Goal: Task Accomplishment & Management: Manage account settings

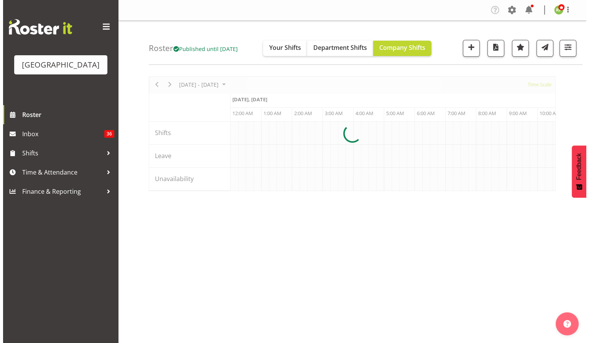
scroll to position [0, 2209]
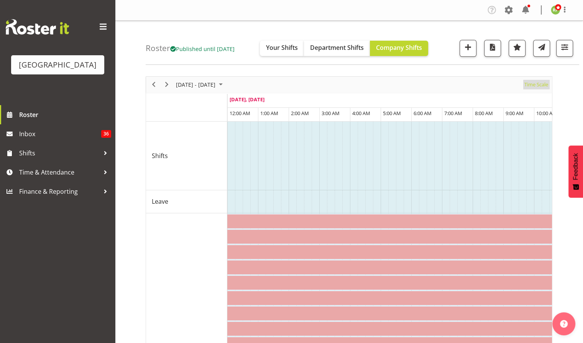
click at [536, 84] on span "Time Scale" at bounding box center [536, 85] width 25 height 10
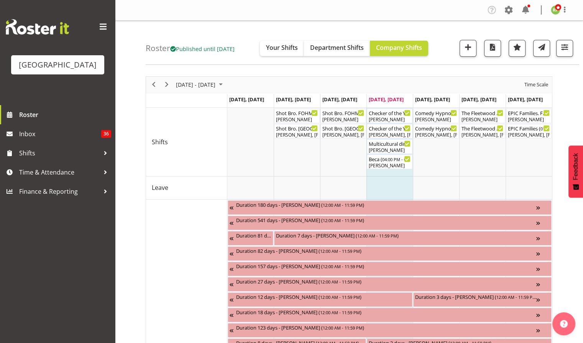
click at [449, 59] on div "Roster Published until Oct 26, 2025 Your Shifts Department Shifts Company Shift…" at bounding box center [363, 43] width 434 height 44
click at [168, 82] on span "Next" at bounding box center [166, 85] width 9 height 10
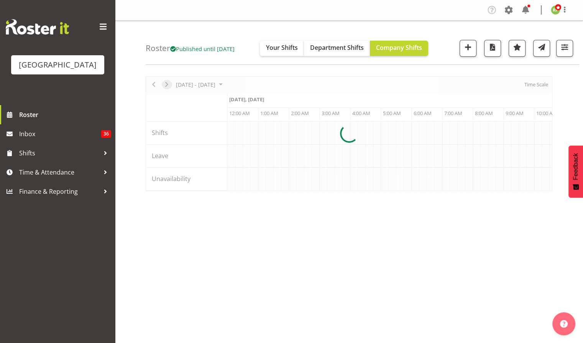
click at [168, 82] on div at bounding box center [349, 133] width 407 height 115
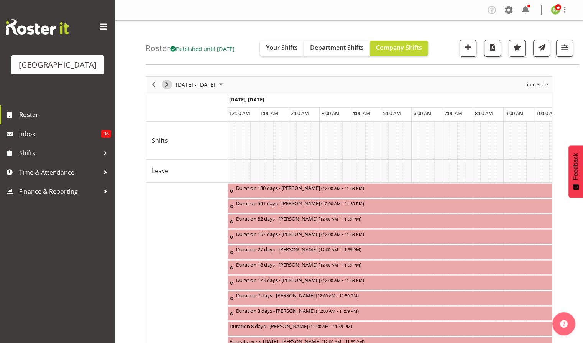
click at [166, 84] on span "Next" at bounding box center [166, 85] width 9 height 10
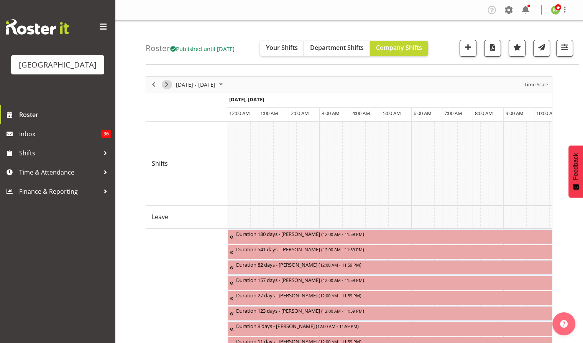
click at [166, 84] on span "Next" at bounding box center [166, 85] width 9 height 10
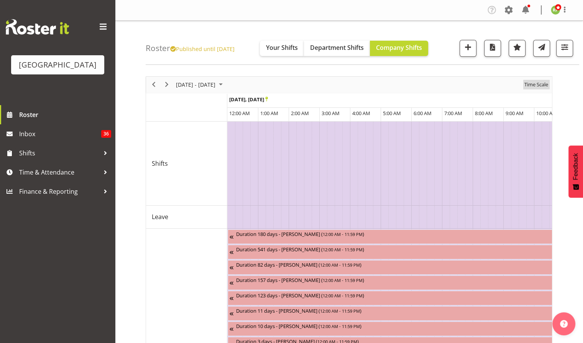
click at [540, 82] on span "Time Scale" at bounding box center [536, 85] width 25 height 10
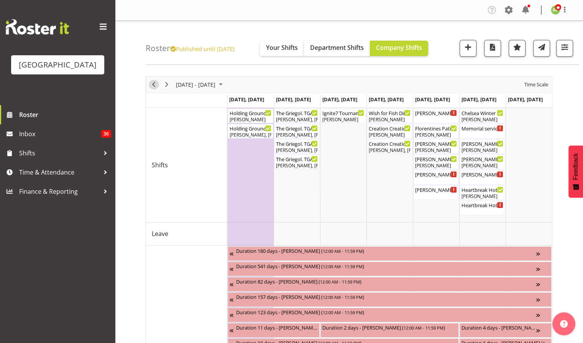
click at [154, 84] on span "Previous" at bounding box center [153, 85] width 9 height 10
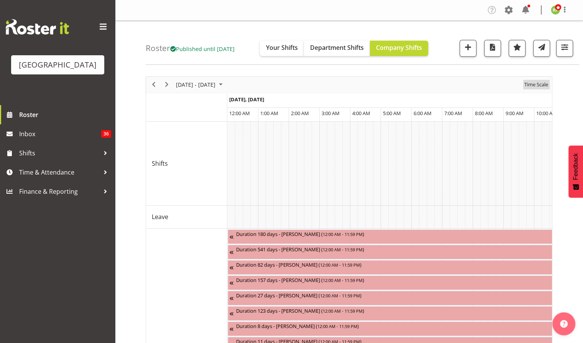
click at [543, 87] on span "Time Scale" at bounding box center [536, 85] width 25 height 10
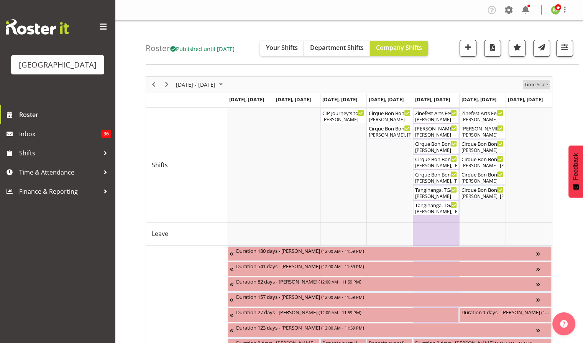
click at [535, 87] on span "Time Scale" at bounding box center [536, 85] width 25 height 10
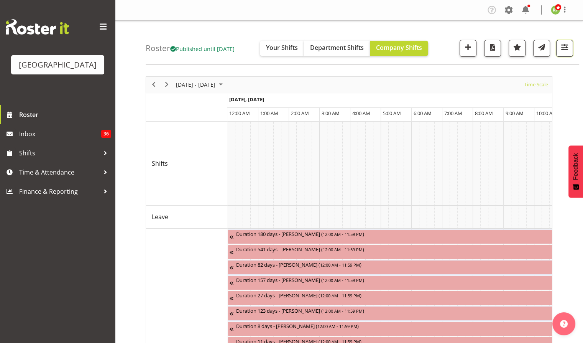
click at [563, 51] on span "button" at bounding box center [565, 47] width 10 height 10
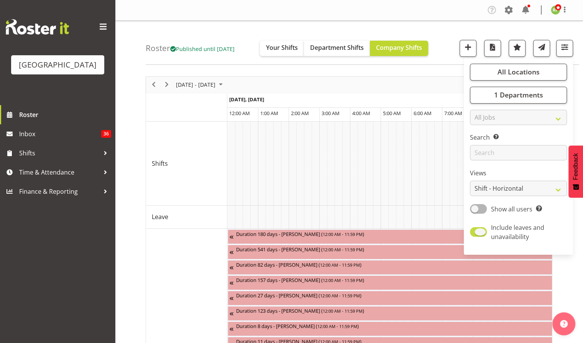
click at [477, 232] on span at bounding box center [478, 232] width 17 height 10
click at [475, 232] on input "Include leaves and unavailability" at bounding box center [472, 231] width 5 height 5
checkbox input "false"
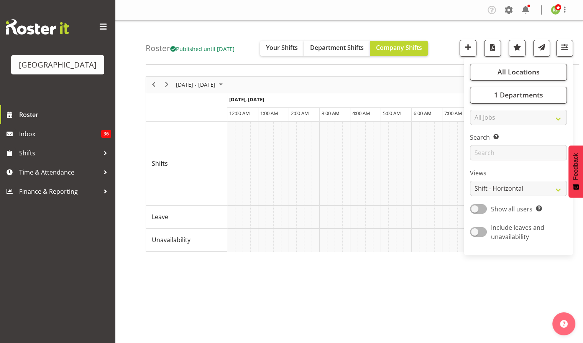
click at [449, 58] on div "Roster Published until [DATE] Your Shifts Department Shifts Company Shifts All …" at bounding box center [363, 43] width 434 height 44
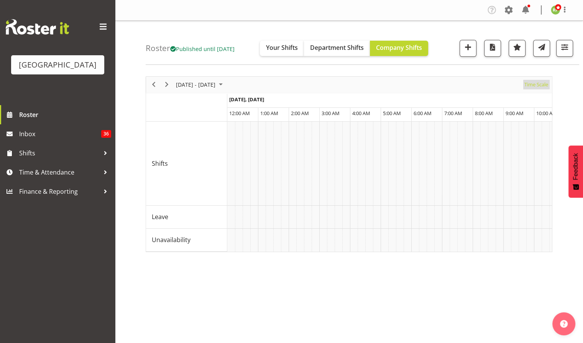
click at [539, 86] on span "Time Scale" at bounding box center [536, 85] width 25 height 10
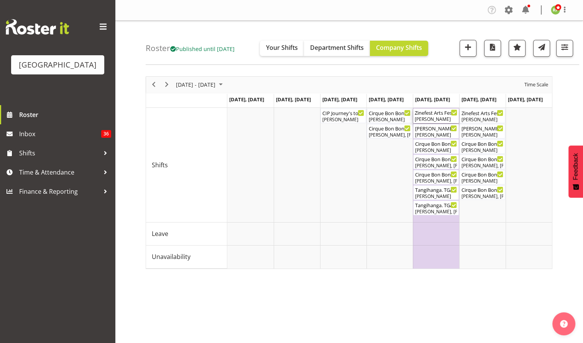
click at [431, 114] on div "Zinefest Arts Fest Pack in Cargo Shed ( 12:00 PM - 04:00 PM )" at bounding box center [436, 113] width 43 height 8
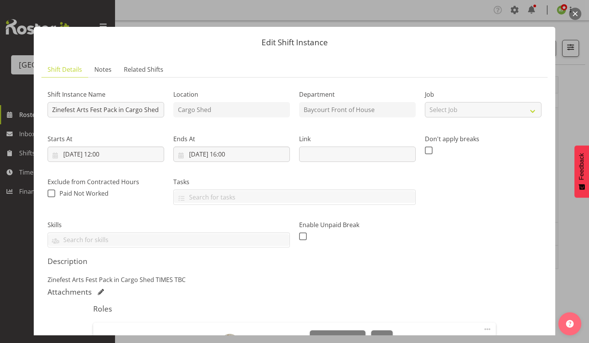
click at [576, 15] on button "button" at bounding box center [575, 14] width 12 height 12
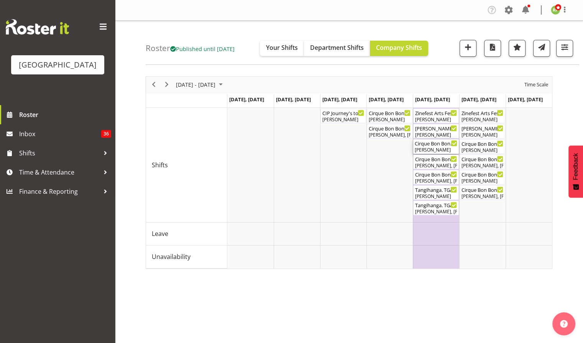
click at [425, 145] on div "Cirque Bon Bon. TGA Arts Fest. FOHM Shift ( 04:15 PM - 08:25 PM )" at bounding box center [436, 143] width 43 height 8
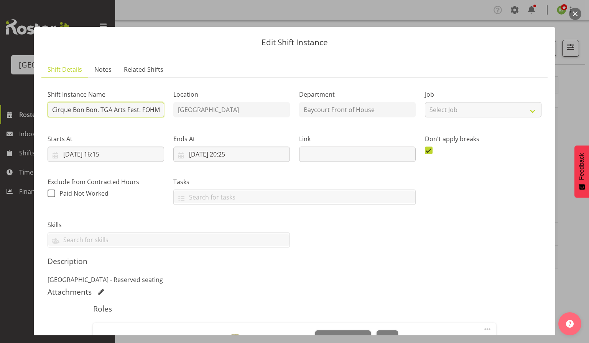
click at [104, 109] on input "Cirque Bon Bon. TGA Arts Fest. FOHM Shift" at bounding box center [106, 109] width 117 height 15
drag, startPoint x: 112, startPoint y: 110, endPoint x: 100, endPoint y: 109, distance: 11.5
click at [100, 109] on input "Cirque Bon Bon. TAF. FOHM Shift" at bounding box center [106, 109] width 117 height 15
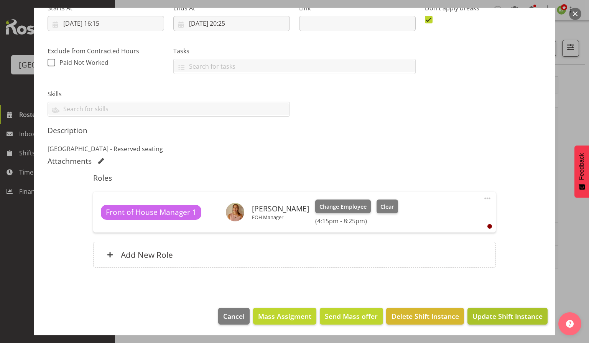
type input "Cirque Bon Bon. TAF. FOHM Shift"
click at [502, 319] on span "Update Shift Instance" at bounding box center [507, 316] width 70 height 10
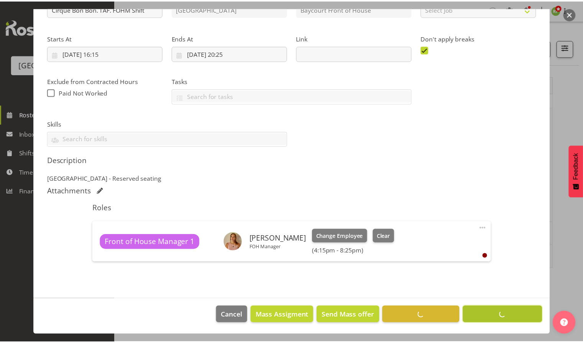
scroll to position [100, 0]
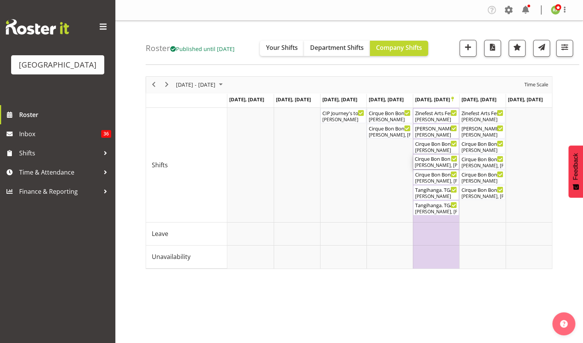
click at [431, 157] on div "Cirque Bon Bon & Tangihanga Bar Shift ( 05:00 PM - 09:15 PM )" at bounding box center [436, 159] width 43 height 8
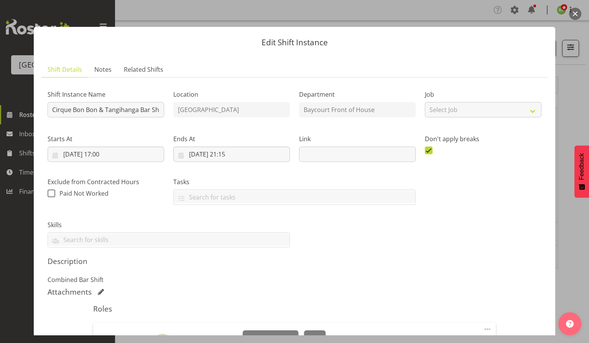
click at [572, 14] on button "button" at bounding box center [575, 14] width 12 height 12
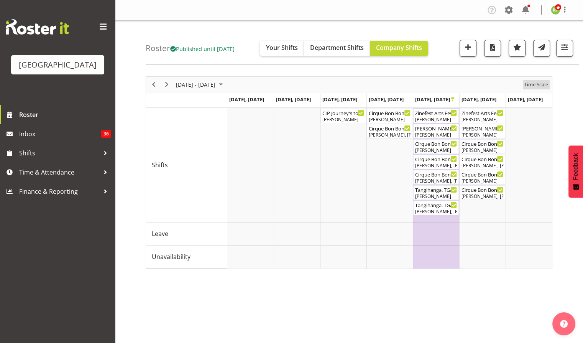
click at [536, 82] on span "Time Scale" at bounding box center [536, 85] width 25 height 10
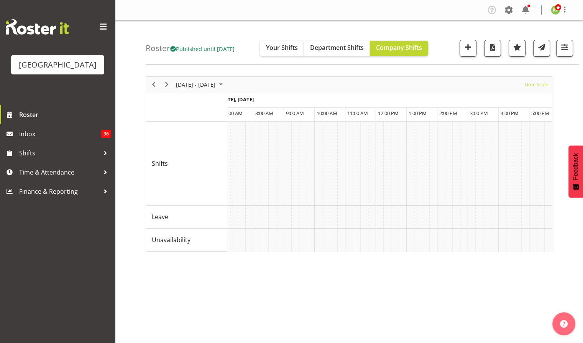
scroll to position [0, 0]
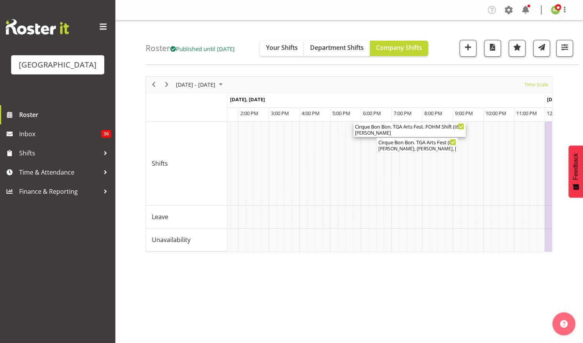
click at [397, 131] on div "[PERSON_NAME]" at bounding box center [409, 133] width 109 height 7
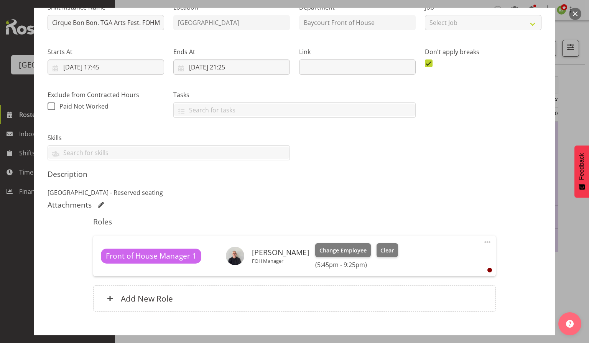
click at [575, 13] on button "button" at bounding box center [575, 14] width 12 height 12
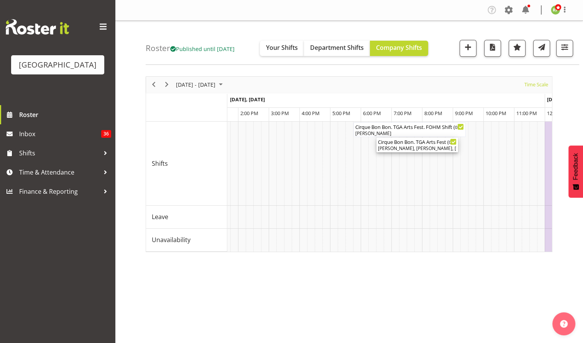
click at [422, 141] on div "Cirque Bon Bon. TGA Arts Fest ( 06:30 PM - 09:10 PM )" at bounding box center [417, 142] width 79 height 8
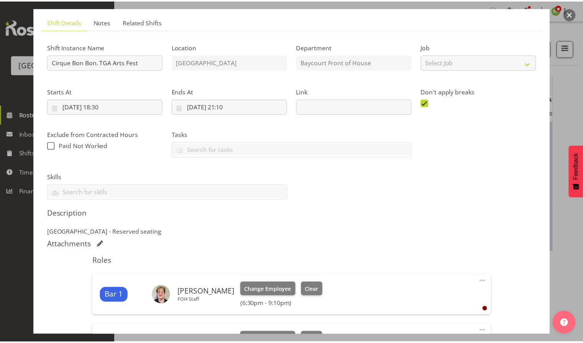
scroll to position [41, 0]
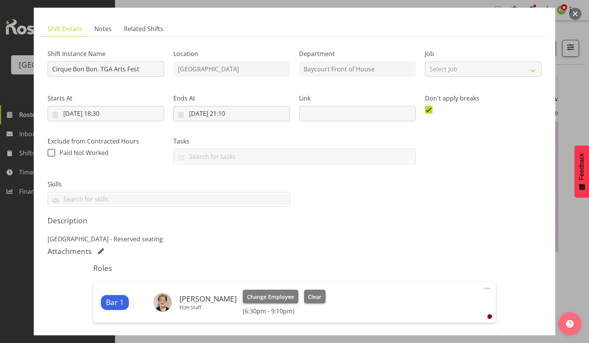
click at [574, 14] on button "button" at bounding box center [575, 14] width 12 height 12
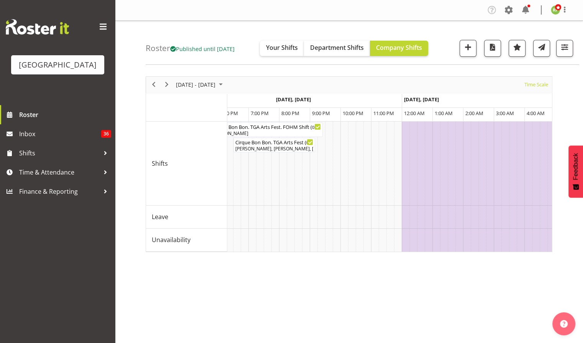
scroll to position [0, 2827]
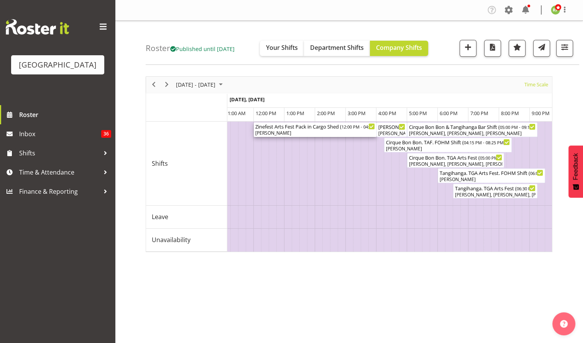
click at [343, 131] on div "[PERSON_NAME]" at bounding box center [315, 133] width 120 height 7
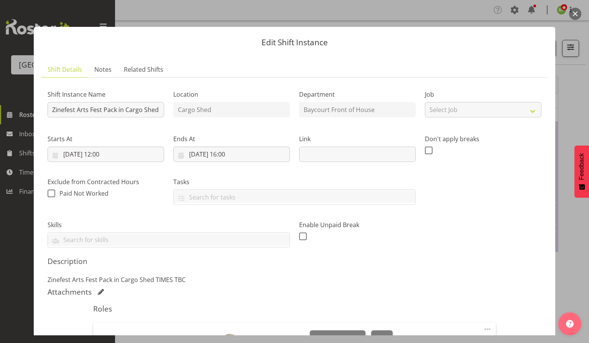
click at [576, 13] on button "button" at bounding box center [575, 14] width 12 height 12
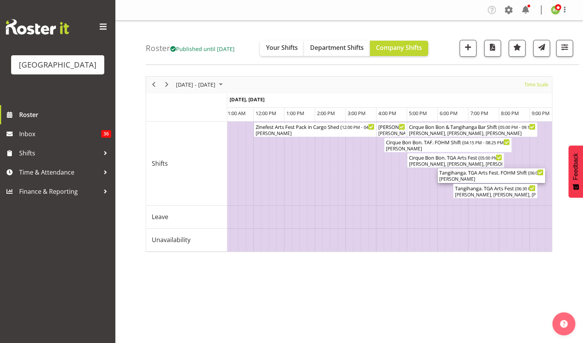
click at [492, 173] on div "Tangihanga. TGA Arts Fest. FOHM Shift ( 06:00 PM - 09:30 PM )" at bounding box center [491, 172] width 104 height 8
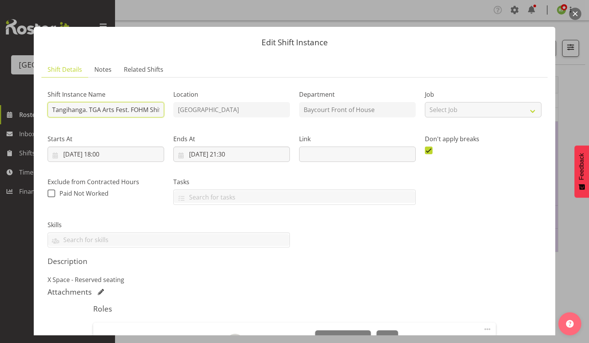
click at [92, 108] on input "Tangihanga. TGA Arts Fest. FOHM Shift" at bounding box center [106, 109] width 117 height 15
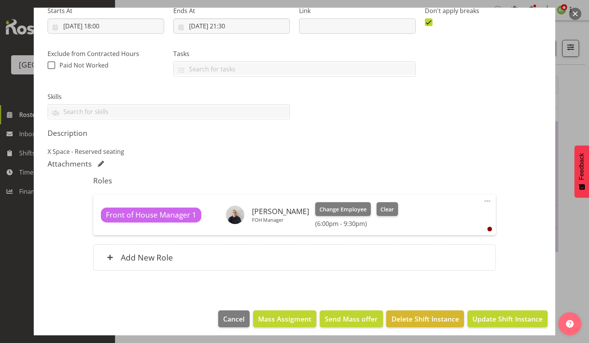
scroll to position [131, 0]
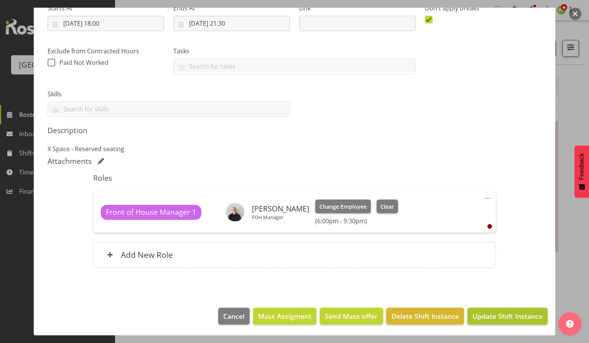
type input "Tangihanga. TAF. FOHM Shift"
click at [512, 318] on span "Update Shift Instance" at bounding box center [507, 316] width 70 height 10
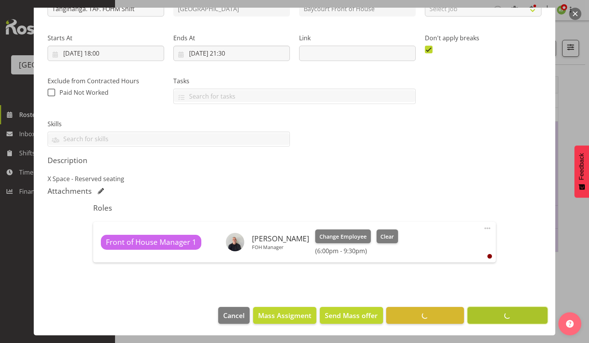
scroll to position [100, 0]
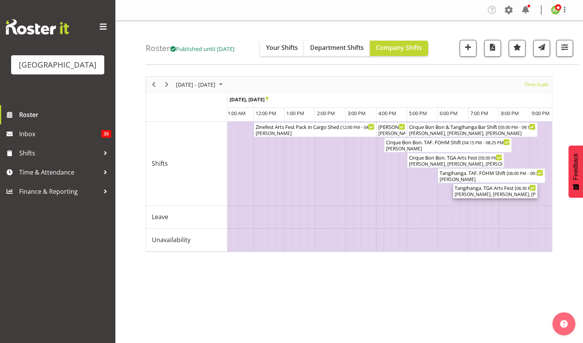
click at [500, 192] on div "[PERSON_NAME], [PERSON_NAME], [PERSON_NAME]" at bounding box center [495, 194] width 81 height 7
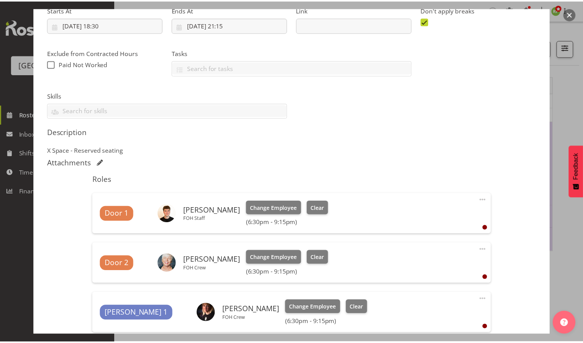
scroll to position [212, 0]
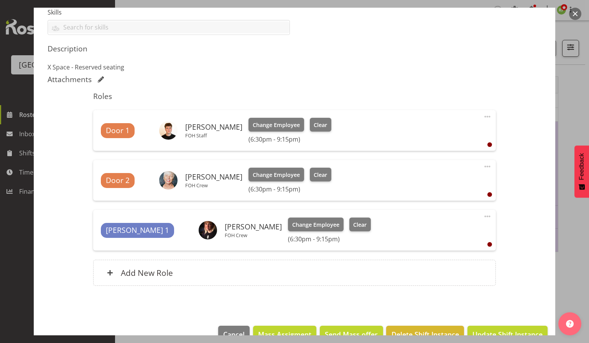
click at [575, 15] on button "button" at bounding box center [575, 14] width 12 height 12
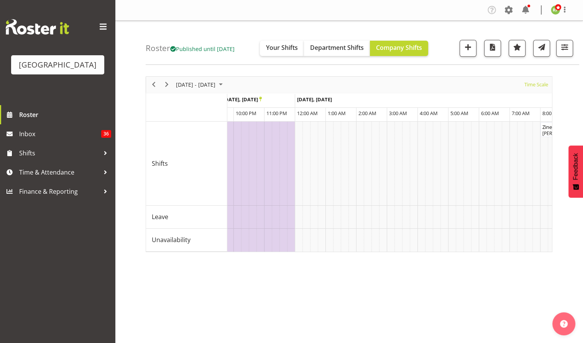
scroll to position [0, 3634]
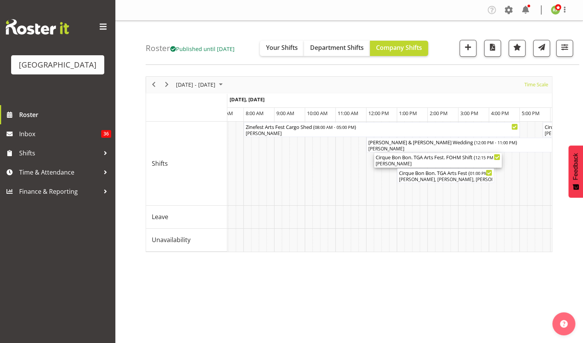
click at [433, 157] on div "Cirque Bon Bon. TGA Arts Fest. FOHM Shift ( 12:15 PM - 04:25 PM )" at bounding box center [438, 157] width 125 height 8
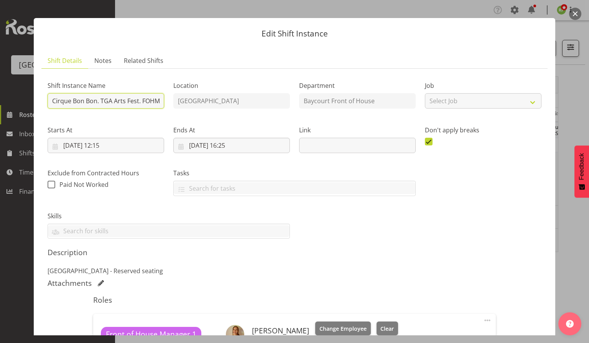
click at [103, 98] on input "Cirque Bon Bon. TGA Arts Fest. FOHM Shift" at bounding box center [106, 100] width 117 height 15
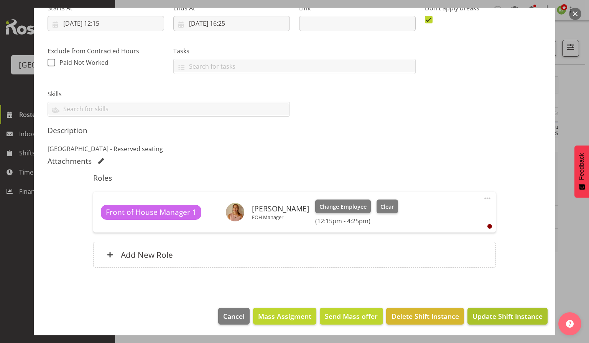
type input "Cirque Bon Bon. TAF. FOHM Shift"
click at [497, 315] on span "Update Shift Instance" at bounding box center [507, 316] width 70 height 10
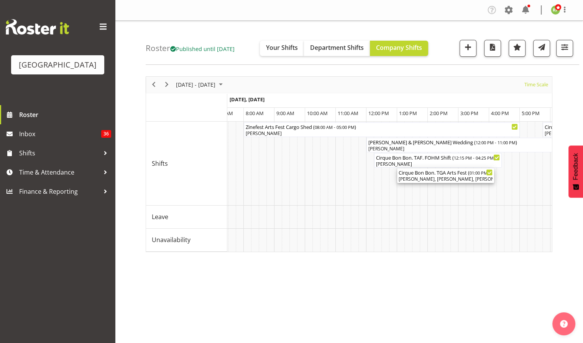
click at [441, 173] on div "Cirque Bon Bon. TGA Arts Fest ( 01:00 PM - 04:10 PM )" at bounding box center [446, 172] width 94 height 8
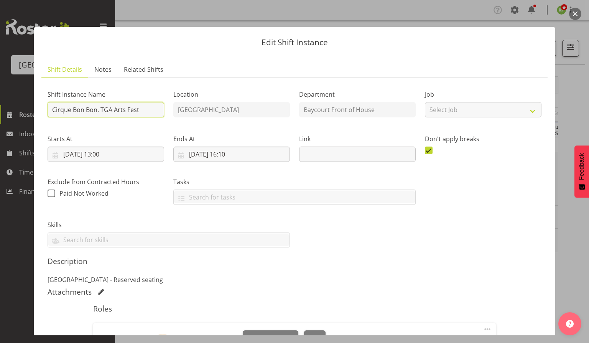
click at [138, 110] on input "Cirque Bon Bon. TGA Arts Fest" at bounding box center [106, 109] width 117 height 15
type input "Cirque Bon Bon. TAF"
click at [385, 278] on p "Addison theatre - Reserved seating" at bounding box center [295, 279] width 494 height 9
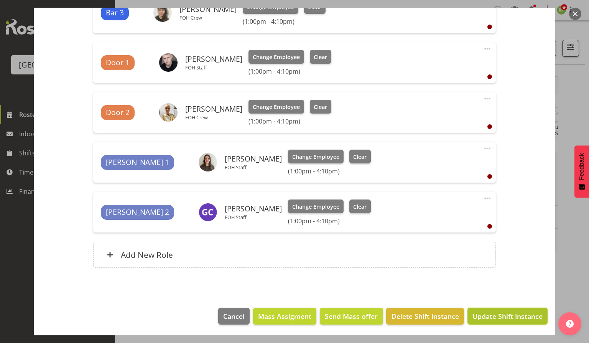
click at [501, 314] on span "Update Shift Instance" at bounding box center [507, 316] width 70 height 10
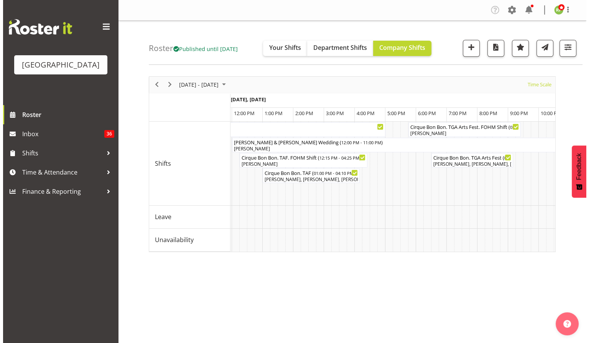
scroll to position [0, 4048]
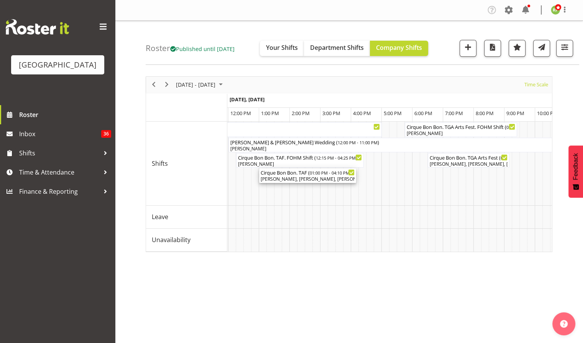
click at [323, 176] on div "[PERSON_NAME], [PERSON_NAME], [PERSON_NAME], [PERSON_NAME], [PERSON_NAME], [PER…" at bounding box center [308, 179] width 94 height 7
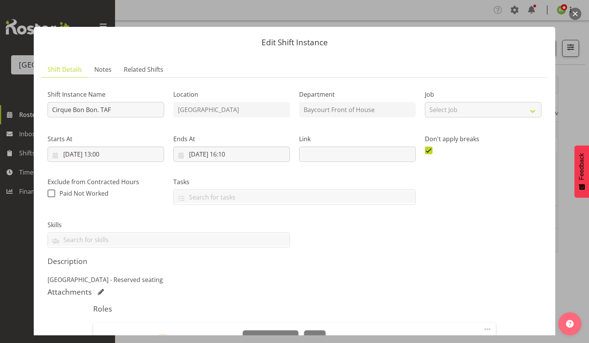
click at [572, 17] on button "button" at bounding box center [575, 14] width 12 height 12
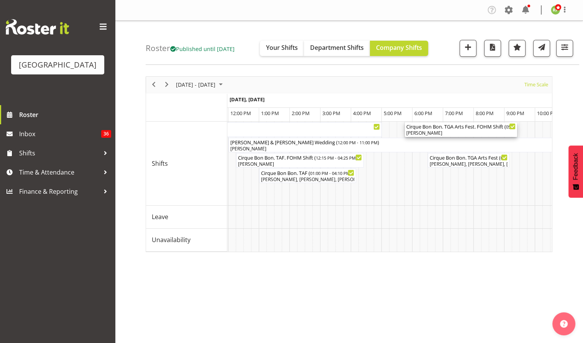
click at [443, 132] on div "[PERSON_NAME]" at bounding box center [460, 133] width 109 height 7
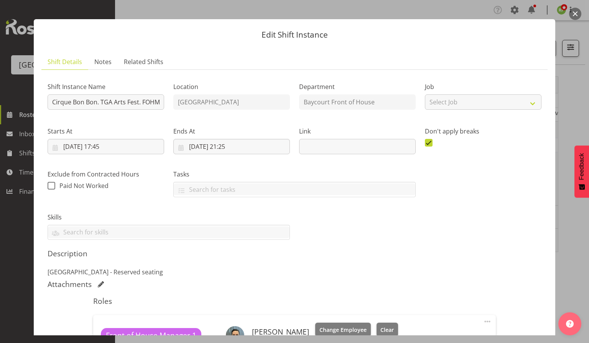
scroll to position [0, 0]
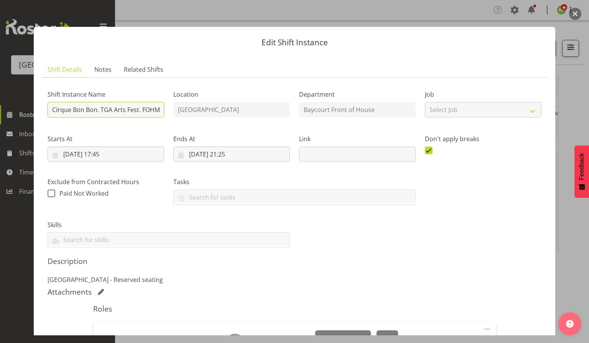
click at [105, 111] on input "Cirque Bon Bon. TGA Arts Fest. FOHM Shift" at bounding box center [106, 109] width 117 height 15
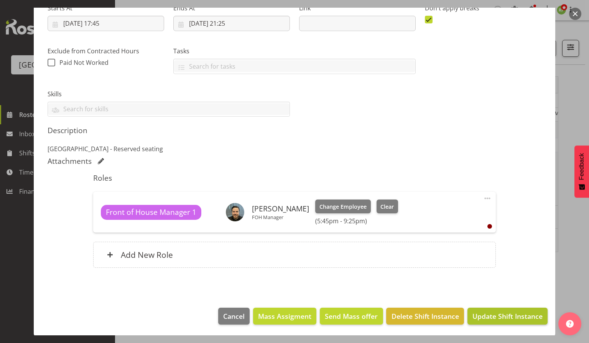
type input "Cirque Bon Bon. TAF. FOHM Shift"
click at [495, 313] on span "Update Shift Instance" at bounding box center [507, 316] width 70 height 10
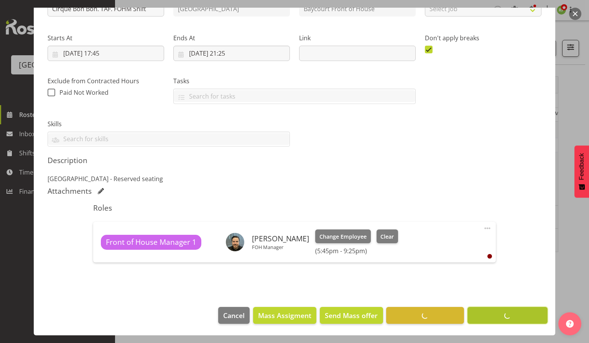
scroll to position [100, 0]
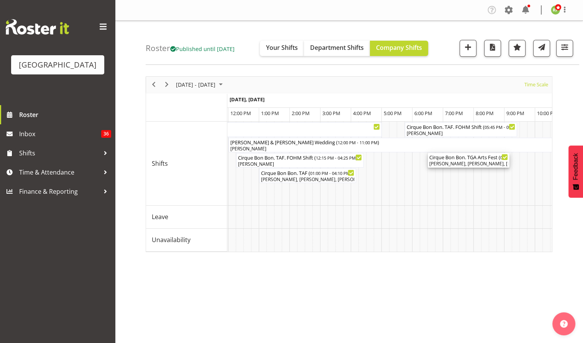
click at [465, 159] on div "Cirque Bon Bon. TGA Arts Fest ( 06:30 PM - 09:10 PM )" at bounding box center [468, 157] width 79 height 8
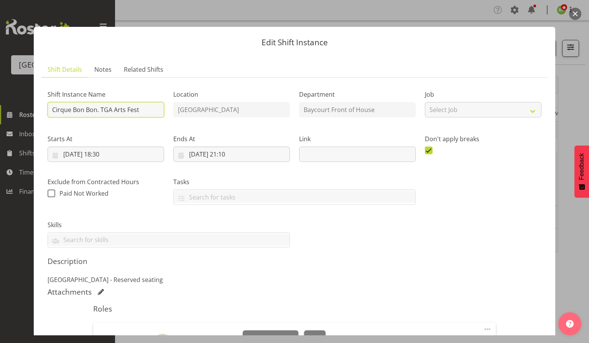
click at [103, 108] on input "Cirque Bon Bon. TGA Arts Fest" at bounding box center [106, 109] width 117 height 15
type input "Cirque Bon Bon. TAF"
click at [407, 269] on div "Description Addison theatre - Reserved seating" at bounding box center [295, 271] width 494 height 28
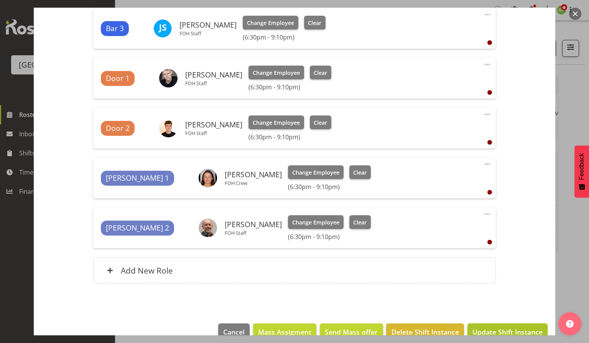
click at [493, 327] on span "Update Shift Instance" at bounding box center [507, 332] width 70 height 10
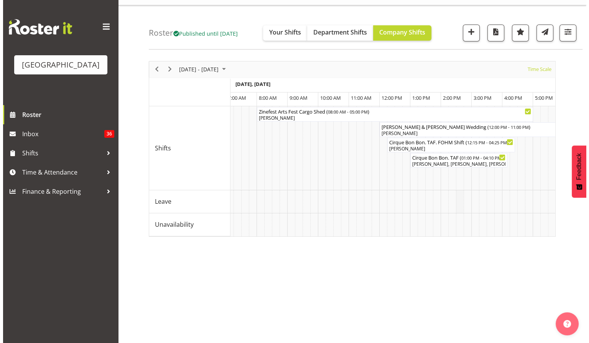
scroll to position [0, 3903]
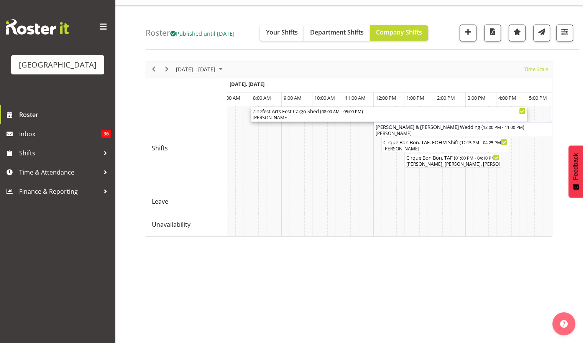
click at [288, 112] on div "Zinefest Arts Fest Cargo Shed ( 08:00 AM - 05:00 PM )" at bounding box center [389, 111] width 273 height 8
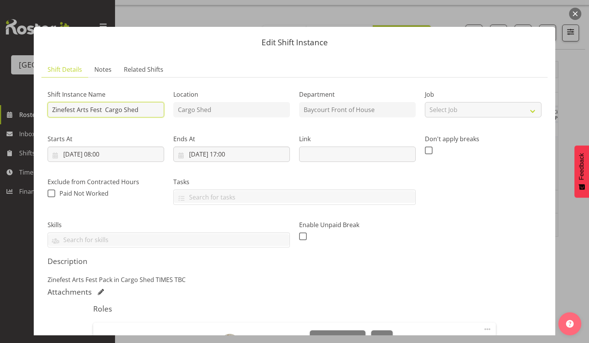
click at [77, 111] on input "Zinefest Arts Fest Cargo Shed" at bounding box center [106, 109] width 117 height 15
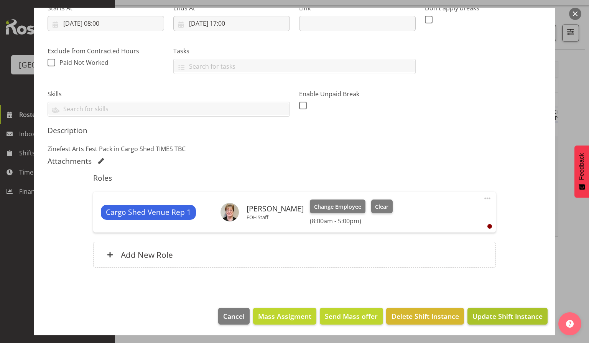
type input "Zinefest TAF. Cargo Shed"
click at [498, 314] on span "Update Shift Instance" at bounding box center [507, 316] width 70 height 10
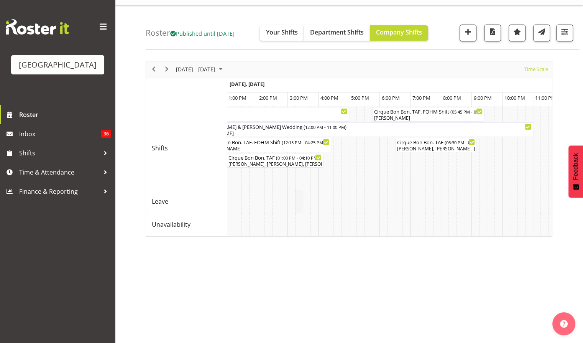
scroll to position [0, 4138]
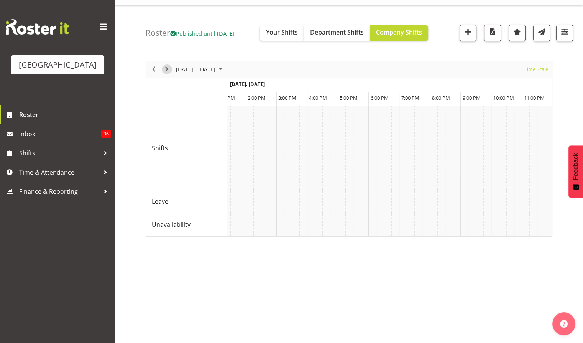
click at [167, 70] on span "Next" at bounding box center [166, 69] width 9 height 10
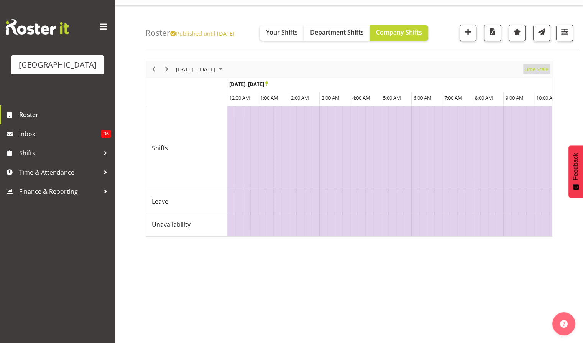
click at [532, 69] on span "Time Scale" at bounding box center [536, 69] width 25 height 10
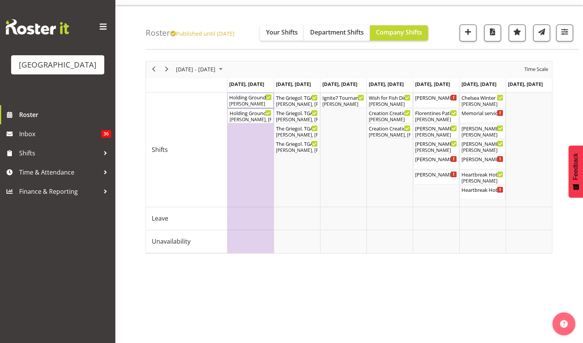
click at [245, 102] on div "[PERSON_NAME]" at bounding box center [250, 103] width 43 height 7
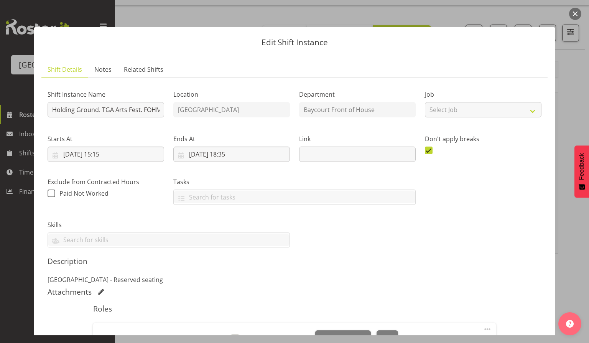
click at [573, 13] on button "button" at bounding box center [575, 14] width 12 height 12
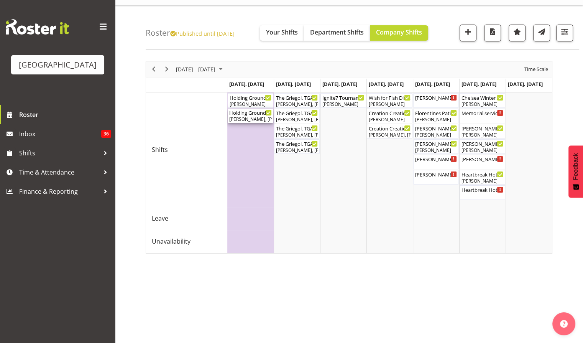
click at [243, 114] on div "Holding Ground. TGA Arts Fest ( 04:00 PM - 06:20 PM )" at bounding box center [250, 113] width 43 height 8
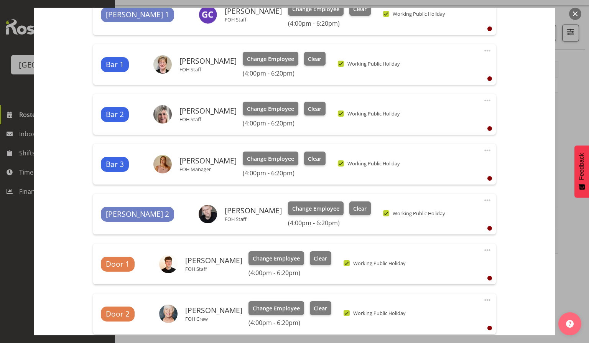
scroll to position [323, 0]
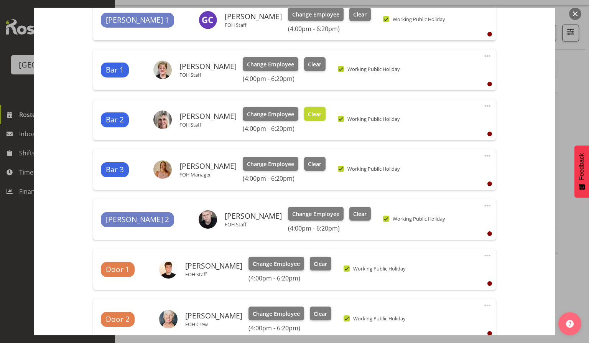
click at [308, 115] on span "Clear" at bounding box center [314, 114] width 13 height 8
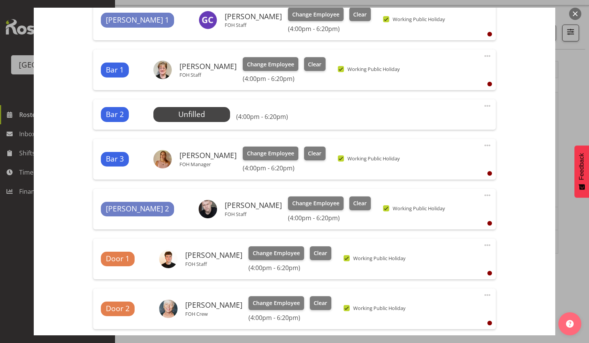
click at [485, 103] on span at bounding box center [487, 105] width 9 height 9
click at [429, 151] on link "Delete" at bounding box center [455, 150] width 74 height 14
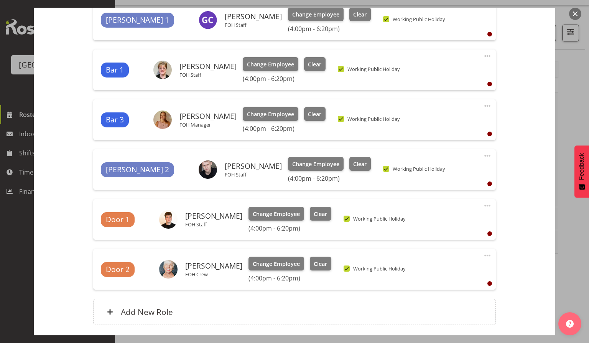
click at [483, 107] on span at bounding box center [487, 105] width 9 height 9
click at [426, 124] on link "Edit" at bounding box center [455, 123] width 74 height 14
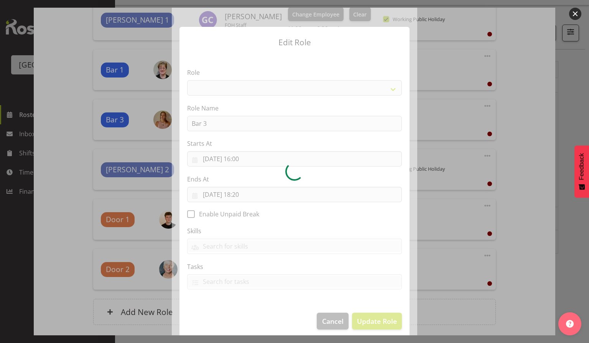
select select "1293"
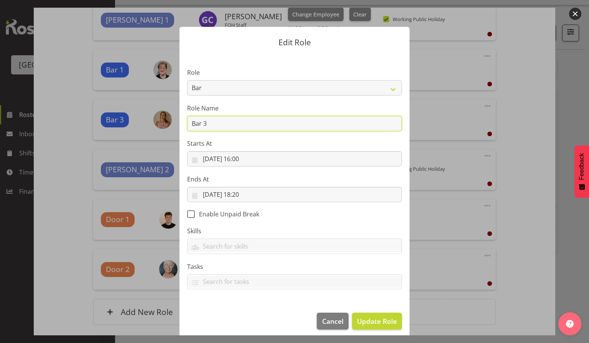
click at [209, 123] on input "Bar 3" at bounding box center [294, 123] width 215 height 15
type input "Bar 2"
click at [355, 143] on label "Starts At" at bounding box center [294, 143] width 215 height 9
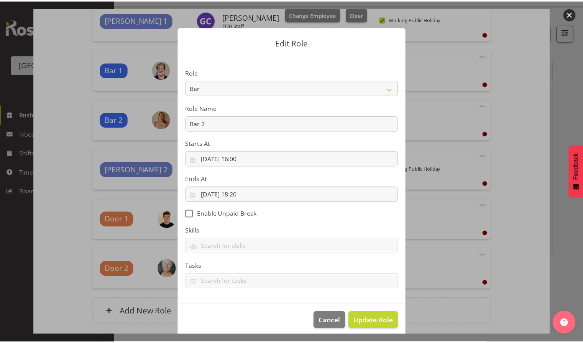
scroll to position [5, 0]
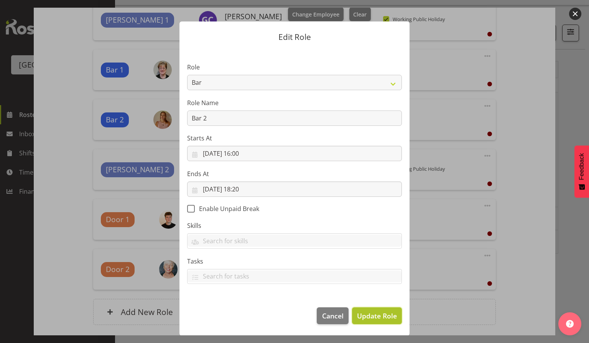
click at [378, 315] on span "Update Role" at bounding box center [377, 316] width 40 height 10
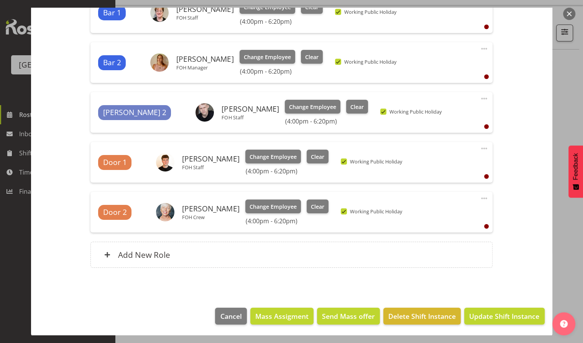
scroll to position [34, 0]
click at [502, 314] on span "Update Shift Instance" at bounding box center [504, 316] width 70 height 10
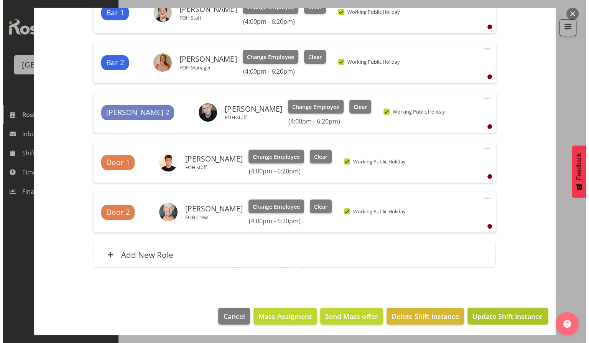
scroll to position [350, 0]
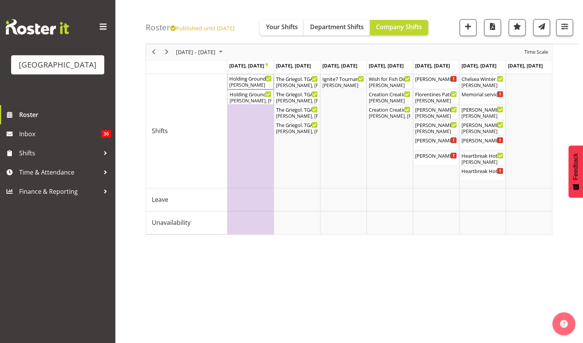
click at [238, 84] on div "[PERSON_NAME]" at bounding box center [250, 85] width 43 height 7
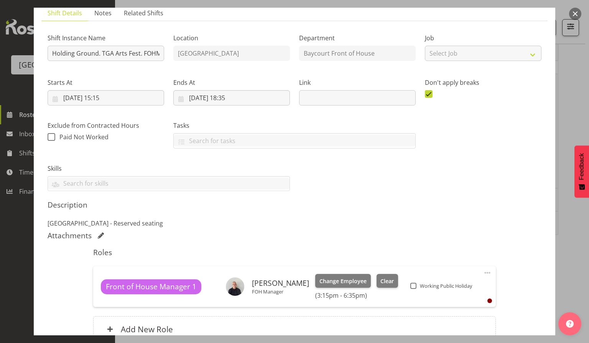
scroll to position [49, 0]
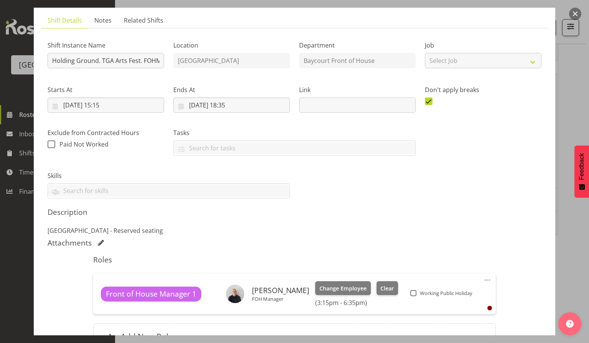
click at [575, 13] on button "button" at bounding box center [575, 14] width 12 height 12
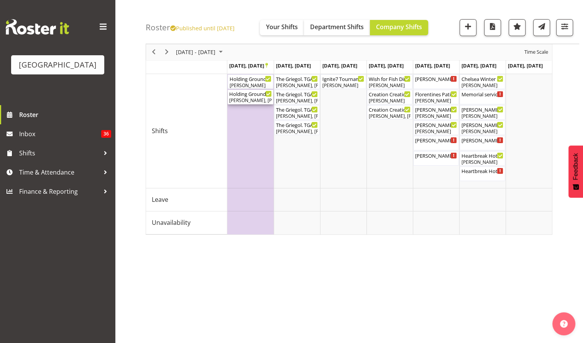
click at [245, 93] on div "Holding Ground. TGA Arts Fest ( 04:00 PM - 06:20 PM )" at bounding box center [250, 94] width 43 height 8
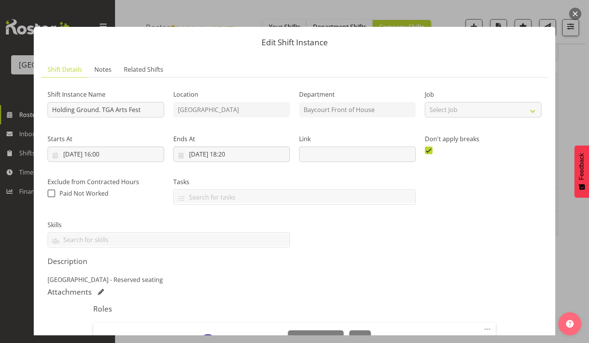
click at [577, 12] on button "button" at bounding box center [575, 14] width 12 height 12
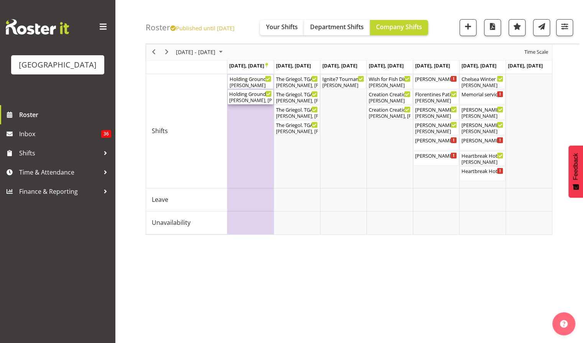
click at [249, 97] on div "Holding Ground. TGA Arts Fest ( 04:00 PM - 06:20 PM ) Grace Cavell, Chris Darli…" at bounding box center [250, 97] width 43 height 15
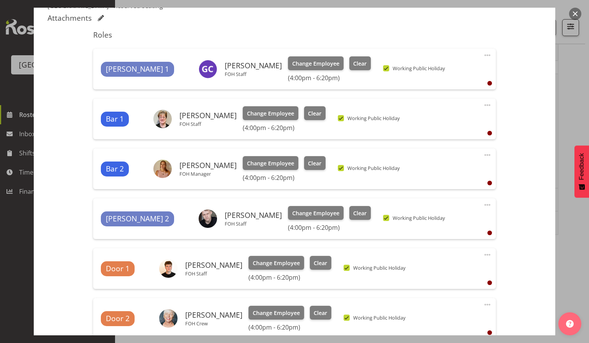
scroll to position [380, 0]
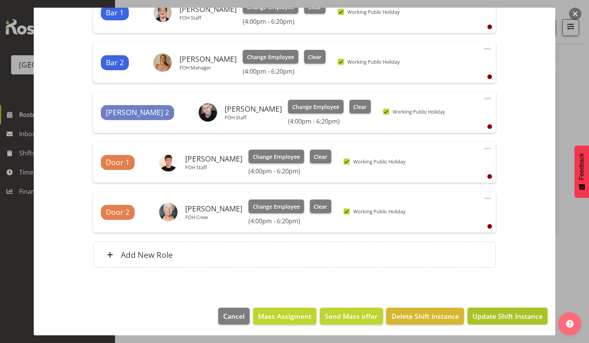
click at [500, 314] on span "Update Shift Instance" at bounding box center [507, 316] width 70 height 10
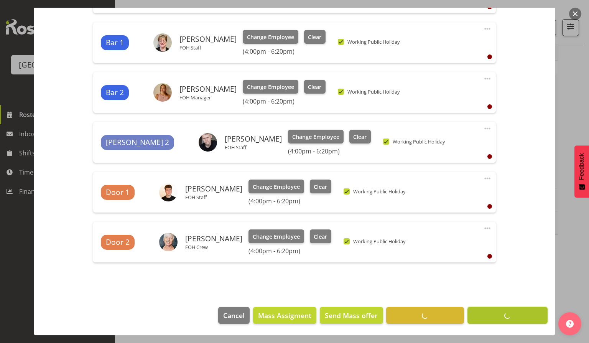
scroll to position [350, 0]
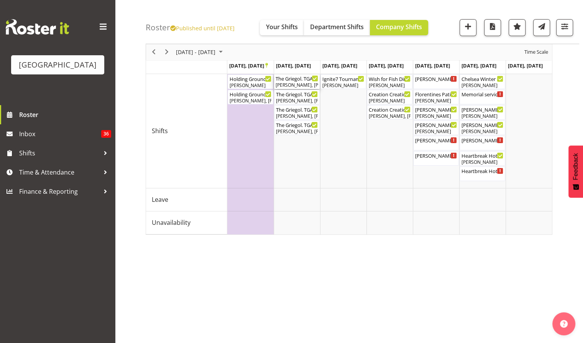
click at [292, 84] on div "Lisa Camplin, Robin Hendriks" at bounding box center [297, 85] width 43 height 7
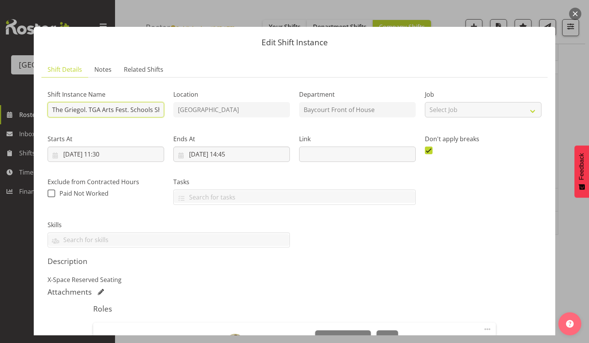
click at [91, 110] on input "The Griegol. TGA Arts Fest. Schools Show FOHM Shift" at bounding box center [106, 109] width 117 height 15
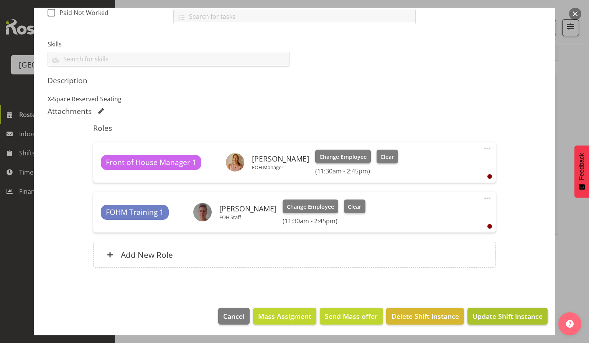
type input "The Griegol. TAF. Schools Show FOHM Shift"
click at [490, 317] on span "Update Shift Instance" at bounding box center [507, 316] width 70 height 10
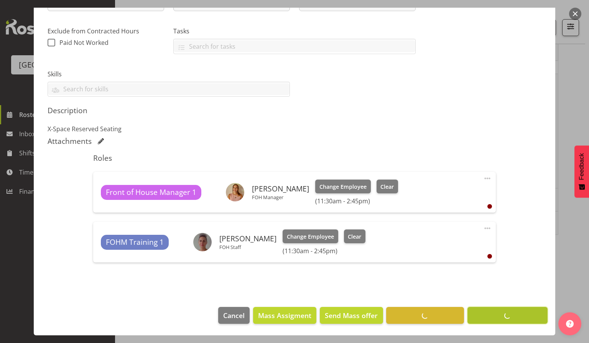
scroll to position [150, 0]
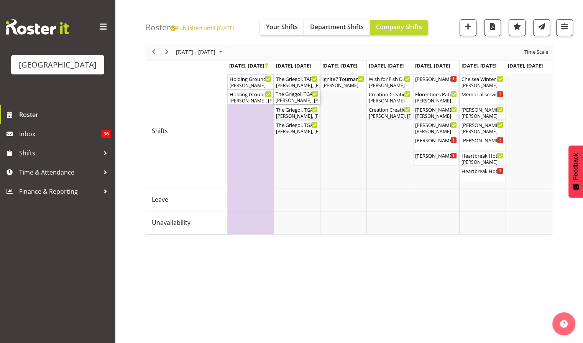
click at [296, 97] on div "[PERSON_NAME], [PERSON_NAME], [PERSON_NAME]" at bounding box center [297, 100] width 43 height 7
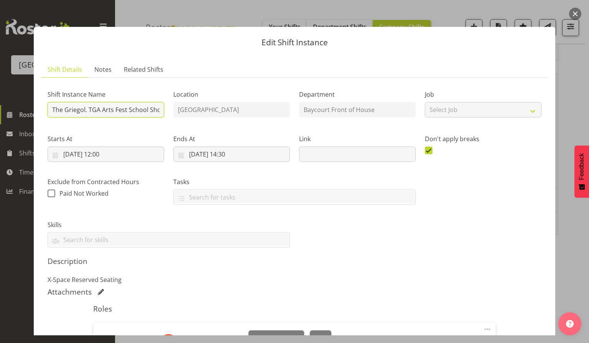
click at [89, 111] on input "The Griegol. TGA Arts Fest School Show" at bounding box center [106, 109] width 117 height 15
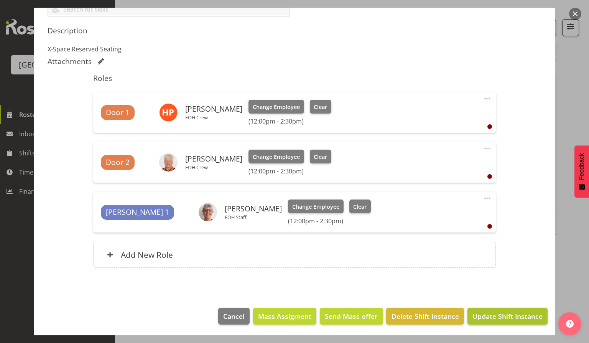
type input "The Griegol. TAF. School Show"
click at [498, 317] on span "Update Shift Instance" at bounding box center [507, 316] width 70 height 10
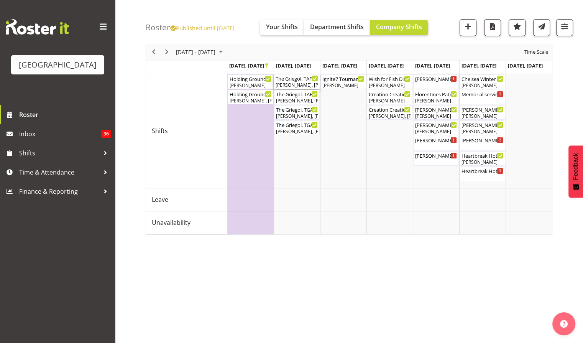
click at [299, 82] on div "Lisa Camplin, Robin Hendriks" at bounding box center [297, 85] width 43 height 7
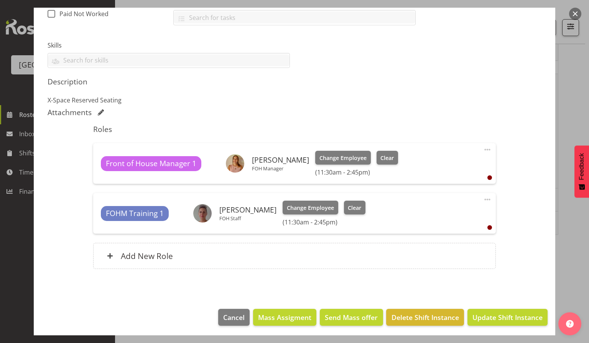
scroll to position [181, 0]
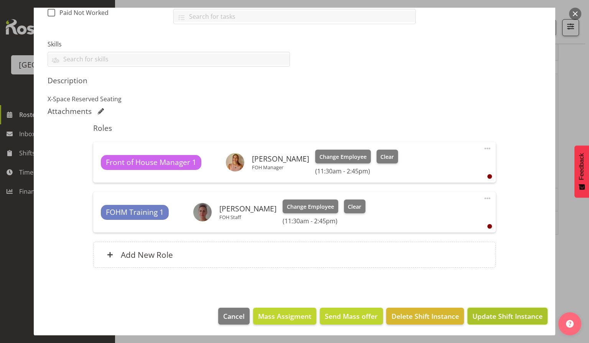
click at [502, 314] on span "Update Shift Instance" at bounding box center [507, 316] width 70 height 10
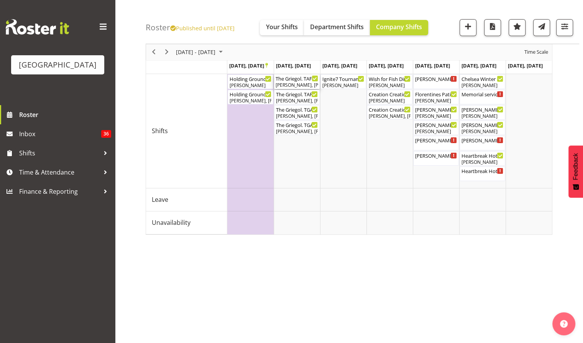
click at [291, 85] on div "Lisa Camplin, Robin Hendriks" at bounding box center [297, 85] width 43 height 7
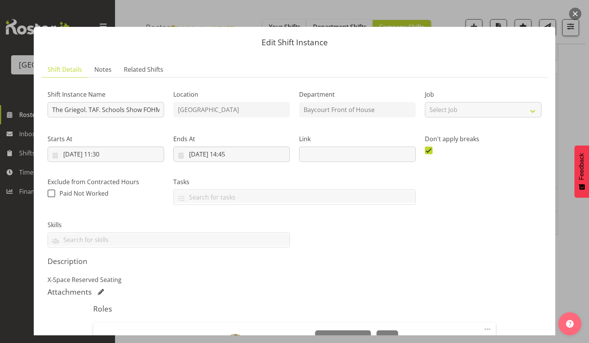
click at [576, 15] on button "button" at bounding box center [575, 14] width 12 height 12
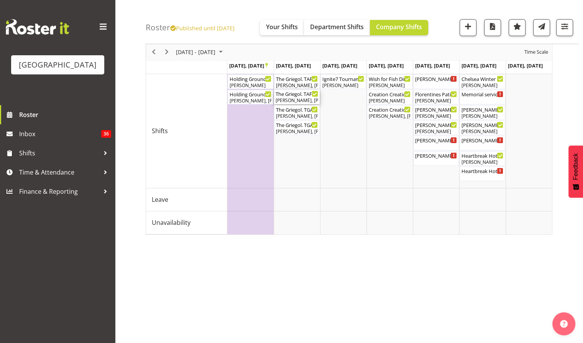
click at [278, 99] on div "Holding Ground. TGA Arts Fest. FOHM Shift ( 03:15 PM - 06:35 PM ) Aaron Smart H…" at bounding box center [389, 154] width 325 height 161
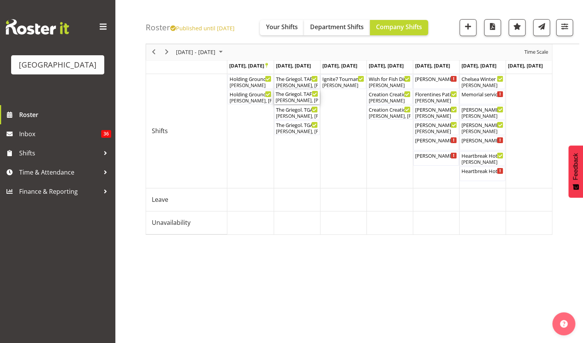
click at [297, 97] on div "[PERSON_NAME], [PERSON_NAME], [PERSON_NAME]" at bounding box center [297, 100] width 43 height 7
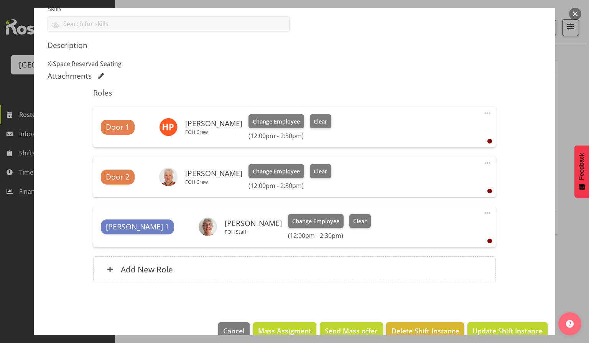
scroll to position [216, 0]
click at [576, 16] on button "button" at bounding box center [575, 14] width 12 height 12
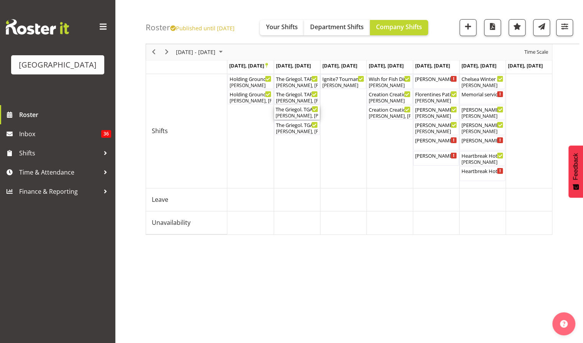
click at [300, 112] on div "[PERSON_NAME], [PERSON_NAME]" at bounding box center [297, 115] width 43 height 7
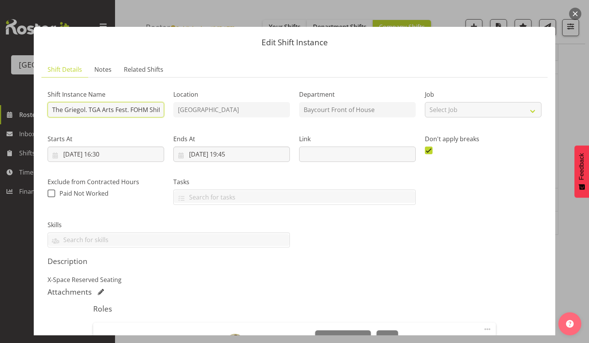
click at [92, 110] on input "The Griegol. TGA Arts Fest. FOHM Shift" at bounding box center [106, 109] width 117 height 15
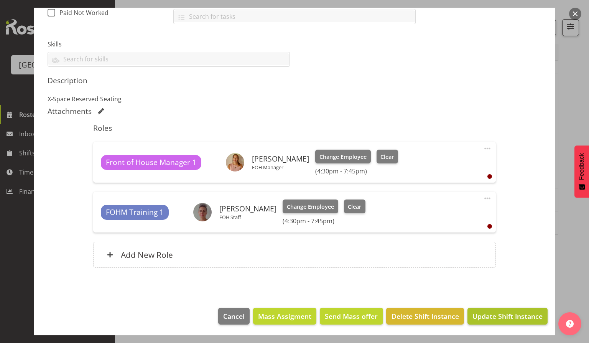
type input "The Griegol. TAF. FOHM Shift"
click at [482, 309] on button "Update Shift Instance" at bounding box center [507, 316] width 80 height 17
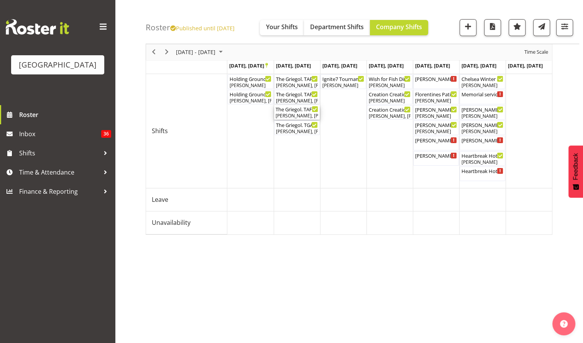
click at [297, 113] on div "[PERSON_NAME], [PERSON_NAME]" at bounding box center [297, 115] width 43 height 7
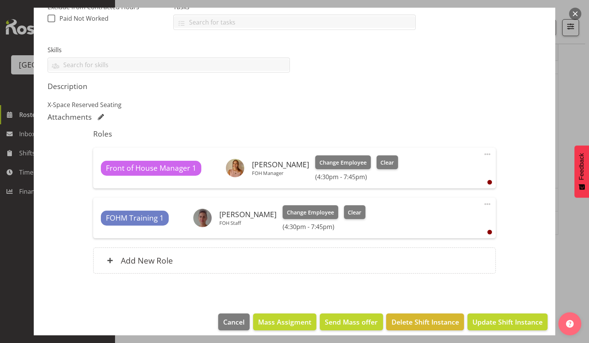
scroll to position [175, 0]
click at [573, 15] on button "button" at bounding box center [575, 14] width 12 height 12
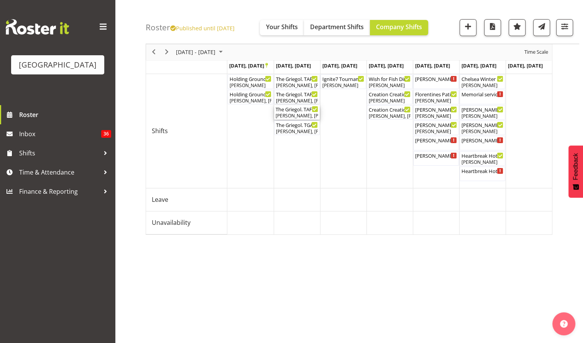
click at [298, 110] on div "The Griegol. TAF. FOHM Shift ( 04:30 PM - 07:45 PM )" at bounding box center [297, 109] width 43 height 8
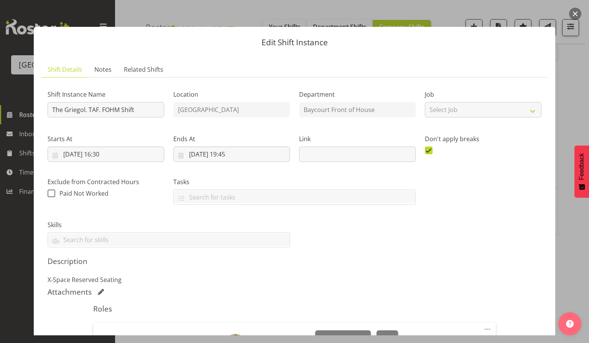
click at [574, 15] on button "button" at bounding box center [575, 14] width 12 height 12
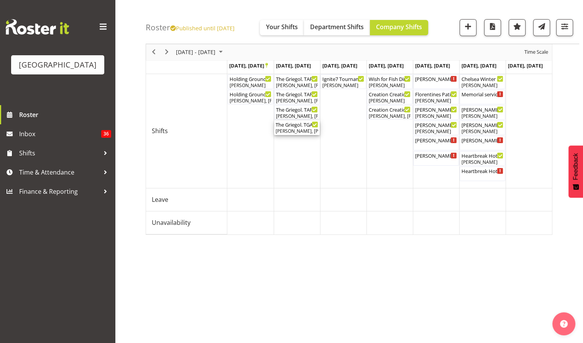
click at [301, 129] on div "[PERSON_NAME], [PERSON_NAME], [PERSON_NAME], [PERSON_NAME], [PERSON_NAME]" at bounding box center [297, 131] width 43 height 7
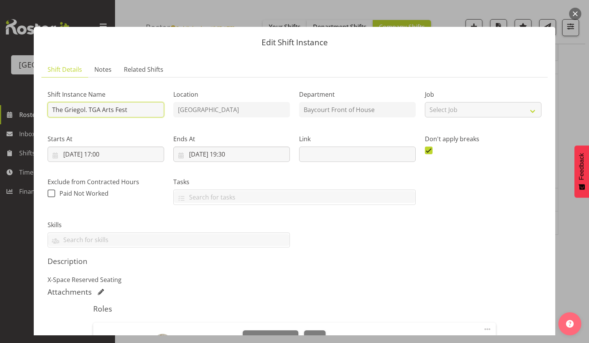
click at [91, 110] on input "The Griegol. TGA Arts Fest" at bounding box center [106, 109] width 117 height 15
type input "The Griegol. TAF"
click at [395, 239] on div "Shift Instance Name The Griegol. TAF Location Baycourt Community and Arts Centr…" at bounding box center [294, 165] width 503 height 173
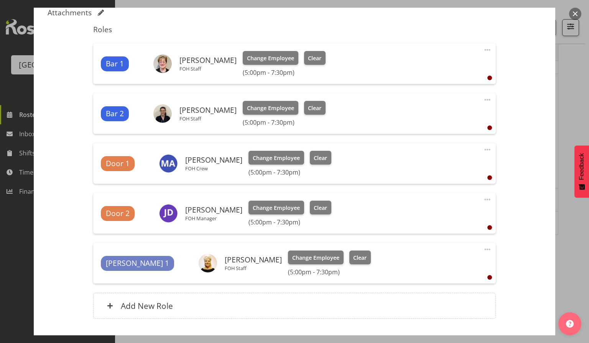
scroll to position [330, 0]
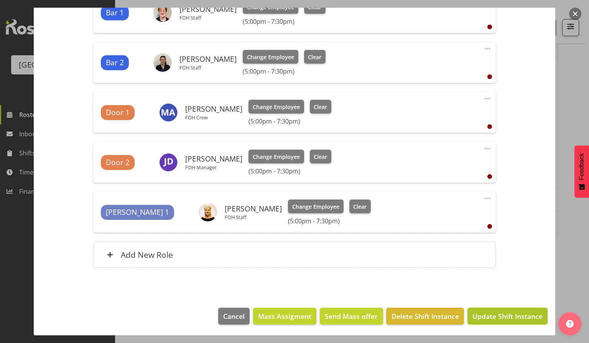
click at [503, 317] on span "Update Shift Instance" at bounding box center [507, 316] width 70 height 10
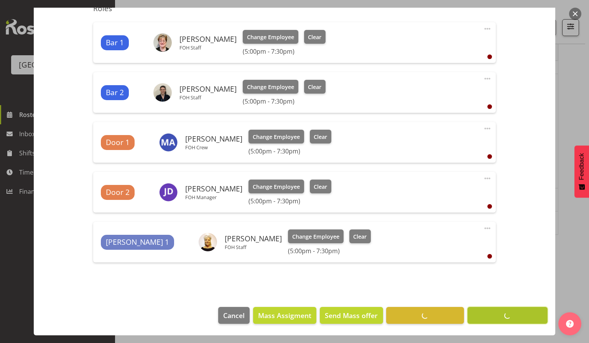
scroll to position [299, 0]
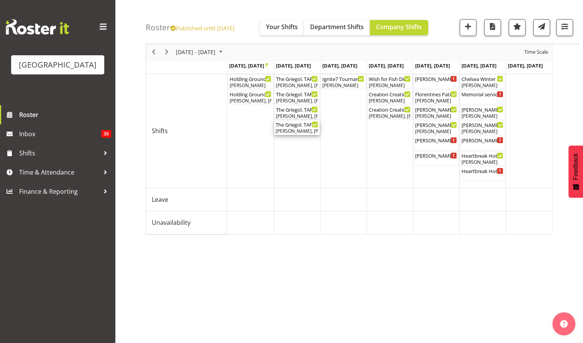
click at [296, 125] on div "The Griegol. TAF ( 05:00 PM - 07:30 PM )" at bounding box center [297, 124] width 43 height 8
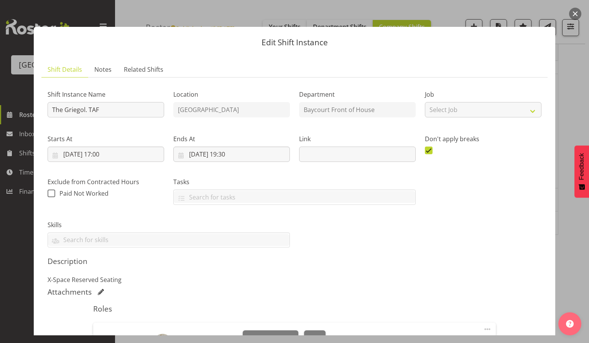
click at [573, 16] on button "button" at bounding box center [575, 14] width 12 height 12
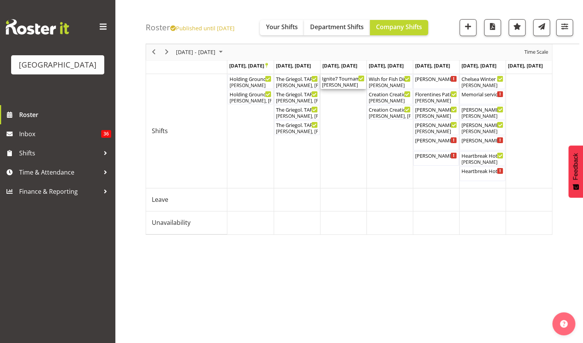
click at [342, 85] on div "[PERSON_NAME]" at bounding box center [343, 85] width 43 height 7
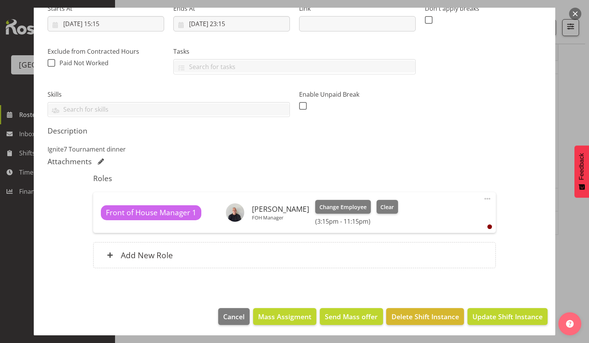
scroll to position [0, 0]
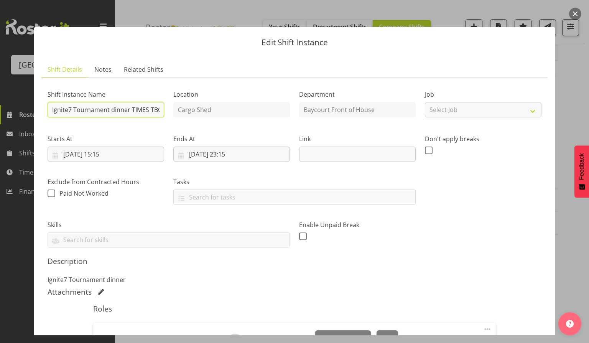
click at [113, 109] on input "Ignite7 Tournament dinner TIMES TBC" at bounding box center [106, 109] width 117 height 15
click at [172, 115] on div "Shift Instance Name Ignite7 Tournament Dinner TIMES TBC Location Cargo Shed Dep…" at bounding box center [294, 165] width 503 height 173
type input "Ignite7 Tournament Dinner"
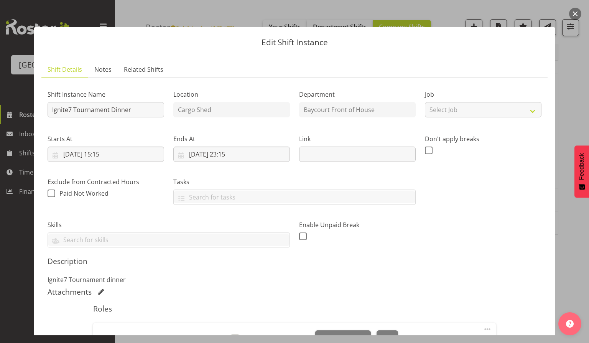
click at [217, 177] on label "Tasks" at bounding box center [294, 181] width 242 height 9
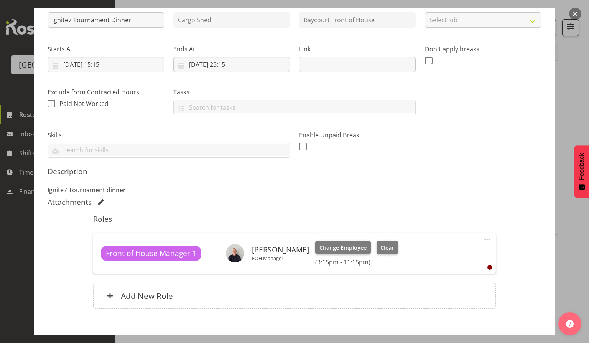
scroll to position [131, 0]
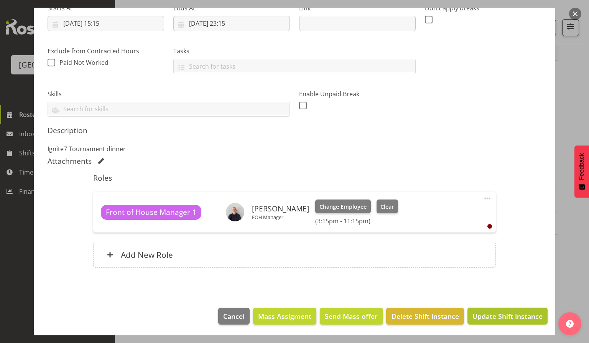
click at [491, 313] on span "Update Shift Instance" at bounding box center [507, 316] width 70 height 10
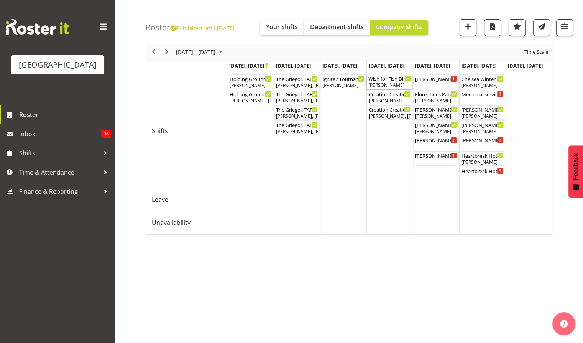
click at [385, 81] on div "Wish for Fish Dinner Cargo Shed ( 12:30 PM - 11:59 PM )" at bounding box center [389, 78] width 43 height 8
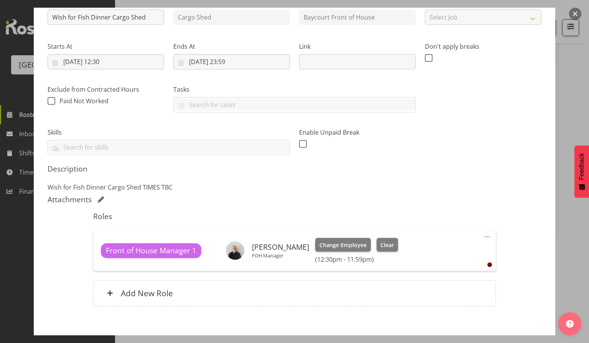
scroll to position [91, 0]
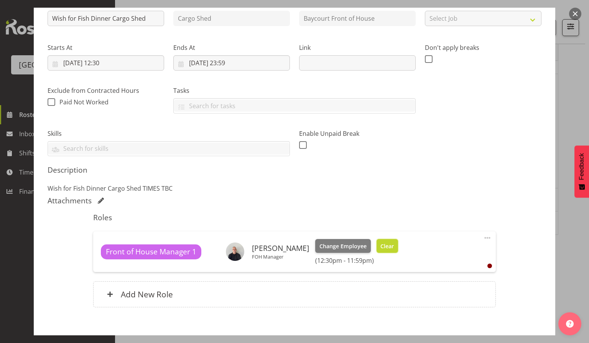
click at [380, 243] on span "Clear" at bounding box center [386, 246] width 13 height 8
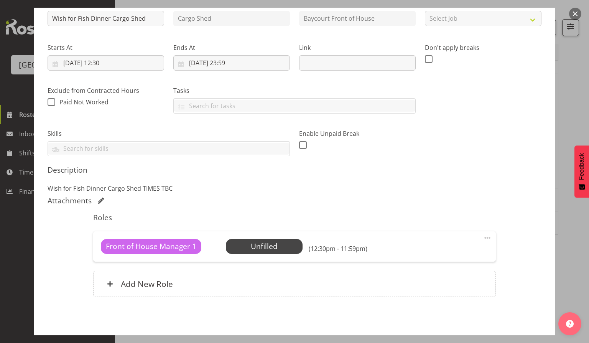
scroll to position [120, 0]
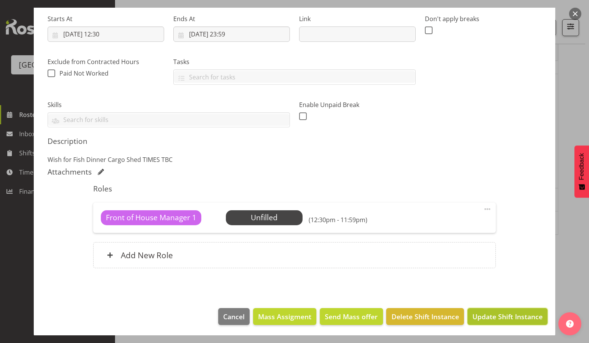
click at [493, 319] on span "Update Shift Instance" at bounding box center [507, 316] width 70 height 10
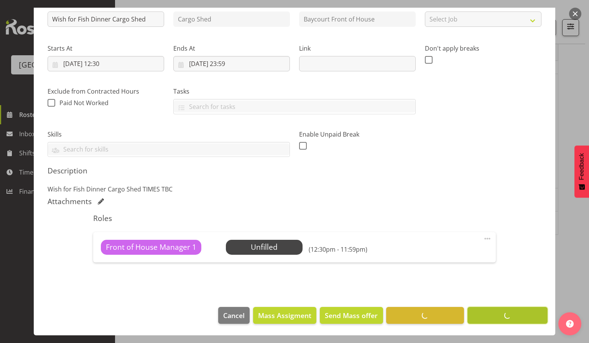
scroll to position [90, 0]
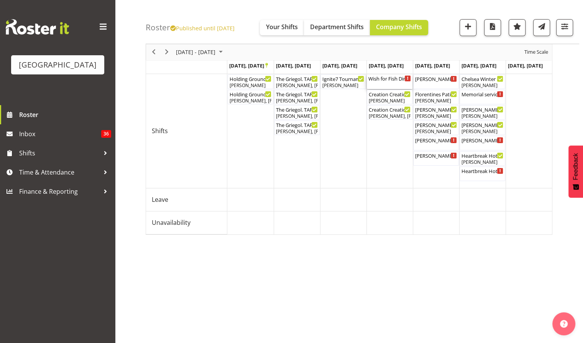
click at [388, 82] on div "Wish for Fish Dinner Cargo Shed ( 12:30 PM - 11:59 PM )" at bounding box center [389, 81] width 43 height 15
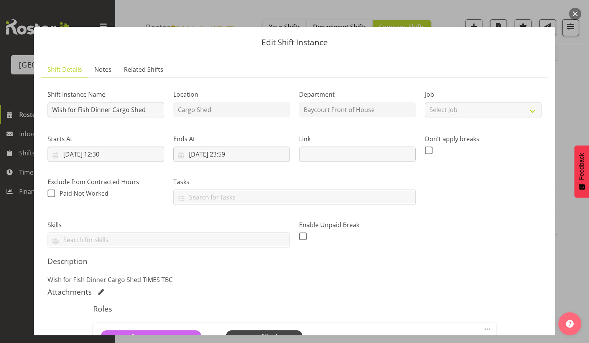
click at [574, 20] on div at bounding box center [294, 171] width 589 height 343
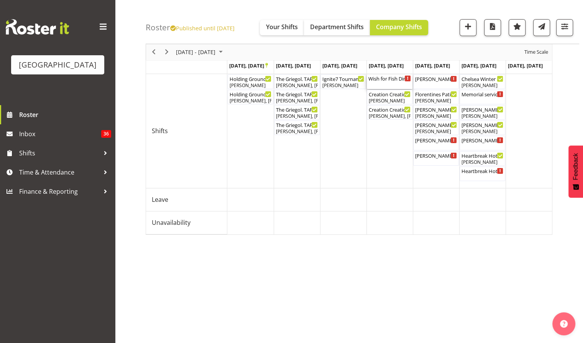
click at [389, 78] on div "Wish for Fish Dinner Cargo Shed ( 12:30 PM - 11:59 PM )" at bounding box center [389, 78] width 43 height 8
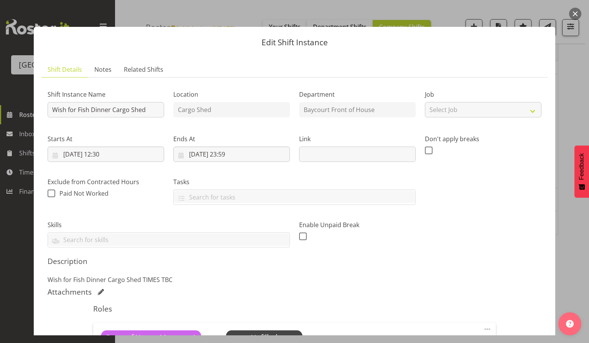
click at [389, 78] on section "Shift Instance Name Wish for Fish Dinner Cargo Shed Location Cargo Shed Departm…" at bounding box center [294, 240] width 506 height 326
click at [114, 154] on input "30/10/2025, 12:30" at bounding box center [106, 153] width 117 height 15
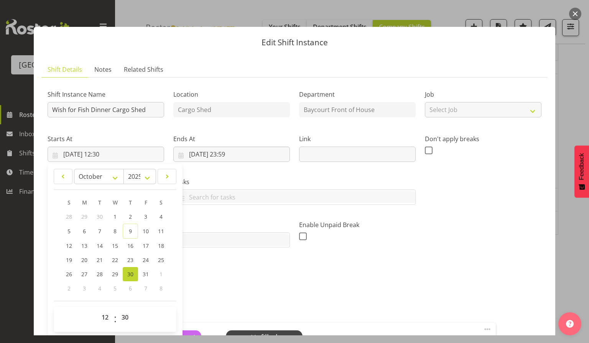
click at [231, 275] on p "Wish for Fish Dinner Cargo Shed TIMES TBC" at bounding box center [295, 279] width 494 height 9
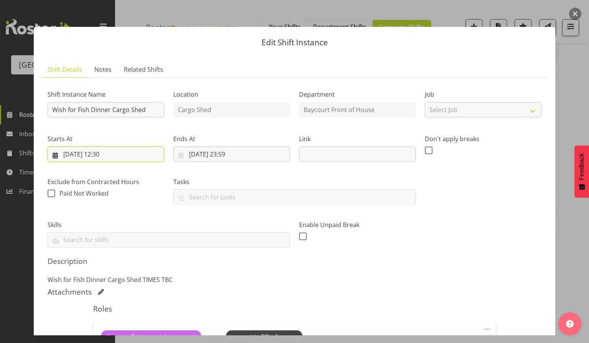
click at [99, 153] on input "30/10/2025, 12:30" at bounding box center [106, 153] width 117 height 15
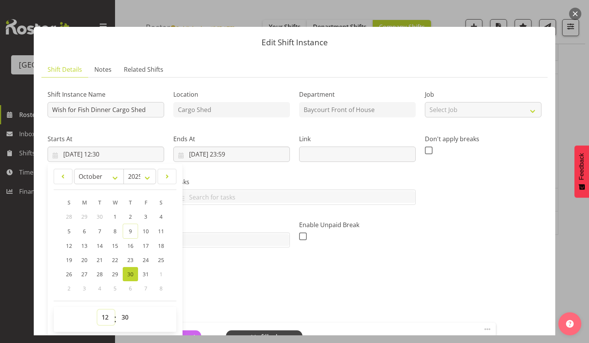
click at [102, 316] on select "00 01 02 03 04 05 06 07 08 09 10 11 12 13 14 15 16 17 18 19 20 21 22 23" at bounding box center [105, 316] width 17 height 15
select select "17"
click at [97, 309] on select "00 01 02 03 04 05 06 07 08 09 10 11 12 13 14 15 16 17 18 19 20 21 22 23" at bounding box center [105, 316] width 17 height 15
type input "30/10/2025, 17:30"
click at [252, 281] on p "Wish for Fish Dinner Cargo Shed TIMES TBC" at bounding box center [295, 279] width 494 height 9
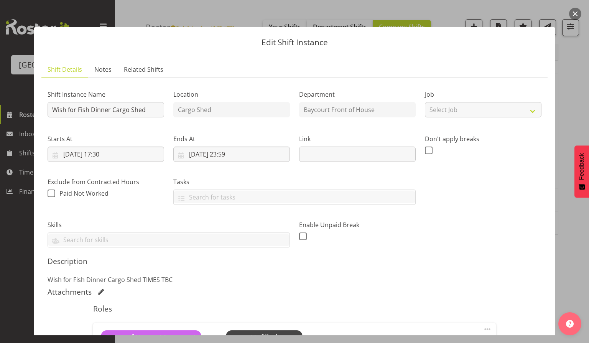
scroll to position [120, 0]
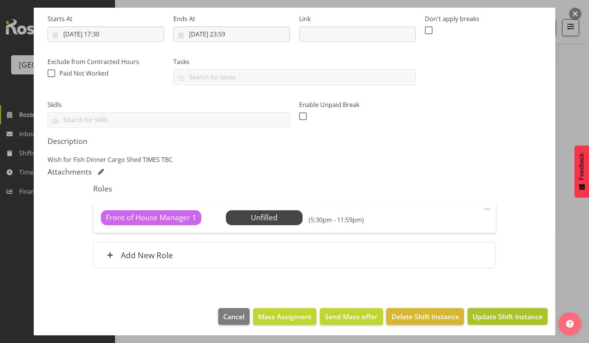
click at [494, 317] on span "Update Shift Instance" at bounding box center [507, 316] width 70 height 10
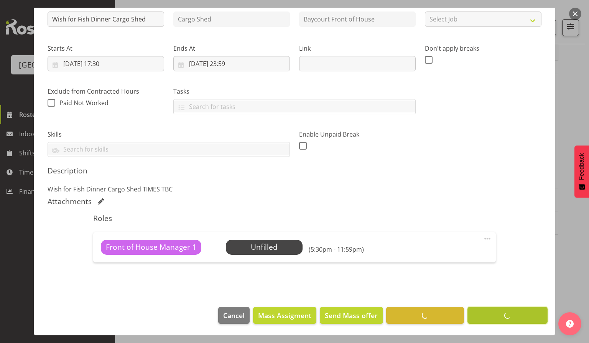
scroll to position [90, 0]
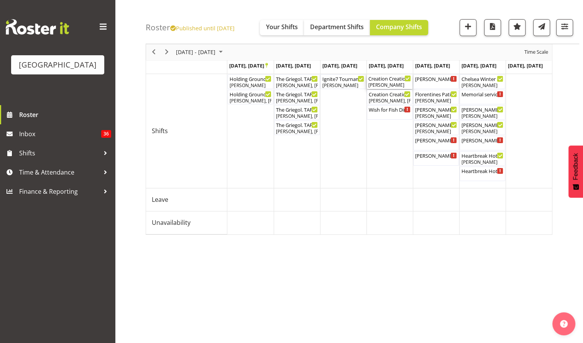
click at [387, 83] on div "[PERSON_NAME]" at bounding box center [389, 85] width 43 height 7
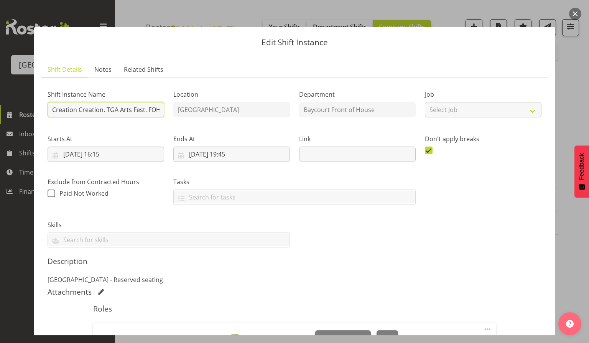
click at [107, 110] on input "Creation Creation. TGA Arts Fest. FOHM Shift" at bounding box center [106, 109] width 117 height 15
drag, startPoint x: 155, startPoint y: 110, endPoint x: 51, endPoint y: 108, distance: 103.5
click at [51, 108] on input "Creation Creation. TAF. FOHM Shift" at bounding box center [106, 109] width 117 height 15
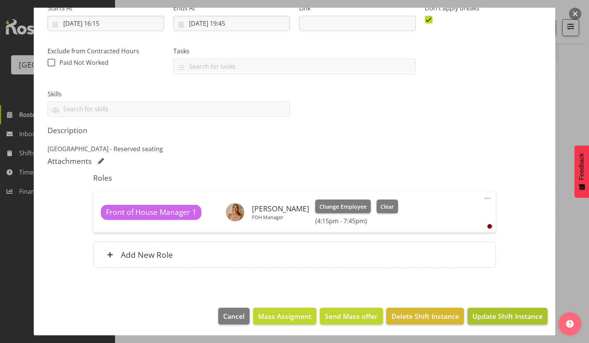
type input "Creation Creation. TAF. FOHM Shift"
click at [504, 312] on span "Update Shift Instance" at bounding box center [507, 316] width 70 height 10
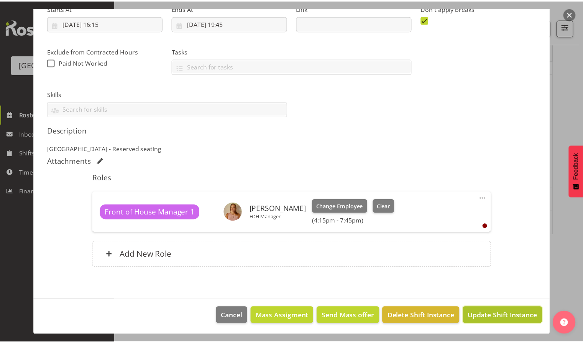
scroll to position [100, 0]
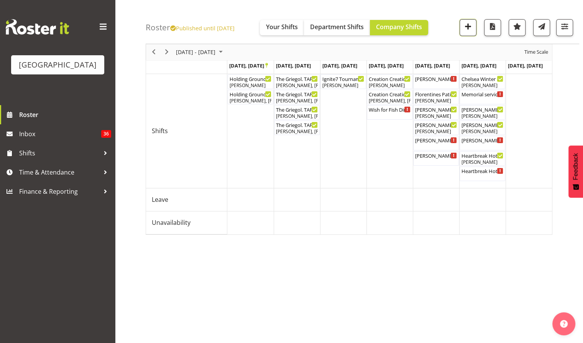
click at [472, 28] on span "button" at bounding box center [468, 26] width 10 height 10
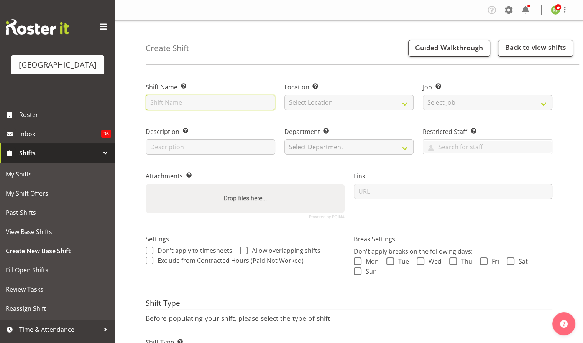
click at [166, 104] on input "text" at bounding box center [211, 102] width 130 height 15
paste input "Creation Creation. TAF. FOHM Shift"
click at [204, 103] on input "Creation Creation. TAF. FOHM Shift" at bounding box center [211, 102] width 130 height 15
click at [217, 100] on input "Creation Creation. TAF. FOHM Shift" at bounding box center [211, 102] width 130 height 15
click at [220, 104] on input "Creation Creation. TAF. Shool FOHM Shift" at bounding box center [211, 102] width 130 height 15
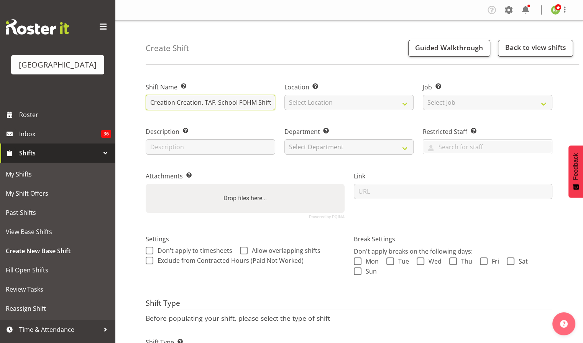
click at [239, 102] on input "Creation Creation. TAF. School FOHM Shift" at bounding box center [211, 102] width 130 height 15
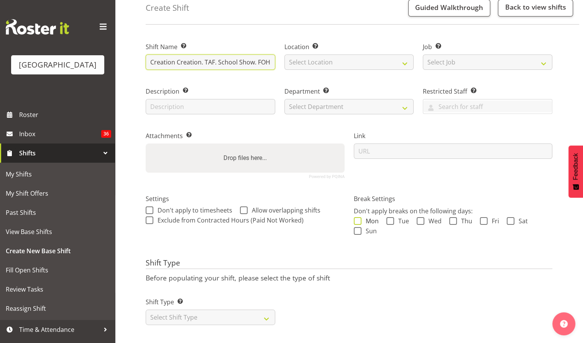
type input "Creation Creation. TAF. School Show. FOHM Shift"
click at [360, 218] on span at bounding box center [358, 221] width 8 height 8
click at [359, 218] on input "Mon" at bounding box center [356, 220] width 5 height 5
checkbox input "true"
click at [391, 217] on span at bounding box center [391, 221] width 8 height 8
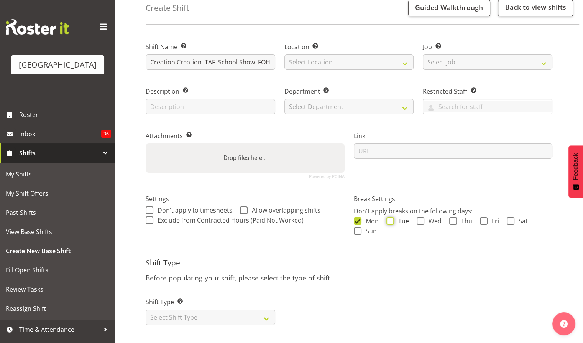
click at [391, 218] on input "Tue" at bounding box center [389, 220] width 5 height 5
checkbox input "true"
click at [428, 208] on p "Don't apply breaks on the following days:" at bounding box center [453, 210] width 199 height 9
click at [419, 217] on span at bounding box center [421, 221] width 8 height 8
click at [419, 218] on input "Wed" at bounding box center [419, 220] width 5 height 5
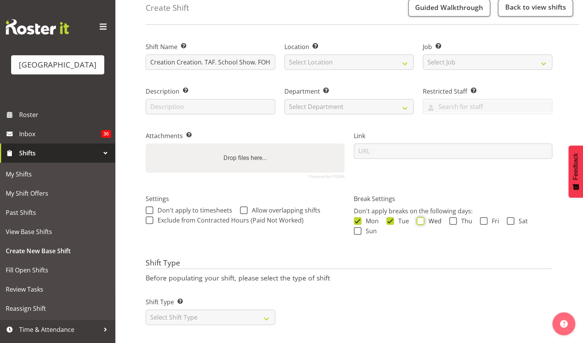
checkbox input "true"
click at [456, 217] on span at bounding box center [453, 221] width 8 height 8
click at [454, 218] on input "Thu" at bounding box center [451, 220] width 5 height 5
checkbox input "true"
click at [485, 217] on span at bounding box center [484, 221] width 8 height 8
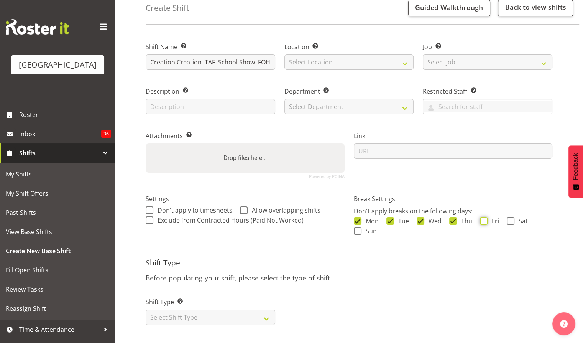
click at [485, 218] on input "Fri" at bounding box center [482, 220] width 5 height 5
checkbox input "true"
click at [508, 217] on span at bounding box center [511, 221] width 8 height 8
click at [508, 218] on input "Sat" at bounding box center [509, 220] width 5 height 5
checkbox input "true"
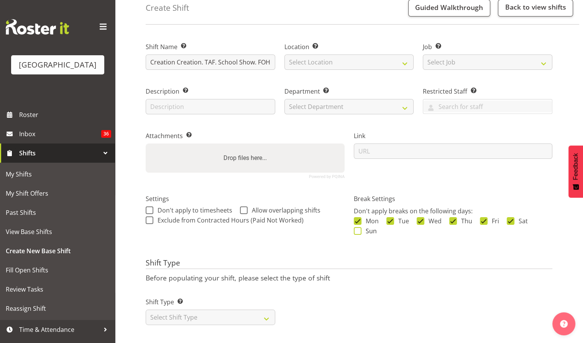
click at [355, 227] on span at bounding box center [358, 231] width 8 height 8
click at [355, 228] on input "Sun" at bounding box center [356, 230] width 5 height 5
checkbox input "true"
drag, startPoint x: 171, startPoint y: 300, endPoint x: 171, endPoint y: 306, distance: 6.5
click at [171, 306] on div "Shift Type Shift Types: One Off – Select this if you would like a single shift …" at bounding box center [211, 311] width 130 height 28
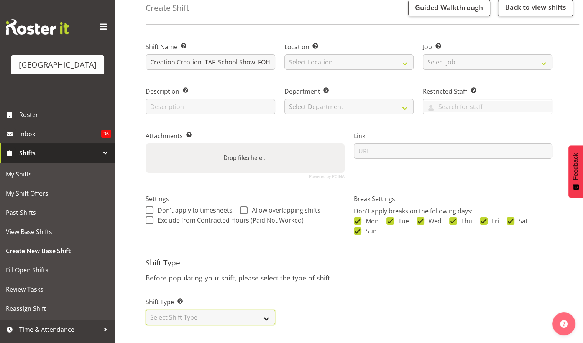
click at [171, 309] on select "Select Shift Type One Off Shift Recurring Shift Rotating Shift" at bounding box center [211, 316] width 130 height 15
select select "one_off"
click at [146, 309] on select "Select Shift Type One Off Shift Recurring Shift Rotating Shift" at bounding box center [211, 316] width 130 height 15
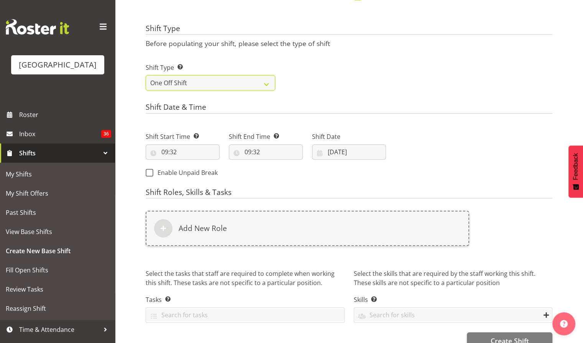
scroll to position [292, 0]
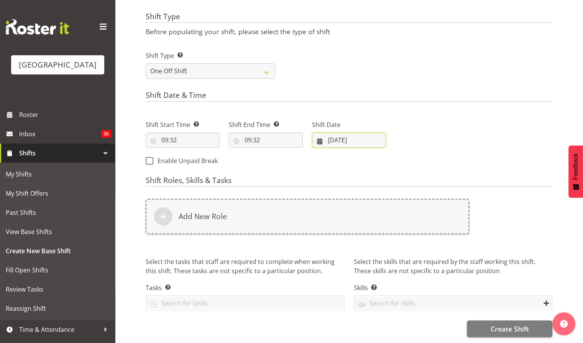
click at [347, 136] on input "09/10/2025" at bounding box center [349, 139] width 74 height 15
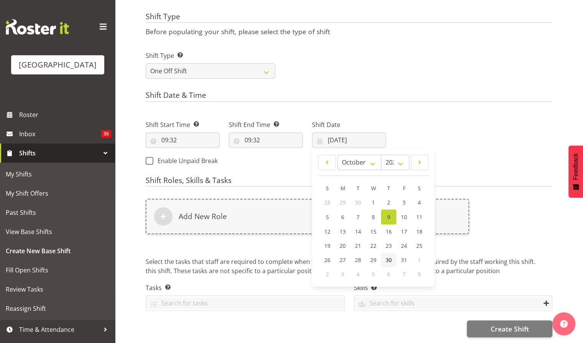
click at [387, 256] on span "30" at bounding box center [389, 259] width 6 height 7
type input "30/10/2025"
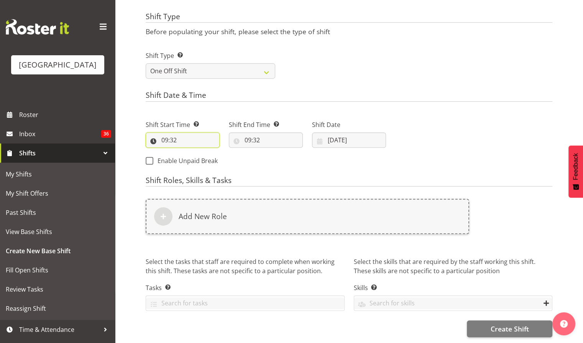
click at [177, 137] on input "09:32" at bounding box center [183, 139] width 74 height 15
click at [198, 154] on select "00 01 02 03 04 05 06 07 08 09 10 11 12 13 14 15 16 17 18 19 20 21 22 23" at bounding box center [197, 159] width 17 height 15
select select "11"
click at [189, 152] on select "00 01 02 03 04 05 06 07 08 09 10 11 12 13 14 15 16 17 18 19 20 21 22 23" at bounding box center [197, 159] width 17 height 15
type input "11:32"
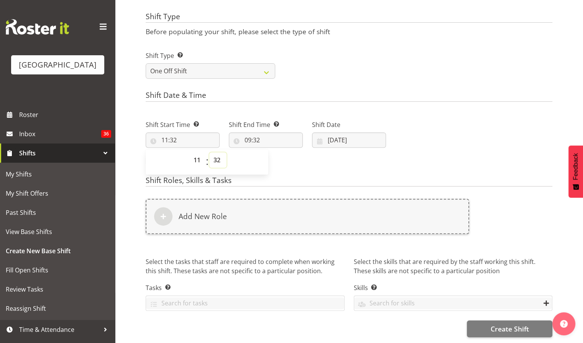
click at [220, 157] on select "00 01 02 03 04 05 06 07 08 09 10 11 12 13 14 15 16 17 18 19 20 21 22 23 24 25 2…" at bounding box center [217, 159] width 17 height 15
select select "30"
click at [209, 152] on select "00 01 02 03 04 05 06 07 08 09 10 11 12 13 14 15 16 17 18 19 20 21 22 23 24 25 2…" at bounding box center [217, 159] width 17 height 15
type input "11:30"
click at [317, 166] on form "Shift Name Enter a name for the shift (e.g. Day Shift). Creation Creation. TAF.…" at bounding box center [349, 61] width 407 height 552
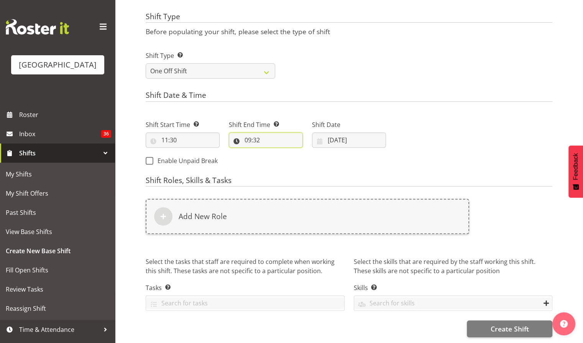
click at [256, 136] on input "09:32" at bounding box center [266, 139] width 74 height 15
click at [278, 156] on select "00 01 02 03 04 05 06 07 08 09 10 11 12 13 14 15 16 17 18 19 20 21 22 23" at bounding box center [281, 159] width 17 height 15
select select "14"
click at [273, 152] on select "00 01 02 03 04 05 06 07 08 09 10 11 12 13 14 15 16 17 18 19 20 21 22 23" at bounding box center [281, 159] width 17 height 15
type input "14:32"
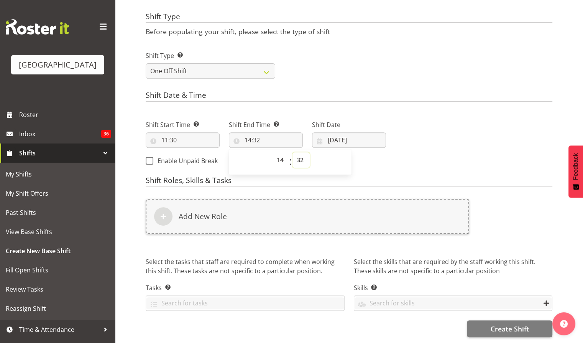
click at [299, 154] on select "00 01 02 03 04 05 06 07 08 09 10 11 12 13 14 15 16 17 18 19 20 21 22 23 24 25 2…" at bounding box center [301, 159] width 17 height 15
select select "45"
click at [293, 152] on select "00 01 02 03 04 05 06 07 08 09 10 11 12 13 14 15 16 17 18 19 20 21 22 23 24 25 2…" at bounding box center [301, 159] width 17 height 15
type input "14:45"
click at [388, 159] on div "Shift Start Time Set the time of the day you wish this shift to start 11:30 00 …" at bounding box center [266, 140] width 250 height 62
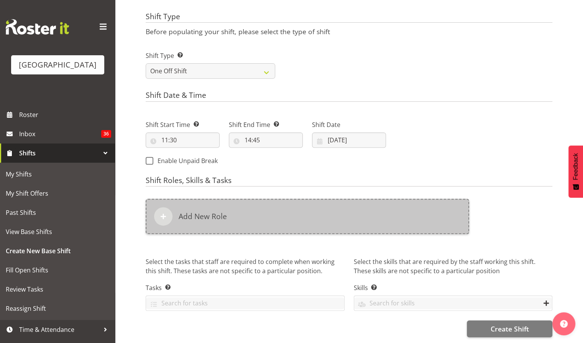
click at [207, 222] on div "Add New Role" at bounding box center [308, 216] width 324 height 35
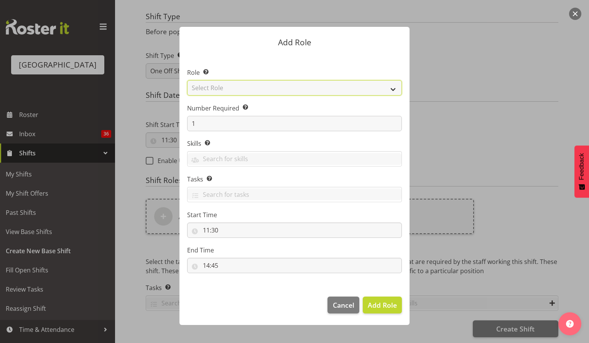
click at [273, 89] on select "Select Role Audio Bar Bar Runner Bar Training Box Office Cargo Shed Venue Rep C…" at bounding box center [294, 87] width 215 height 15
select select "1288"
click at [187, 80] on select "Select Role Audio Bar Bar Runner Bar Training Box Office Cargo Shed Venue Rep C…" at bounding box center [294, 87] width 215 height 15
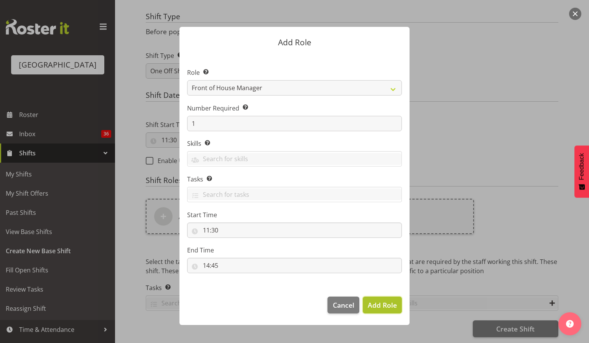
click at [383, 305] on span "Add Role" at bounding box center [382, 304] width 29 height 9
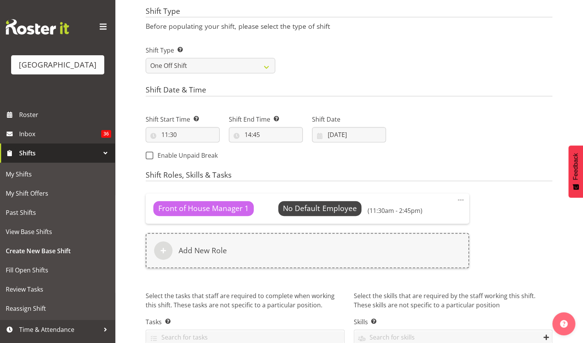
scroll to position [331, 0]
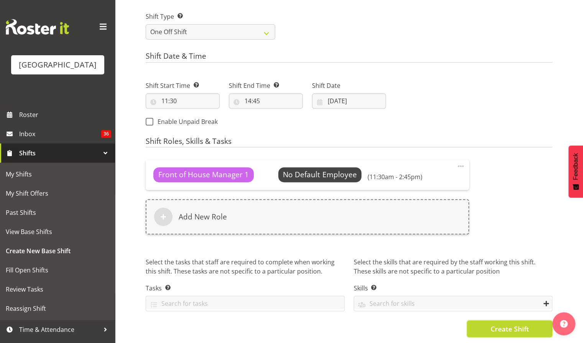
click at [515, 324] on span "Create Shift" at bounding box center [509, 329] width 38 height 10
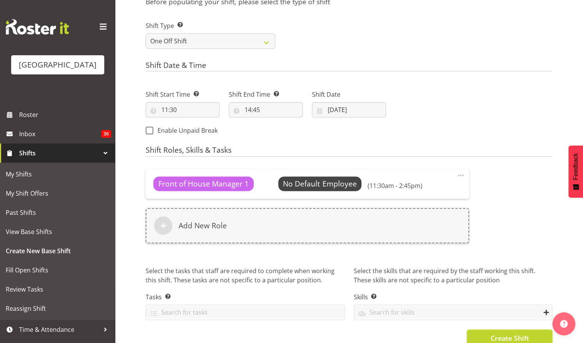
scroll to position [346, 0]
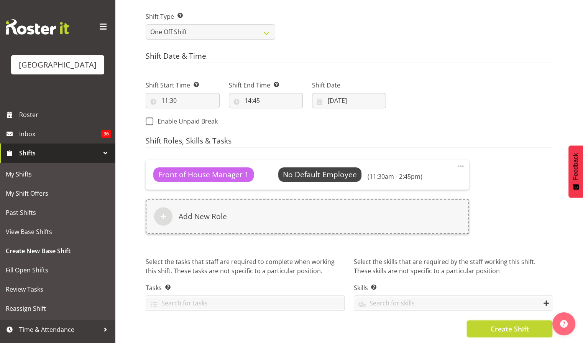
click at [498, 324] on span "Create Shift" at bounding box center [509, 329] width 38 height 10
click at [507, 327] on span "Create Shift" at bounding box center [509, 329] width 38 height 10
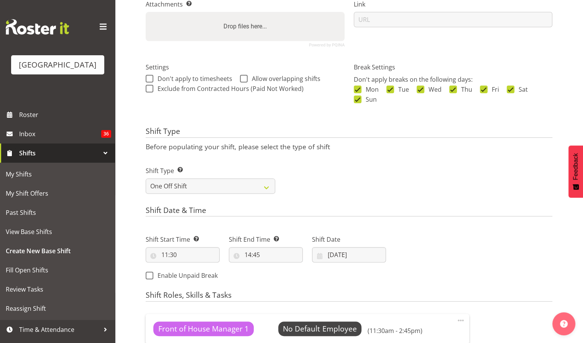
scroll to position [0, 0]
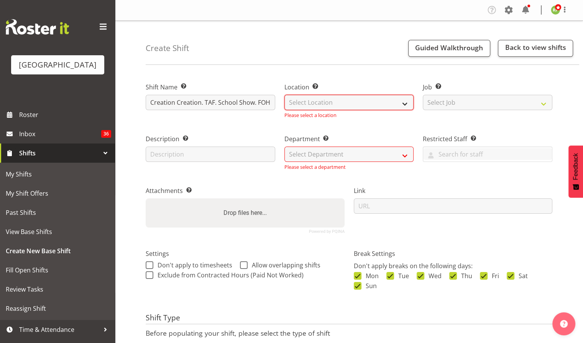
click at [383, 104] on select "Select Location Baycourt Community and Arts Centre Cargo Shed Historic Village" at bounding box center [350, 102] width 130 height 15
select select "1115"
click at [285, 95] on select "Select Location Baycourt Community and Arts Centre Cargo Shed Historic Village" at bounding box center [350, 102] width 130 height 15
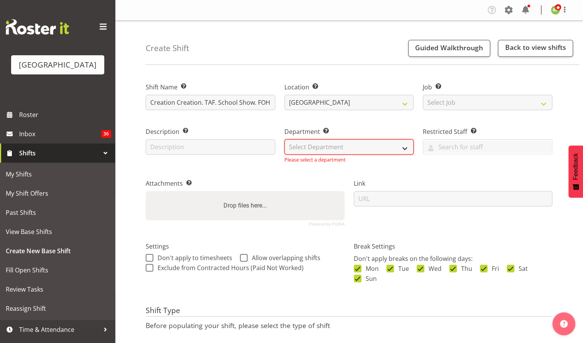
click at [333, 146] on select "Select Department Baycourt Box Office Baycourt Front of House Baycourt Technica…" at bounding box center [350, 146] width 130 height 15
select select "791"
click at [285, 139] on select "Select Department Baycourt Box Office Baycourt Front of House Baycourt Technica…" at bounding box center [350, 146] width 130 height 15
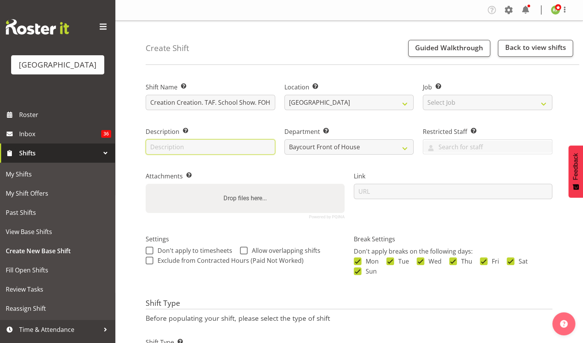
click at [169, 153] on input "text" at bounding box center [211, 146] width 130 height 15
drag, startPoint x: 201, startPoint y: 146, endPoint x: 290, endPoint y: 154, distance: 90.1
click at [290, 154] on div "Shift Name Enter a name for the shift (e.g. Day Shift). Creation Creation. TAF.…" at bounding box center [349, 148] width 416 height 152
type input "[GEOGRAPHIC_DATA] - [GEOGRAPHIC_DATA]"
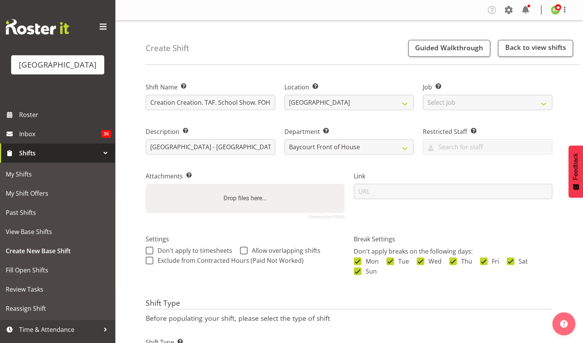
click at [279, 169] on div "Attachments Add any relevant attachments to the shift (e.g. Health & Safety Pla…" at bounding box center [245, 192] width 208 height 63
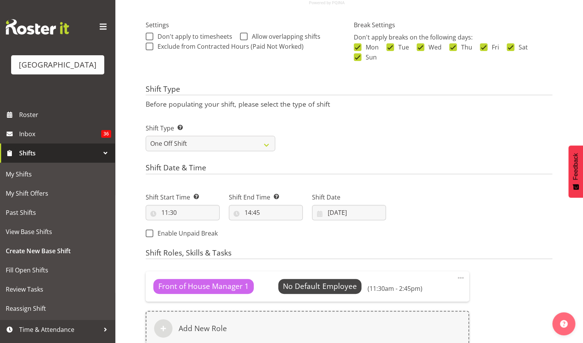
scroll to position [331, 0]
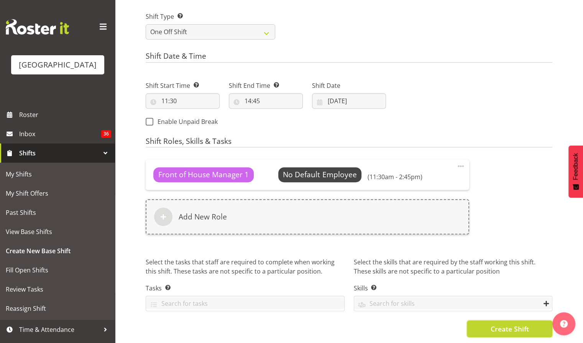
click at [524, 324] on span "Create Shift" at bounding box center [509, 329] width 38 height 10
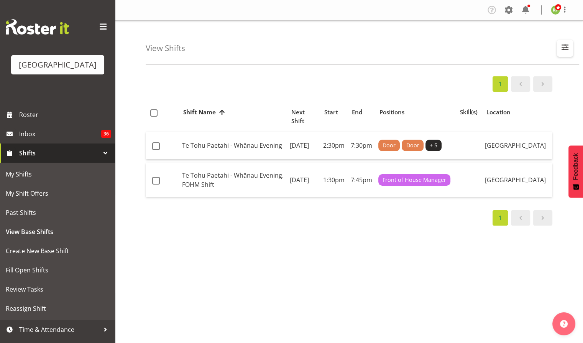
click at [566, 48] on span "button" at bounding box center [565, 47] width 10 height 10
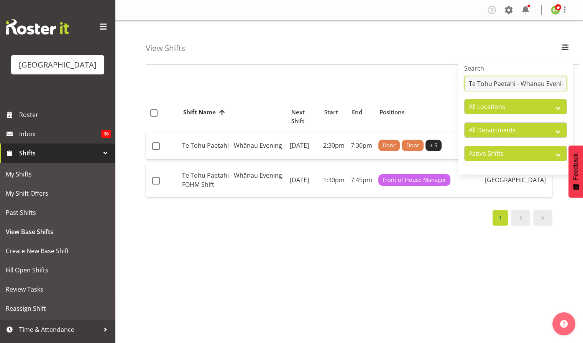
scroll to position [0, 5]
drag, startPoint x: 469, startPoint y: 82, endPoint x: 586, endPoint y: 80, distance: 116.2
click at [583, 80] on html "Baycourt Community & Arts Centre Roster Inbox 36 Shifts My Shifts My Shift Offe…" at bounding box center [291, 171] width 583 height 343
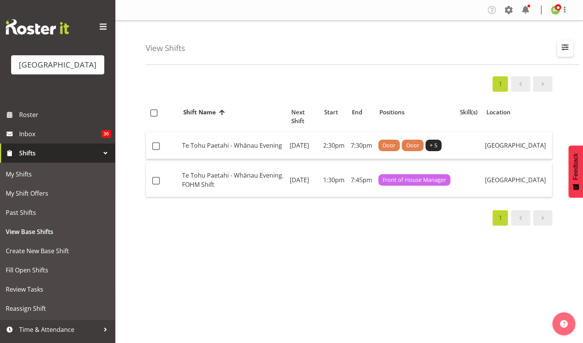
click at [561, 48] on span "button" at bounding box center [565, 47] width 10 height 10
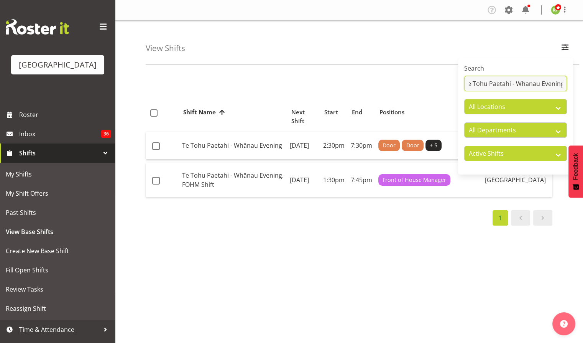
click at [510, 84] on input "Te Tohu Paetahi - Whānau Evening" at bounding box center [515, 83] width 103 height 15
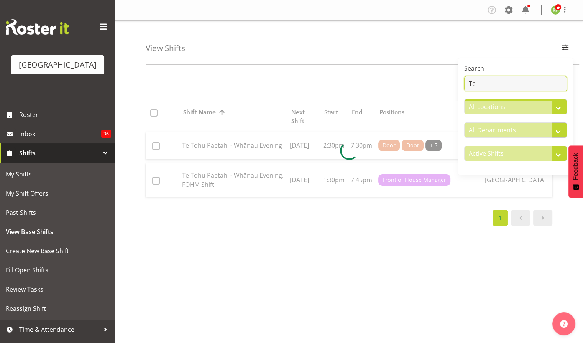
type input "T"
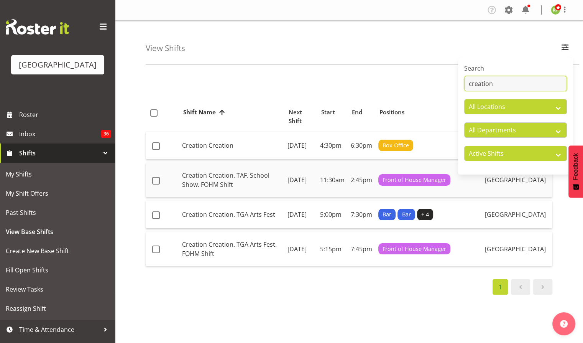
type input "creation"
click at [234, 183] on td "Creation Creation. TAF. School Show. FOHM Shift" at bounding box center [231, 180] width 105 height 34
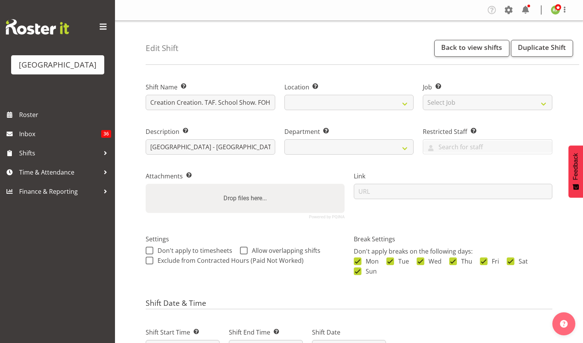
select select
click at [543, 46] on link "Duplicate Shift" at bounding box center [542, 48] width 62 height 17
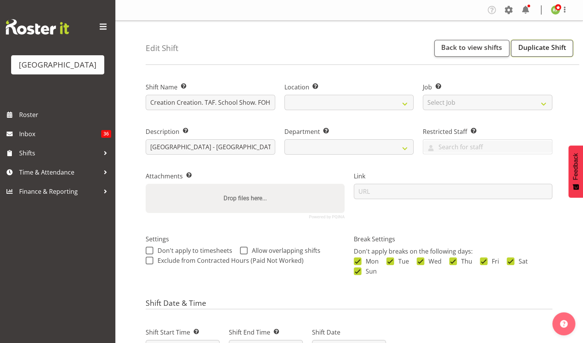
select select
select select "791"
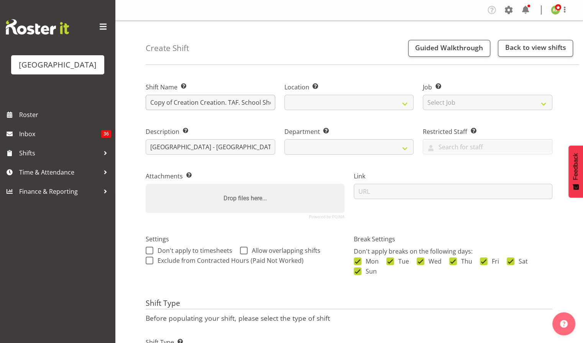
select select "791"
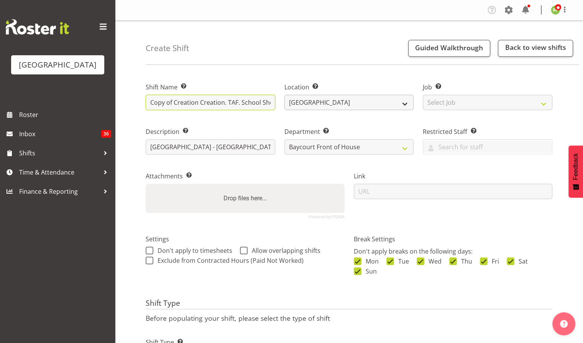
scroll to position [0, 42]
drag, startPoint x: 242, startPoint y: 103, endPoint x: 291, endPoint y: 109, distance: 50.3
click at [291, 109] on div "Shift Name Enter a name for the shift (e.g. Day Shift). Copy of Creation Creati…" at bounding box center [349, 148] width 416 height 152
click at [242, 104] on input "Copy of Creation Creation. TAF. School Show. FOHM Shift" at bounding box center [211, 102] width 130 height 15
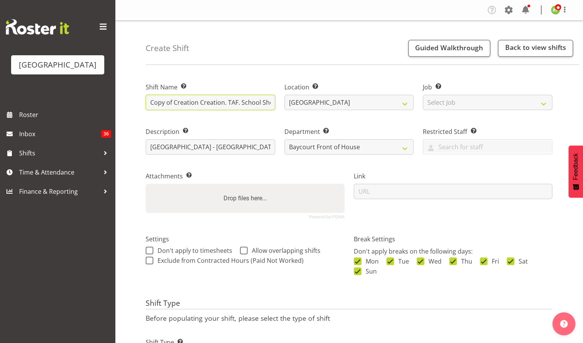
drag, startPoint x: 168, startPoint y: 100, endPoint x: 124, endPoint y: 107, distance: 43.8
click at [124, 107] on div "Create Shift Guided Walkthrough Back to view shifts Shift Name Enter a name for…" at bounding box center [349, 202] width 468 height 363
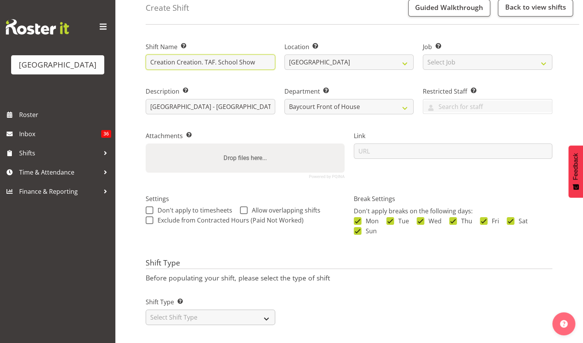
type input "Creation Creation. TAF. School Show"
click at [247, 309] on select "Select Shift Type One Off Shift Recurring Shift Rotating Shift" at bounding box center [211, 316] width 130 height 15
select select "one_off"
click at [146, 309] on select "Select Shift Type One Off Shift Recurring Shift Rotating Shift" at bounding box center [211, 316] width 130 height 15
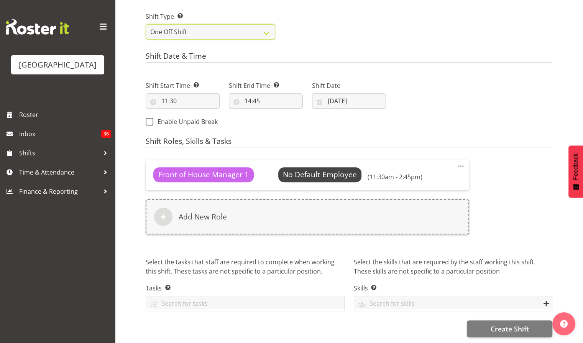
scroll to position [330, 0]
click at [461, 162] on span at bounding box center [460, 165] width 9 height 9
click at [413, 196] on link "Delete" at bounding box center [429, 197] width 74 height 14
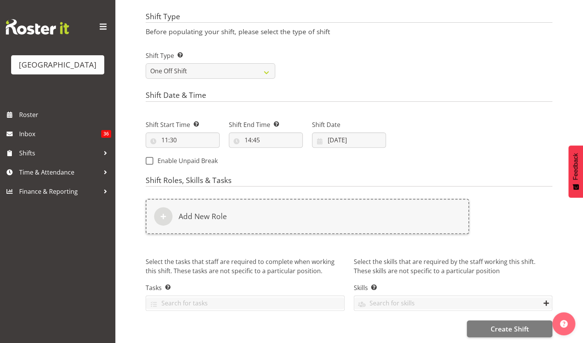
scroll to position [292, 0]
click at [189, 134] on input "11:30" at bounding box center [183, 139] width 74 height 15
click at [195, 155] on select "00 01 02 03 04 05 06 07 08 09 10 11 12 13 14 15 16 17 18 19 20 21 22 23" at bounding box center [197, 159] width 17 height 15
select select "12"
click at [189, 152] on select "00 01 02 03 04 05 06 07 08 09 10 11 12 13 14 15 16 17 18 19 20 21 22 23" at bounding box center [197, 159] width 17 height 15
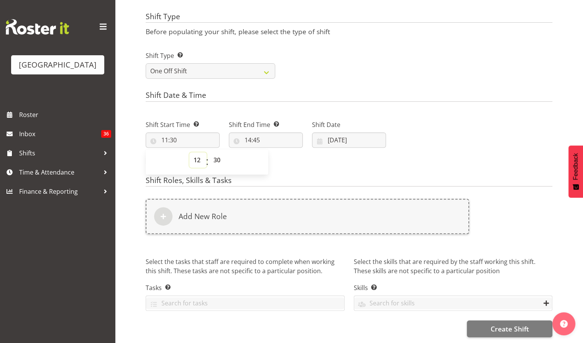
type input "12:30"
click at [216, 155] on select "00 01 02 03 04 05 06 07 08 09 10 11 12 13 14 15 16 17 18 19 20 21 22 23 24 25 2…" at bounding box center [217, 159] width 17 height 15
select select "0"
type input "12:00"
click at [323, 153] on div "Shift Start Time Set the time of the day you wish this shift to start 12:00 00 …" at bounding box center [266, 140] width 250 height 62
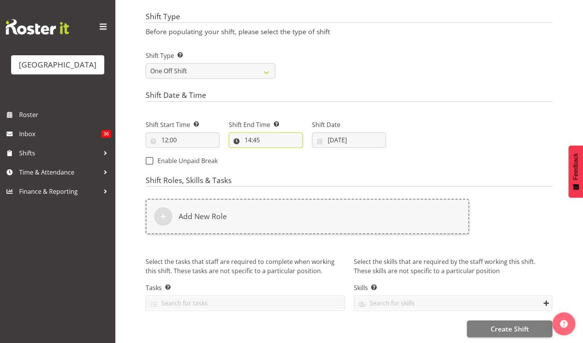
click at [259, 133] on input "14:45" at bounding box center [266, 139] width 74 height 15
click at [301, 154] on select "00 01 02 03 04 05 06 07 08 09 10 11 12 13 14 15 16 17 18 19 20 21 22 23 24 25 2…" at bounding box center [301, 159] width 17 height 15
select select "30"
click at [293, 152] on select "00 01 02 03 04 05 06 07 08 09 10 11 12 13 14 15 16 17 18 19 20 21 22 23 24 25 2…" at bounding box center [301, 159] width 17 height 15
type input "14:30"
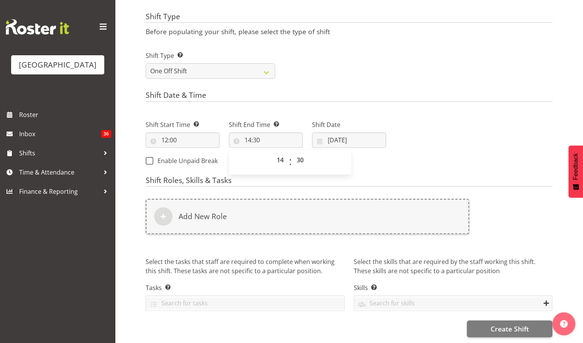
click at [397, 167] on form "Shift Name Enter a name for the shift (e.g. Day Shift). Creation Creation. TAF.…" at bounding box center [349, 61] width 407 height 552
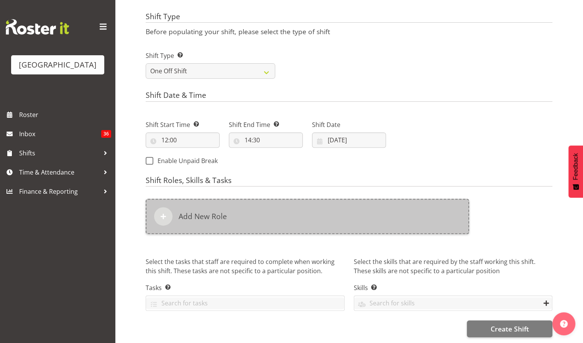
click at [320, 203] on div "Add New Role" at bounding box center [308, 216] width 324 height 35
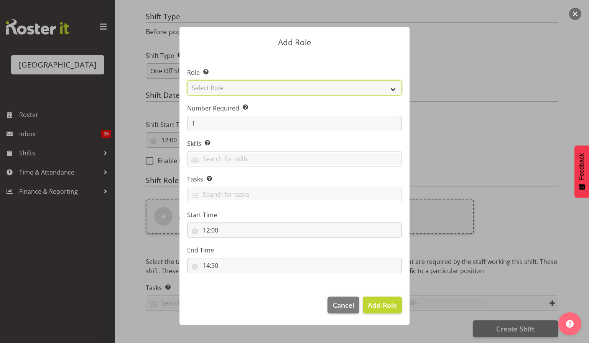
click at [247, 88] on select "Select Role Audio Bar Bar Runner Bar Training Box Office Cargo Shed Venue Rep C…" at bounding box center [294, 87] width 215 height 15
select select "1291"
click at [187, 80] on select "Select Role Audio Bar Bar Runner Bar Training Box Office Cargo Shed Venue Rep C…" at bounding box center [294, 87] width 215 height 15
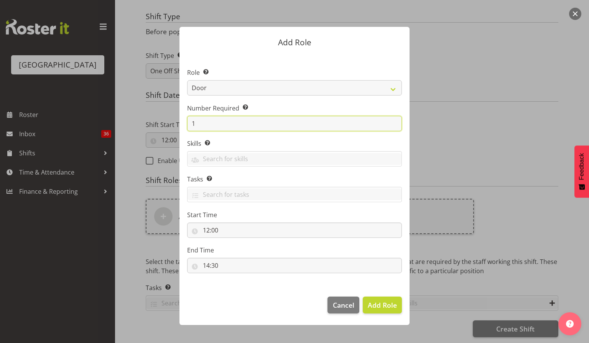
drag, startPoint x: 198, startPoint y: 122, endPoint x: 186, endPoint y: 123, distance: 11.5
click at [186, 123] on section "Role Select the role you wish to add to the shift. Audio Bar Bar Runner Bar Tra…" at bounding box center [294, 171] width 230 height 235
type input "2"
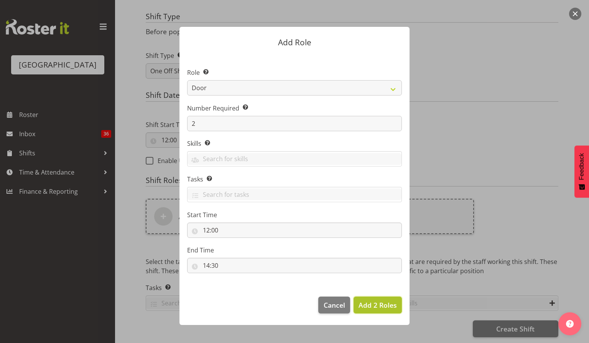
click at [379, 302] on span "Add 2 Roles" at bounding box center [378, 304] width 38 height 9
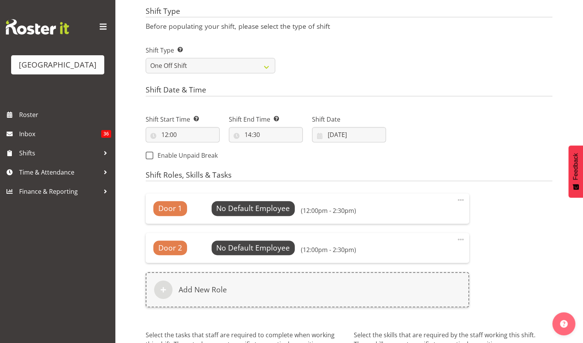
scroll to position [370, 0]
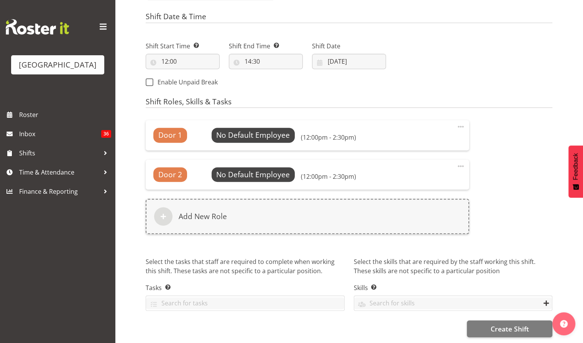
click at [461, 161] on span at bounding box center [460, 165] width 9 height 9
click at [406, 190] on link "Delete" at bounding box center [429, 197] width 74 height 14
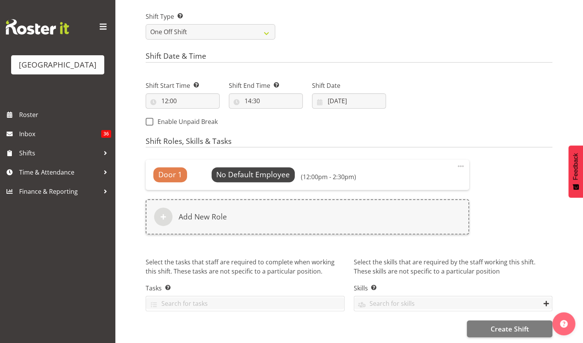
click at [460, 162] on span at bounding box center [460, 165] width 9 height 9
click at [409, 194] on link "Delete" at bounding box center [429, 197] width 74 height 14
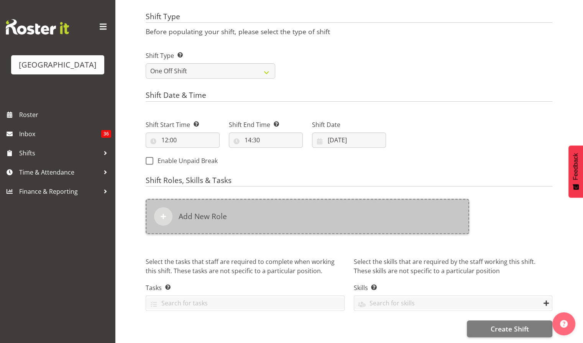
click at [204, 205] on div "Add New Role" at bounding box center [308, 216] width 324 height 35
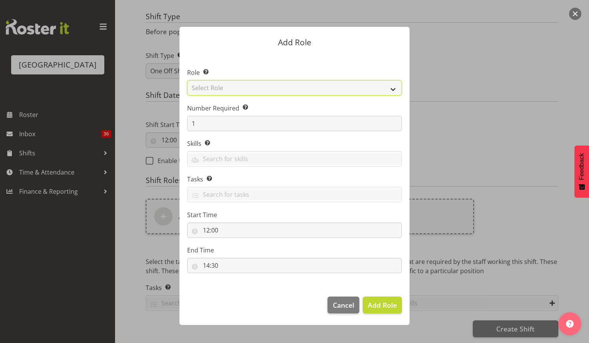
click at [390, 88] on select "Select Role Audio Bar Bar Runner Bar Training Box Office Cargo Shed Venue Rep C…" at bounding box center [294, 87] width 215 height 15
select select "1292"
click at [187, 80] on select "Select Role Audio Bar Bar Runner Bar Training Box Office Cargo Shed Venue Rep C…" at bounding box center [294, 87] width 215 height 15
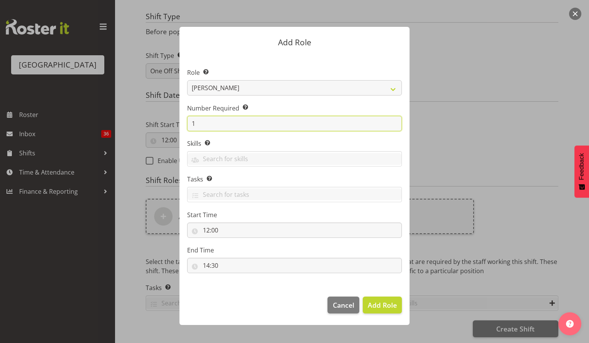
drag, startPoint x: 196, startPoint y: 127, endPoint x: 186, endPoint y: 127, distance: 10.7
click at [186, 127] on section "Role Select the role you wish to add to the shift. Audio Bar Bar Runner Bar Tra…" at bounding box center [294, 171] width 230 height 235
type input "3"
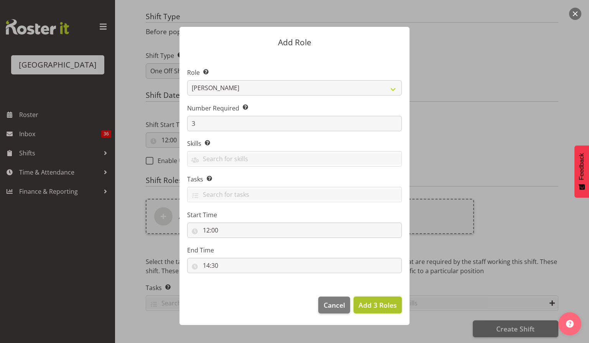
click at [385, 303] on span "Add 3 Roles" at bounding box center [378, 304] width 38 height 9
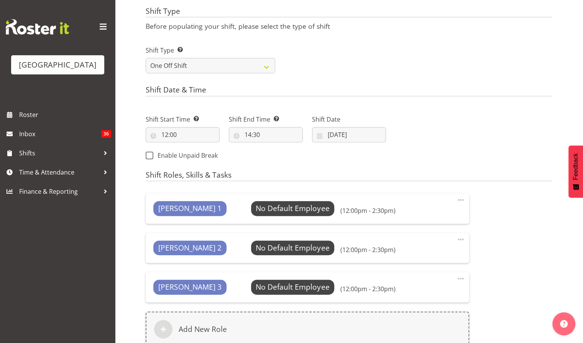
scroll to position [410, 0]
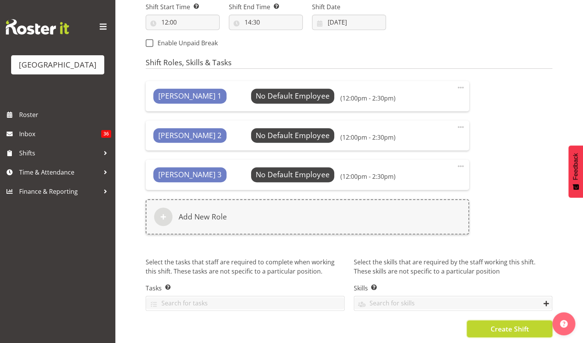
click at [511, 324] on span "Create Shift" at bounding box center [509, 329] width 38 height 10
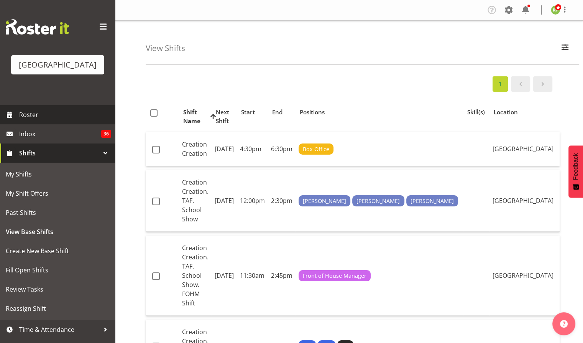
click at [44, 120] on span "Roster" at bounding box center [65, 115] width 92 height 12
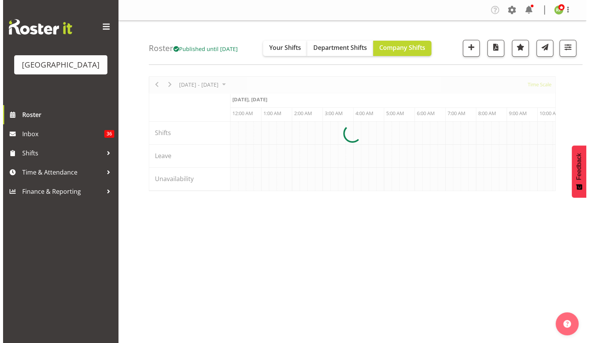
scroll to position [0, 2209]
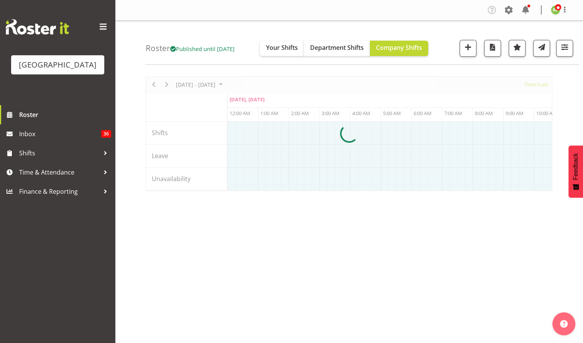
click at [539, 86] on div at bounding box center [349, 133] width 407 height 115
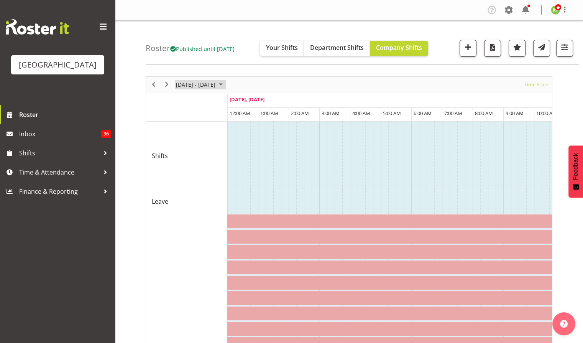
click at [207, 87] on span "[DATE] - [DATE]" at bounding box center [195, 85] width 41 height 10
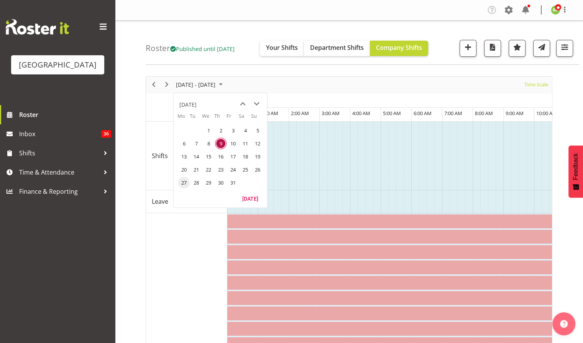
click at [179, 182] on span "27" at bounding box center [184, 183] width 12 height 12
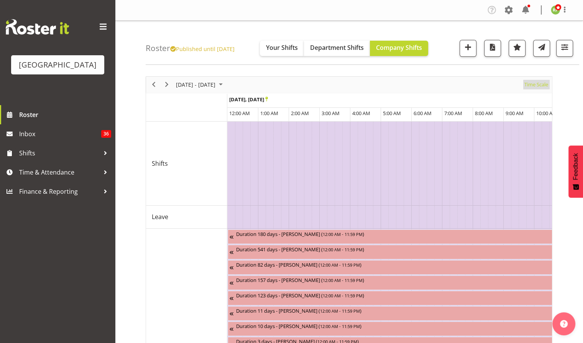
click at [537, 86] on span "Time Scale" at bounding box center [536, 85] width 25 height 10
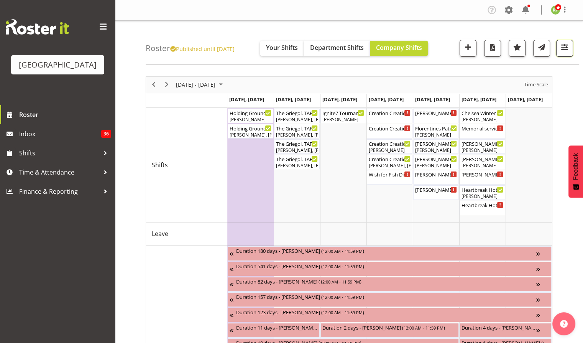
click at [566, 51] on span "button" at bounding box center [565, 47] width 10 height 10
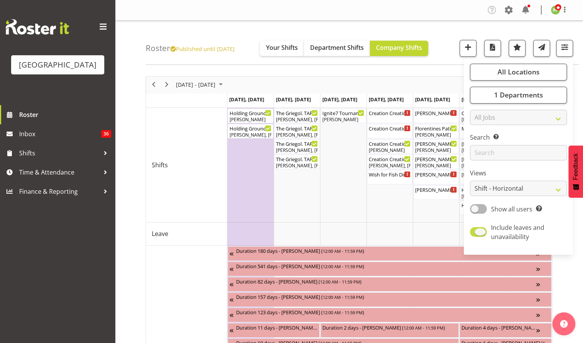
click at [482, 233] on span at bounding box center [478, 232] width 17 height 10
click at [475, 233] on input "Include leaves and unavailability" at bounding box center [472, 231] width 5 height 5
checkbox input "false"
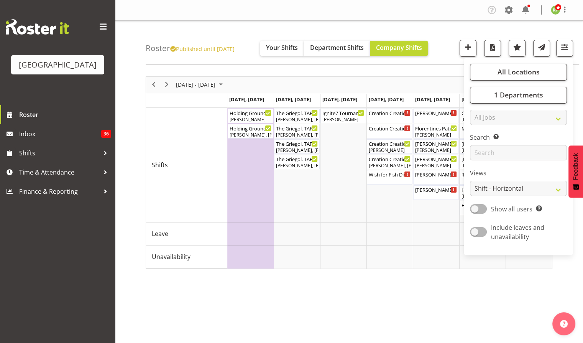
click at [457, 26] on div "Roster Published until [DATE] Your Shifts Department Shifts Company Shifts All …" at bounding box center [363, 43] width 434 height 44
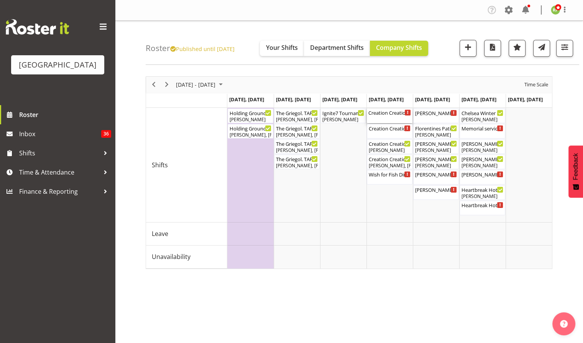
click at [391, 118] on div "Creation Creation. TAF. School Show. FOHM Shift ( 11:30 AM - 02:45 PM )" at bounding box center [389, 116] width 43 height 15
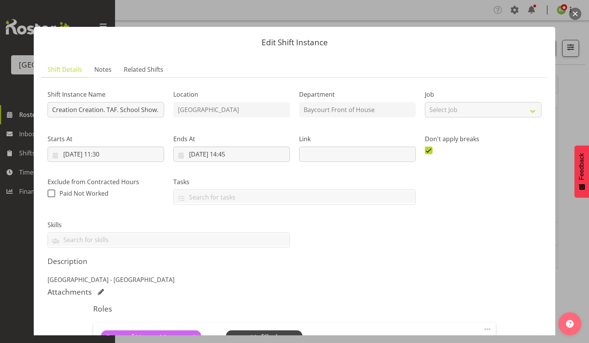
scroll to position [120, 0]
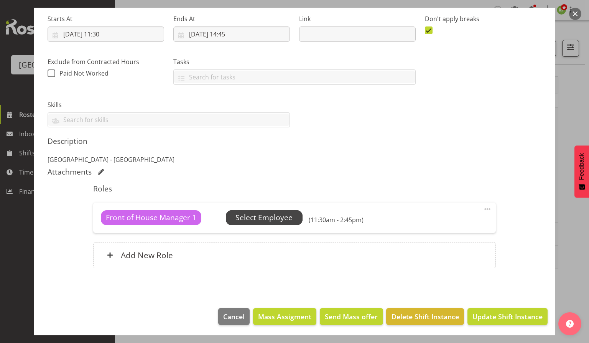
click at [271, 212] on span "Select Employee" at bounding box center [263, 217] width 57 height 11
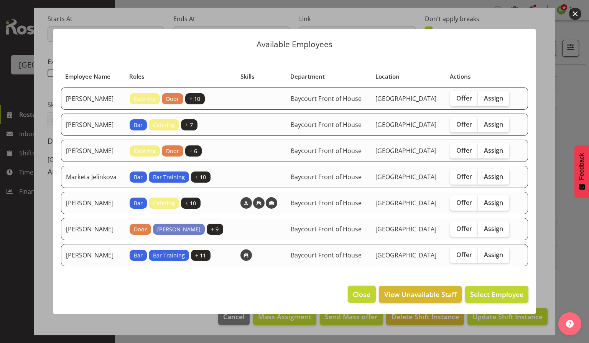
click at [359, 299] on span "Close" at bounding box center [362, 294] width 18 height 10
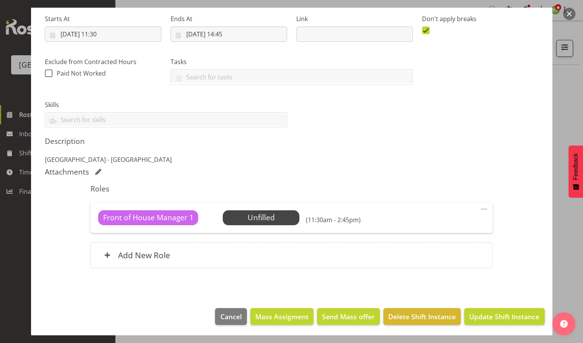
click at [569, 13] on button "button" at bounding box center [569, 14] width 12 height 12
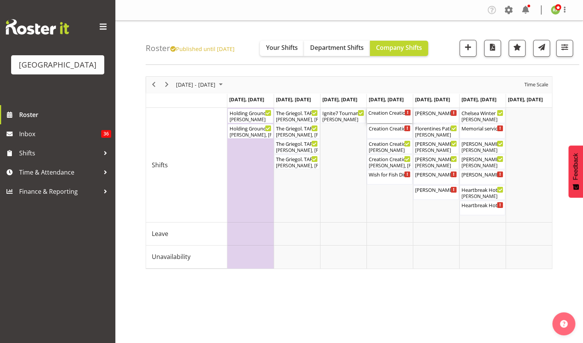
click at [383, 118] on div "Creation Creation. TAF. School Show. FOHM Shift ( 11:30 AM - 02:45 PM )" at bounding box center [389, 116] width 43 height 15
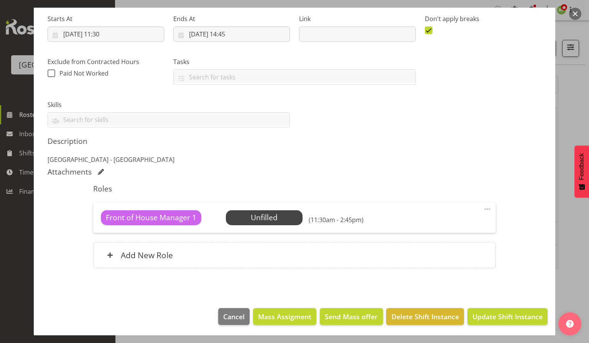
scroll to position [0, 0]
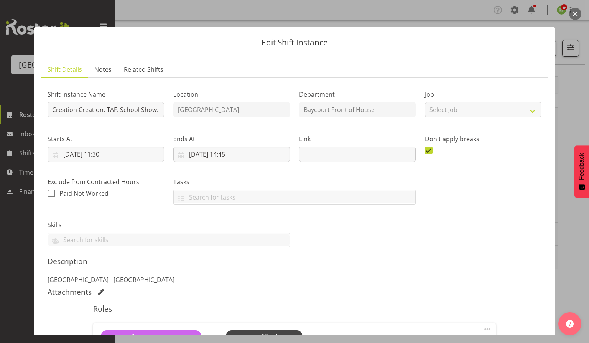
click at [578, 10] on button "button" at bounding box center [575, 14] width 12 height 12
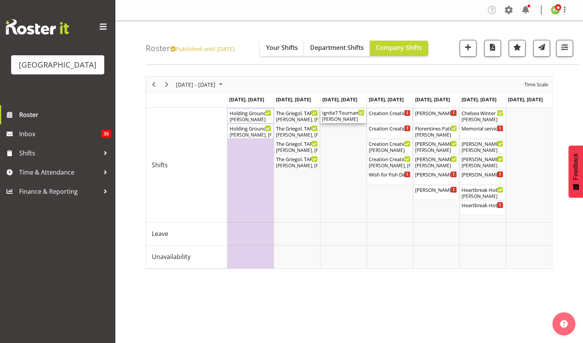
click at [342, 113] on div "Ignite7 Tournament Dinner ( 03:15 PM - 11:15 PM )" at bounding box center [343, 113] width 43 height 8
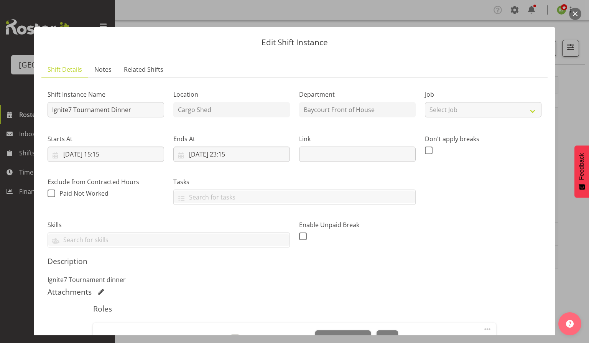
click at [574, 15] on button "button" at bounding box center [575, 14] width 12 height 12
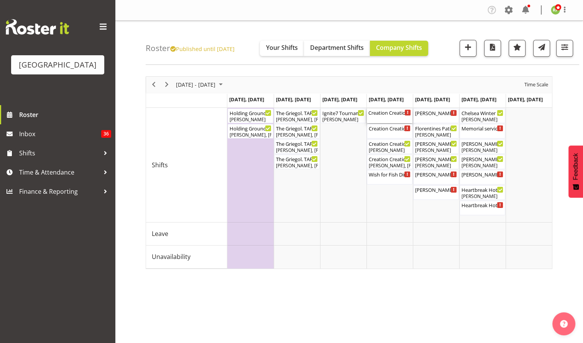
click at [379, 114] on div "Creation Creation. TAF. School Show. FOHM Shift ( 11:30 AM - 02:45 PM )" at bounding box center [389, 113] width 43 height 8
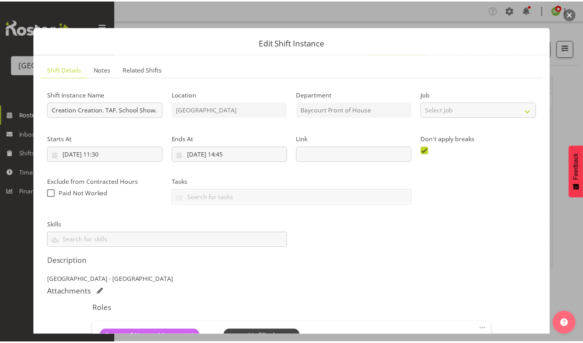
scroll to position [120, 0]
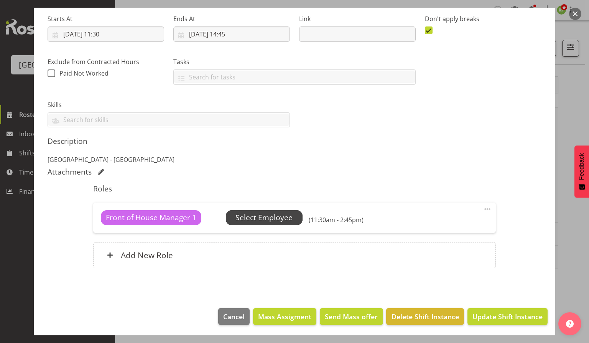
click at [272, 215] on span "Select Employee" at bounding box center [263, 217] width 57 height 11
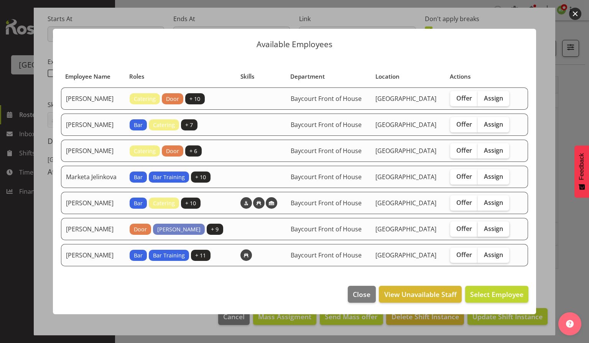
click at [497, 232] on span "Assign" at bounding box center [493, 229] width 19 height 8
click at [483, 231] on input "Assign" at bounding box center [480, 228] width 5 height 5
checkbox input "true"
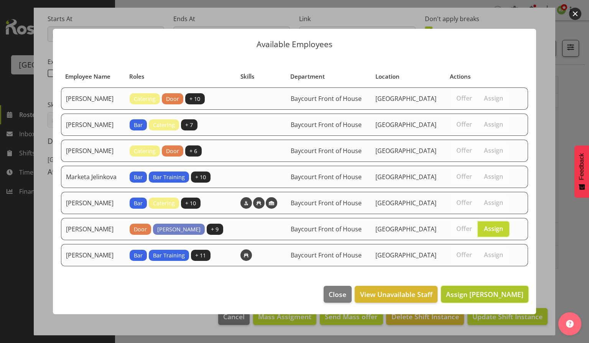
click at [495, 299] on span "Assign [PERSON_NAME]" at bounding box center [484, 293] width 77 height 9
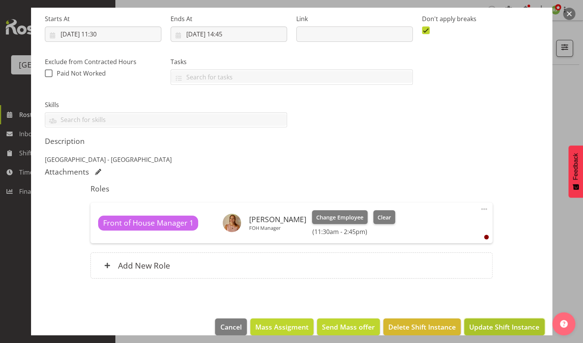
click at [506, 323] on span "Update Shift Instance" at bounding box center [504, 327] width 70 height 10
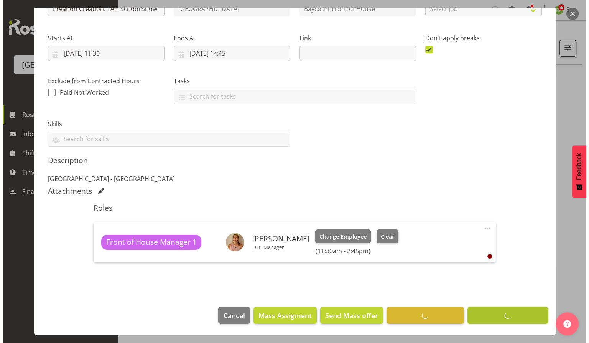
scroll to position [100, 0]
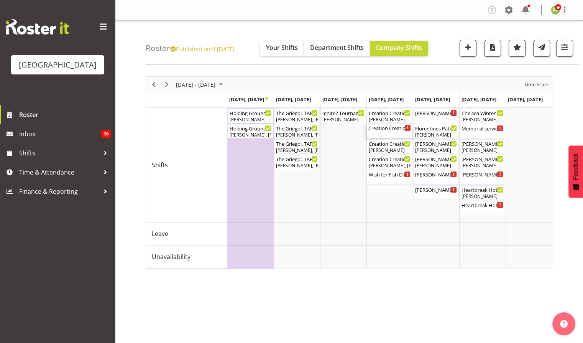
click at [388, 131] on div "Creation Creation. TAF. School Show ( 12:00 PM - 02:30 PM )" at bounding box center [389, 128] width 43 height 8
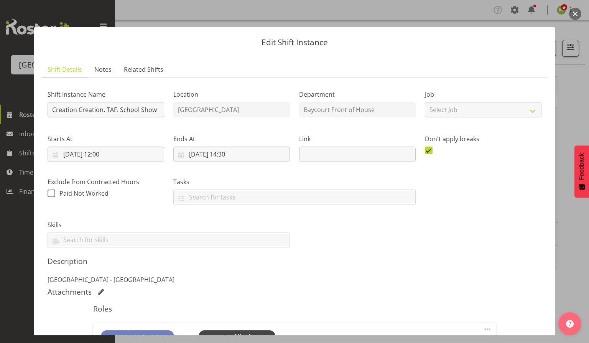
click at [577, 12] on button "button" at bounding box center [575, 14] width 12 height 12
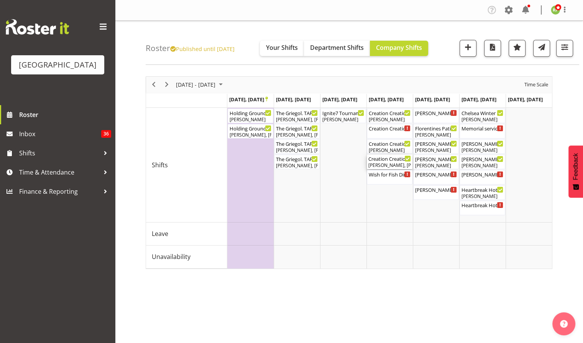
click at [389, 158] on div "Creation Creation. TGA Arts Fest ( 05:00 PM - 07:30 PM )" at bounding box center [389, 159] width 43 height 8
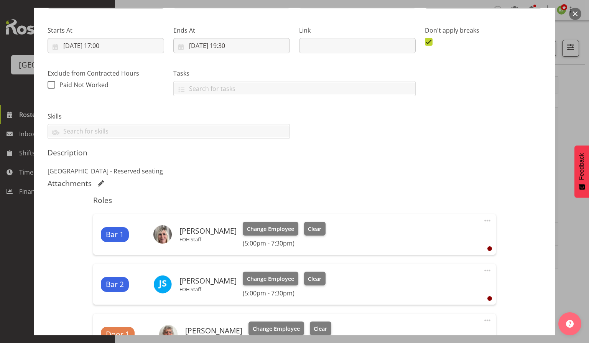
scroll to position [82, 0]
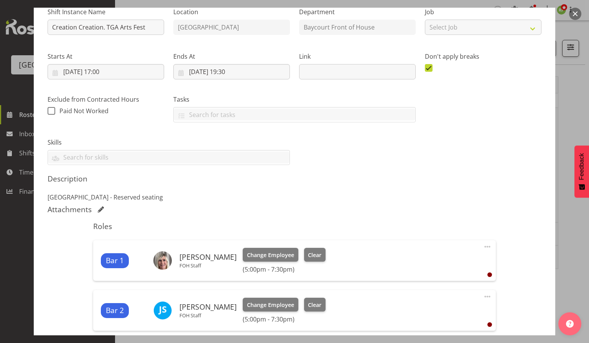
click at [576, 13] on button "button" at bounding box center [575, 14] width 12 height 12
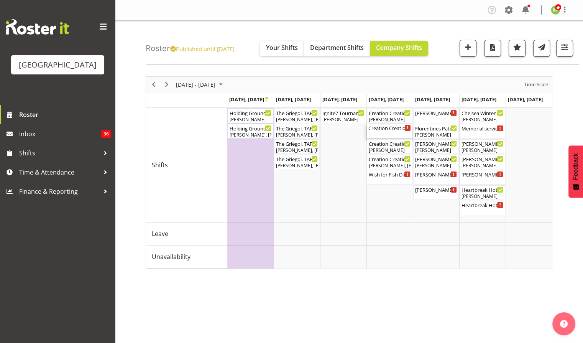
click at [385, 130] on div "Creation Creation. TAF. School Show ( 12:00 PM - 02:30 PM )" at bounding box center [389, 128] width 43 height 8
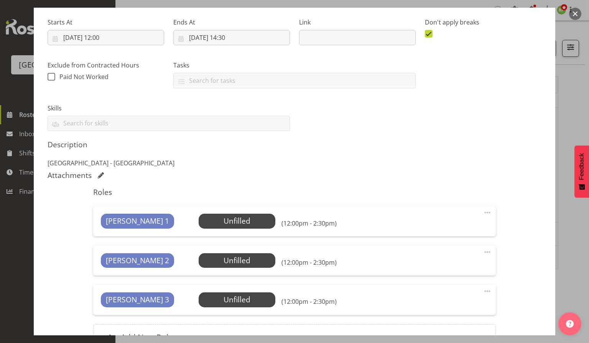
scroll to position [123, 0]
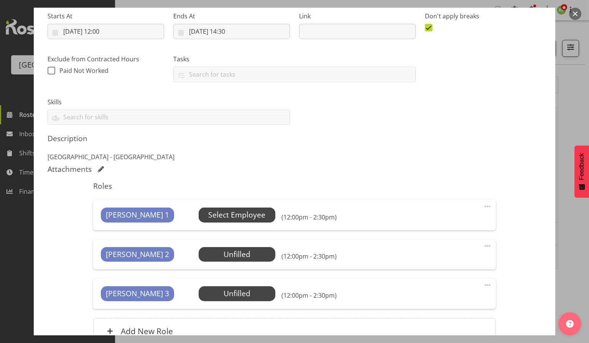
click at [208, 213] on span "Select Employee" at bounding box center [236, 214] width 57 height 11
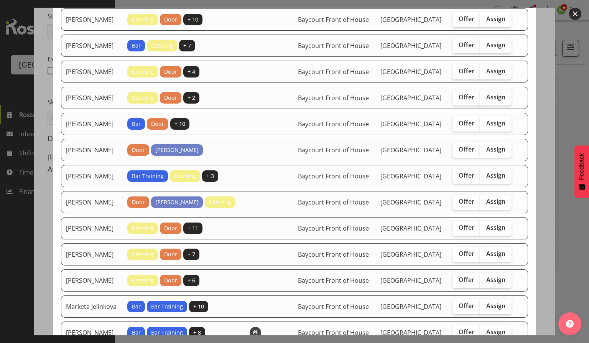
scroll to position [77, 0]
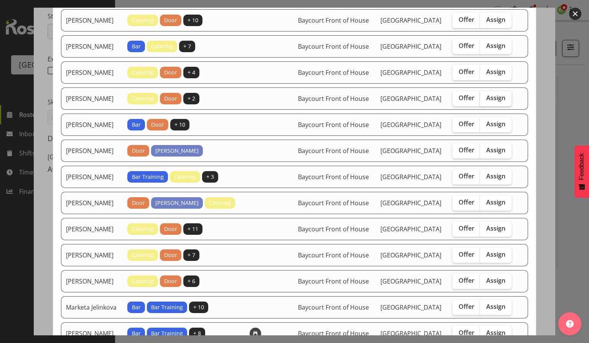
click at [492, 102] on span "Assign" at bounding box center [495, 98] width 19 height 8
click at [485, 100] on input "Assign" at bounding box center [482, 97] width 5 height 5
checkbox input "true"
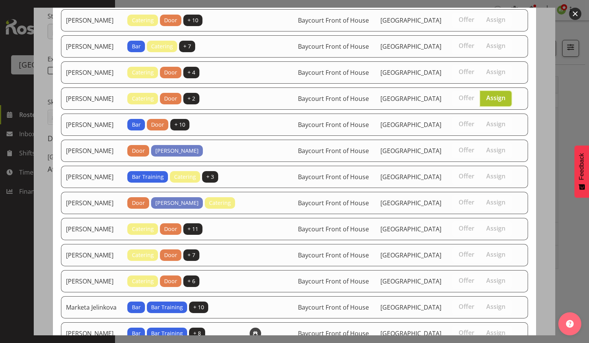
scroll to position [284, 0]
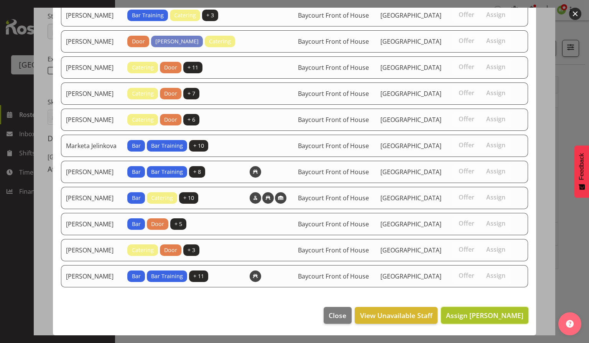
click at [482, 310] on span "Assign [PERSON_NAME]" at bounding box center [484, 315] width 77 height 10
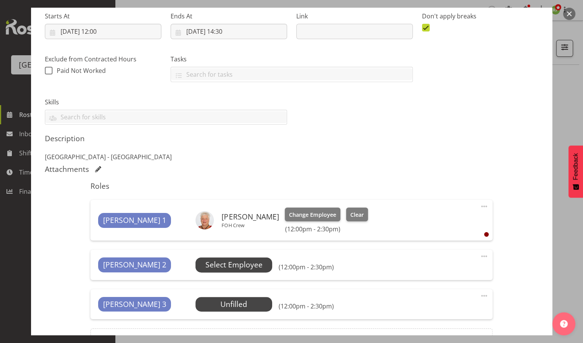
click at [209, 264] on span "Select Employee" at bounding box center [234, 264] width 57 height 11
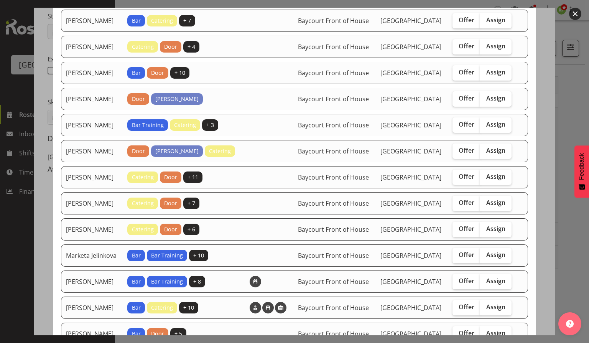
scroll to position [100, 0]
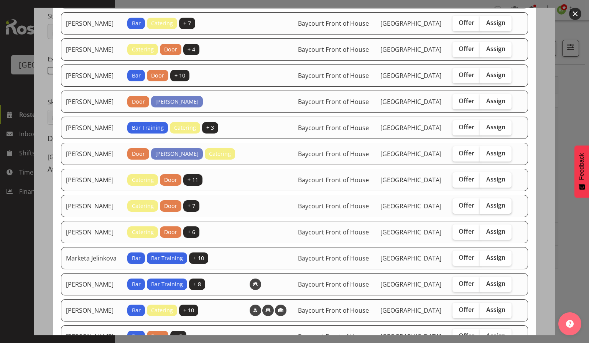
click at [498, 209] on span "Assign" at bounding box center [495, 205] width 19 height 8
click at [485, 208] on input "Assign" at bounding box center [482, 205] width 5 height 5
checkbox input "true"
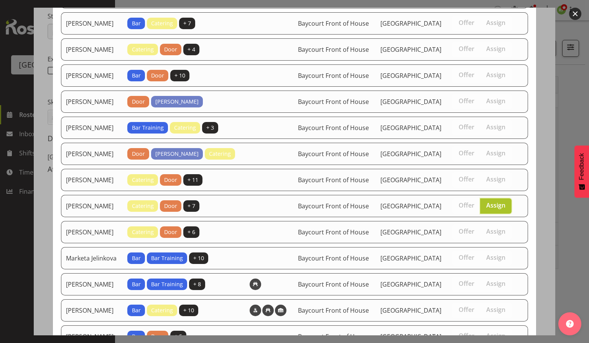
scroll to position [255, 0]
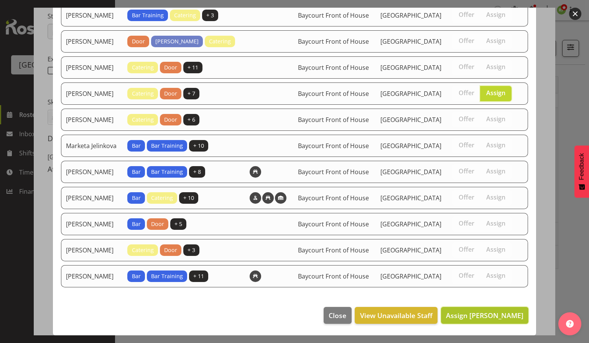
click at [482, 318] on span "Assign [PERSON_NAME]" at bounding box center [484, 315] width 77 height 9
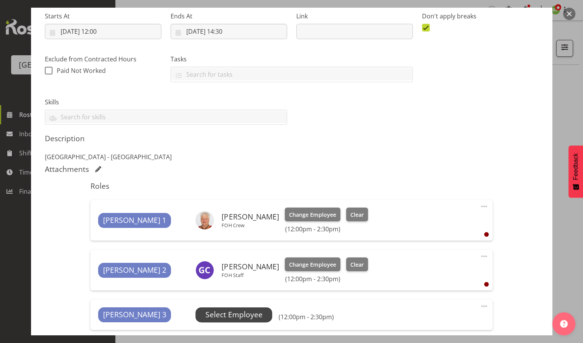
click at [206, 317] on span "Select Employee" at bounding box center [234, 314] width 57 height 11
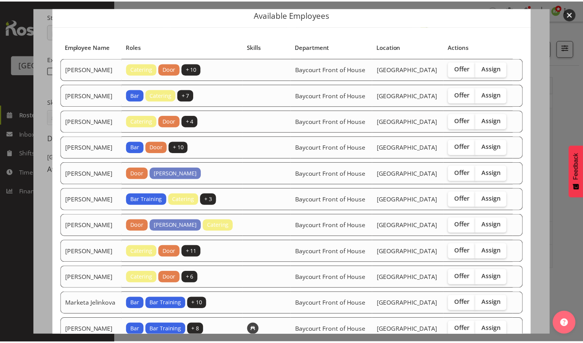
scroll to position [26, 0]
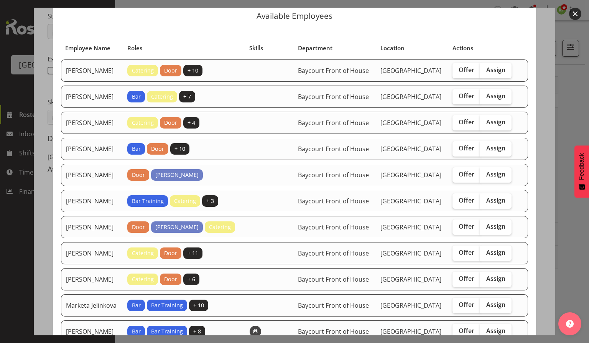
click at [577, 13] on button "button" at bounding box center [575, 14] width 12 height 12
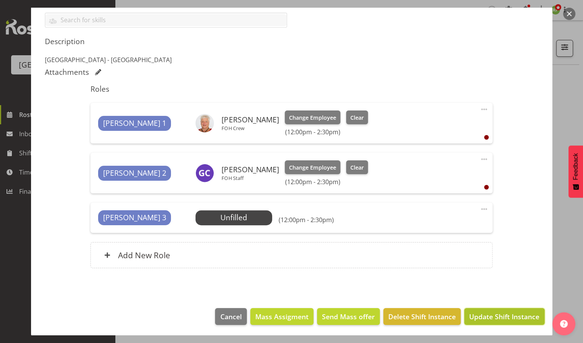
click at [497, 312] on span "Update Shift Instance" at bounding box center [504, 316] width 70 height 10
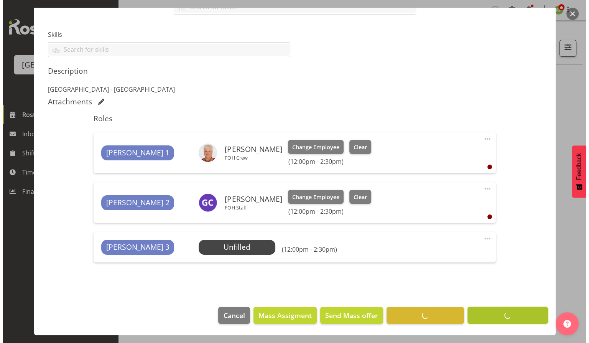
scroll to position [189, 0]
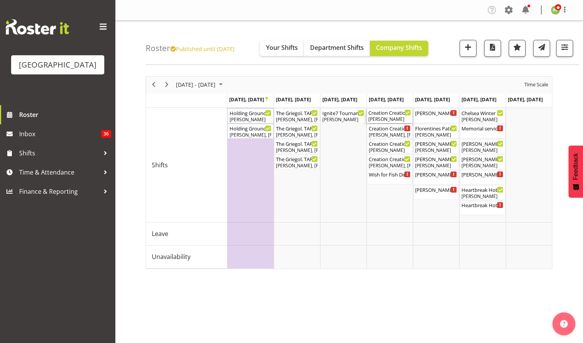
click at [382, 119] on div "[PERSON_NAME]" at bounding box center [389, 119] width 43 height 7
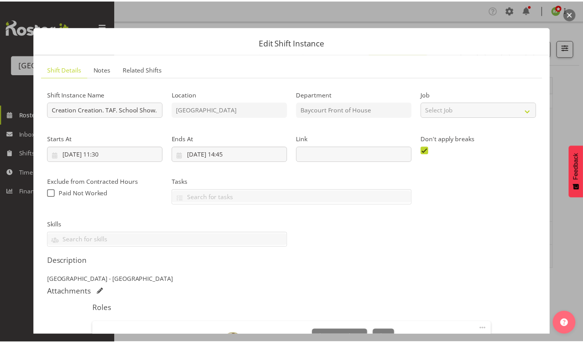
scroll to position [131, 0]
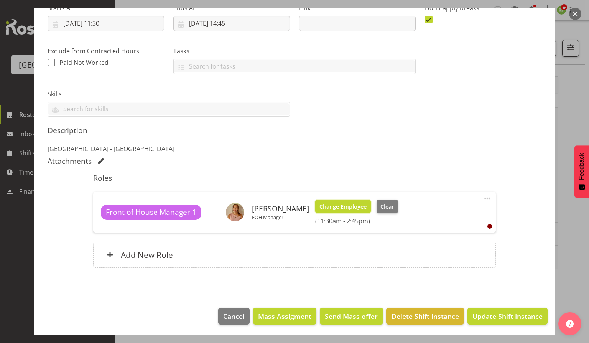
click at [334, 209] on span "Change Employee" at bounding box center [342, 206] width 47 height 8
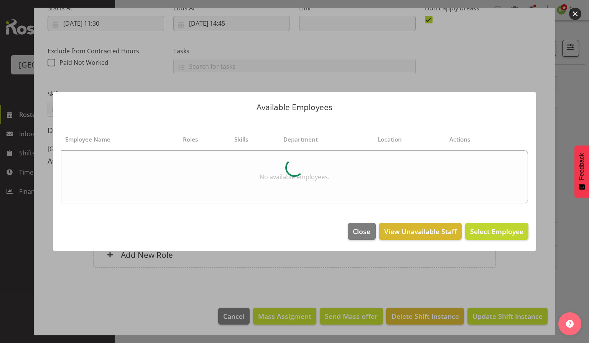
click at [334, 209] on section "Employee Name Roles Skills Department Location Actions No available employees." at bounding box center [294, 166] width 483 height 97
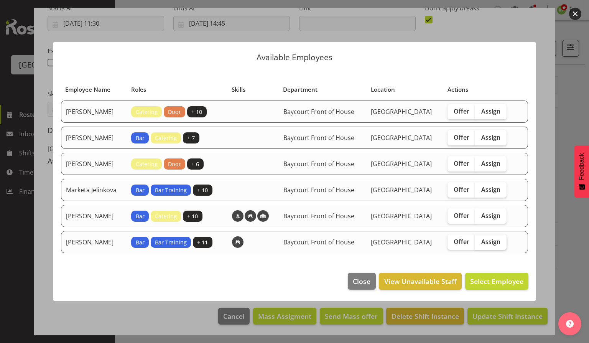
click at [499, 245] on span "Assign" at bounding box center [490, 242] width 19 height 8
click at [480, 244] on input "Assign" at bounding box center [477, 241] width 5 height 5
checkbox input "true"
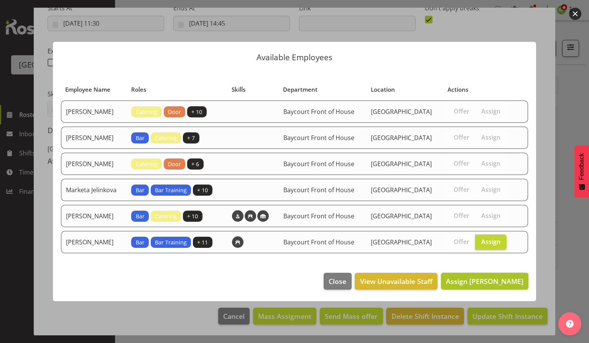
click at [488, 286] on span "Assign [PERSON_NAME]" at bounding box center [484, 280] width 77 height 9
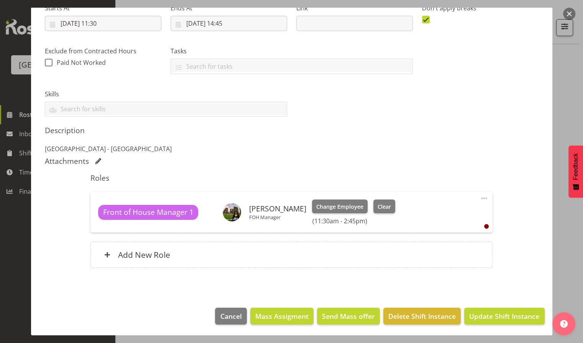
scroll to position [34, 0]
click at [489, 311] on span "Update Shift Instance" at bounding box center [504, 316] width 70 height 10
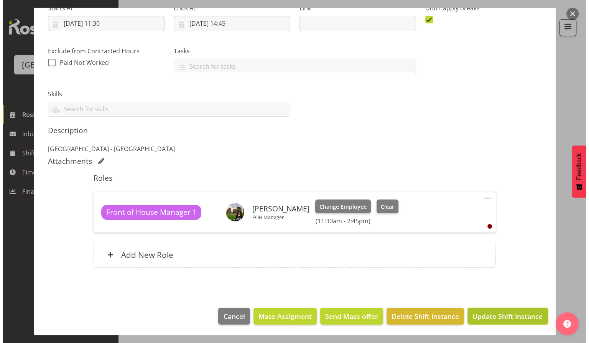
scroll to position [100, 0]
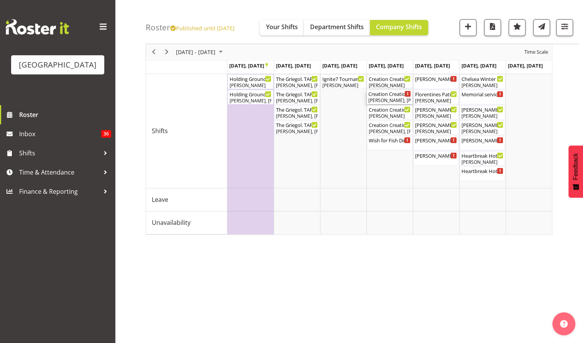
click at [384, 100] on div "[PERSON_NAME], [PERSON_NAME]" at bounding box center [389, 100] width 43 height 7
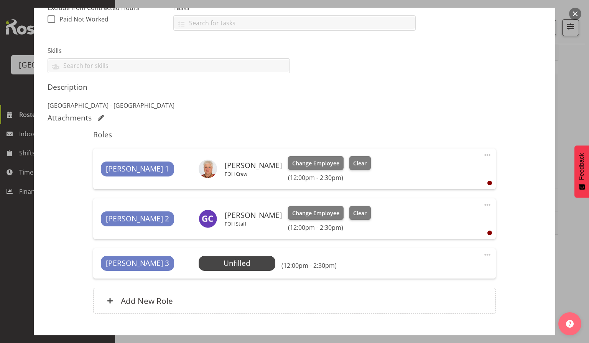
scroll to position [176, 0]
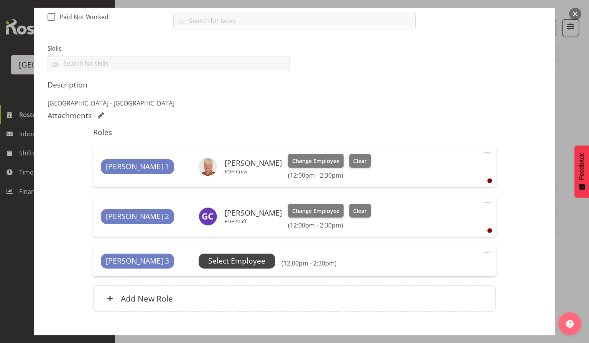
click at [208, 263] on span "Select Employee" at bounding box center [236, 260] width 57 height 11
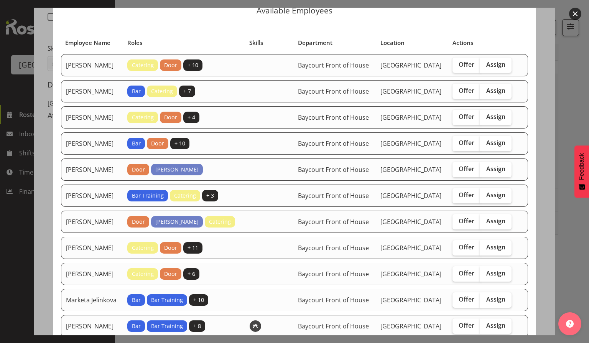
scroll to position [30, 0]
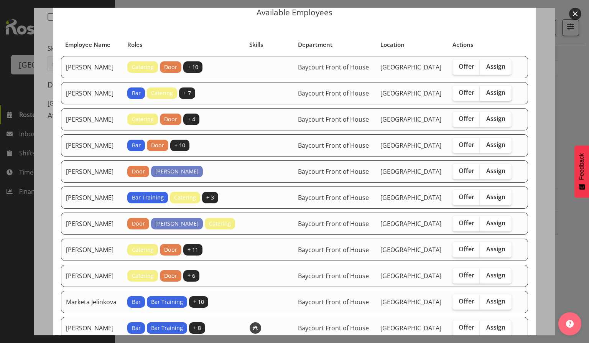
click at [494, 95] on span "Assign" at bounding box center [495, 93] width 19 height 8
click at [485, 95] on input "Assign" at bounding box center [482, 92] width 5 height 5
checkbox input "true"
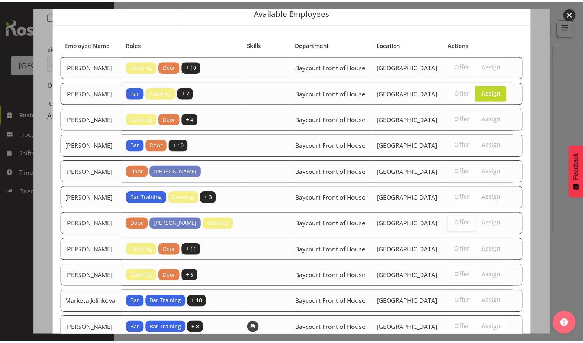
scroll to position [227, 0]
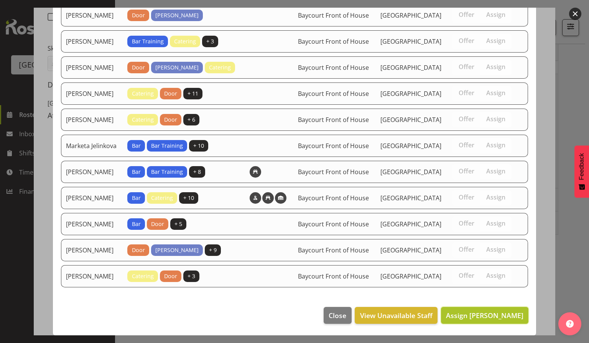
click at [489, 320] on button "Assign [PERSON_NAME]" at bounding box center [484, 315] width 87 height 17
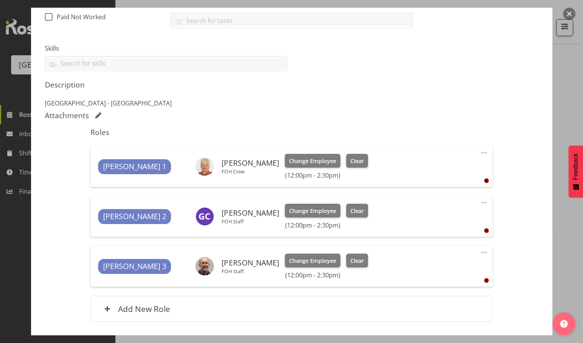
scroll to position [230, 0]
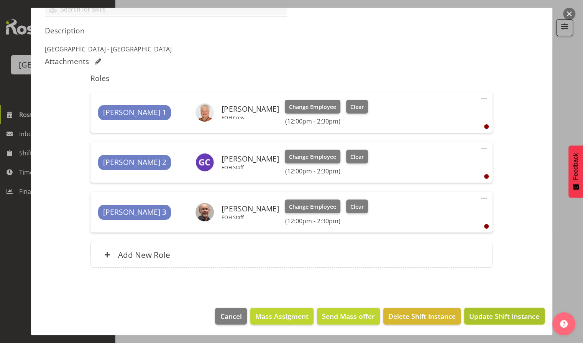
click at [500, 315] on span "Update Shift Instance" at bounding box center [504, 316] width 70 height 10
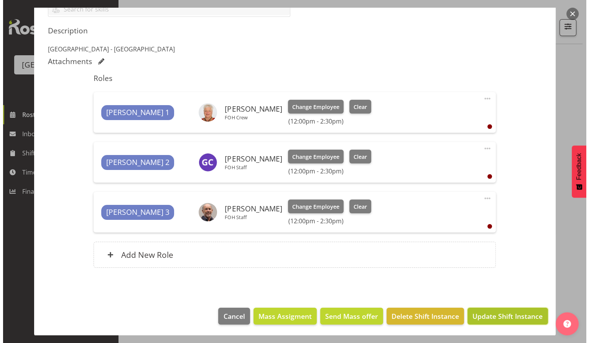
scroll to position [200, 0]
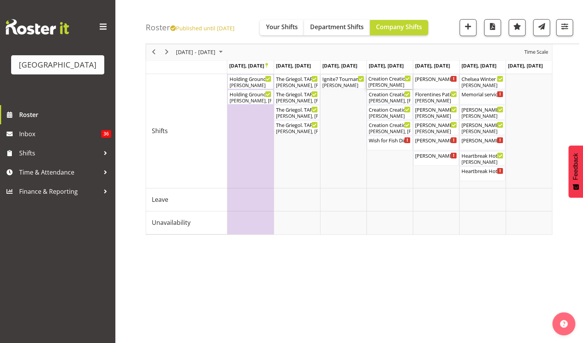
click at [384, 84] on div "[PERSON_NAME]" at bounding box center [389, 85] width 43 height 7
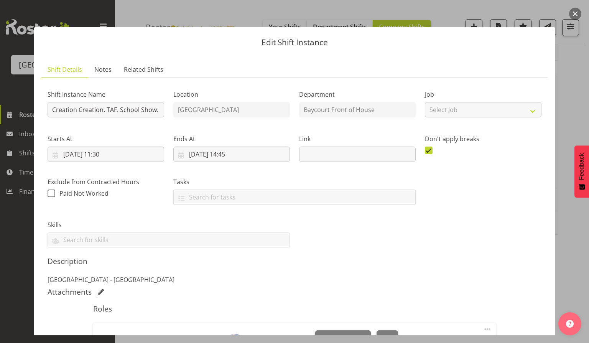
click at [576, 14] on button "button" at bounding box center [575, 14] width 12 height 12
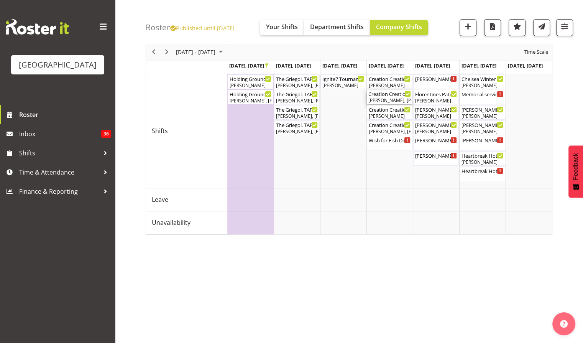
click at [383, 100] on div "Caro Richards, Grace Cavell, Alec Were" at bounding box center [389, 100] width 43 height 7
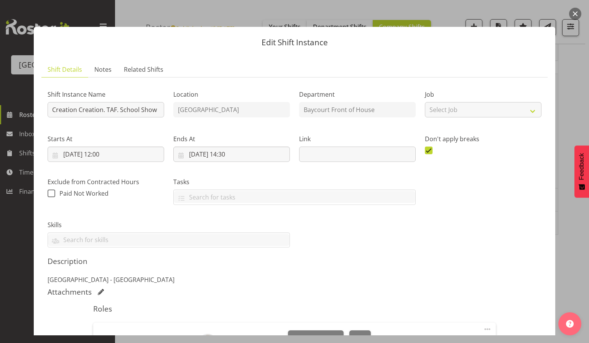
click at [575, 13] on button "button" at bounding box center [575, 14] width 12 height 12
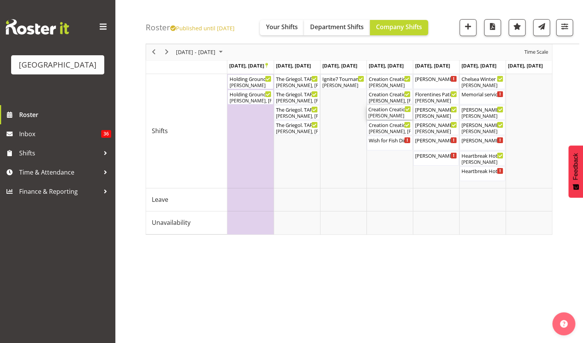
click at [383, 117] on div "[PERSON_NAME]" at bounding box center [389, 115] width 43 height 7
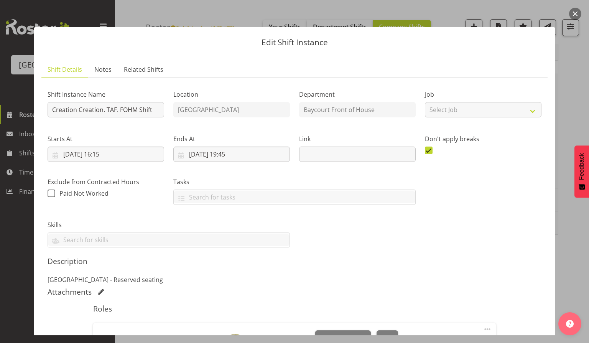
click at [576, 10] on button "button" at bounding box center [575, 14] width 12 height 12
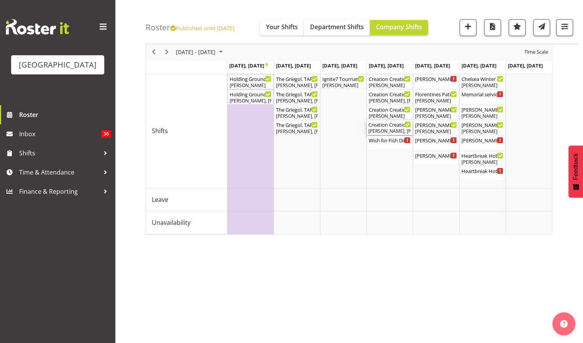
click at [387, 128] on div "[PERSON_NAME], [PERSON_NAME], [PERSON_NAME], [PERSON_NAME], [PERSON_NAME], [PER…" at bounding box center [389, 131] width 43 height 7
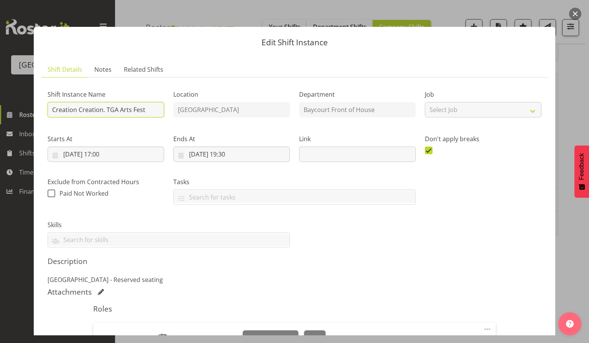
click at [110, 111] on input "Creation Creation. TGA Arts Fest" at bounding box center [106, 109] width 117 height 15
type input "Creation Creation. TAF"
click at [153, 85] on div "Shift Instance Name Creation Creation. TAF" at bounding box center [106, 101] width 126 height 44
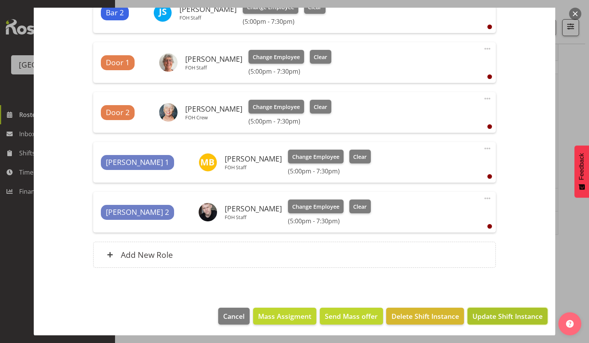
click at [490, 315] on span "Update Shift Instance" at bounding box center [507, 316] width 70 height 10
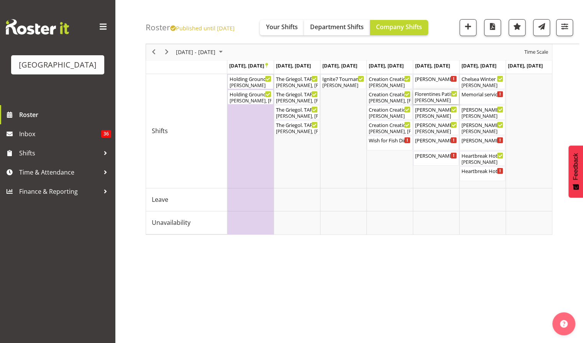
click at [439, 93] on div "Florentines Patisserie Christmas Party Cargo Shed ( 03:00 PM - 11:59 PM )" at bounding box center [436, 94] width 43 height 8
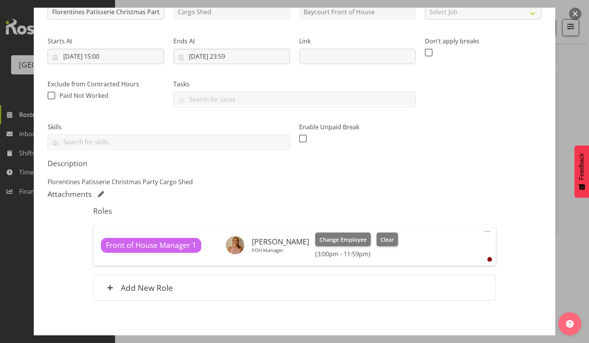
scroll to position [101, 0]
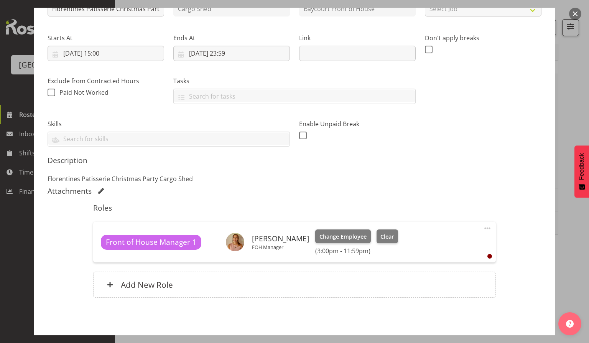
click at [576, 15] on button "button" at bounding box center [575, 14] width 12 height 12
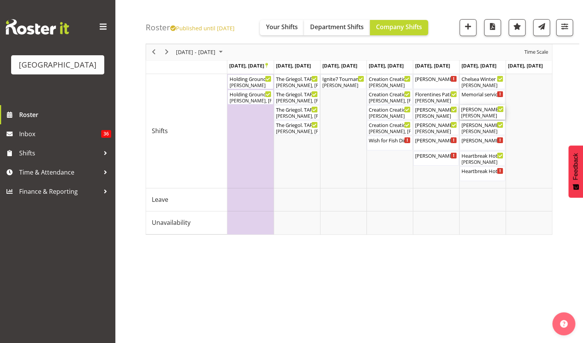
click at [476, 109] on div "Bianca & Tim wedding ( 02:30 PM - 12:00 AM )" at bounding box center [482, 109] width 43 height 8
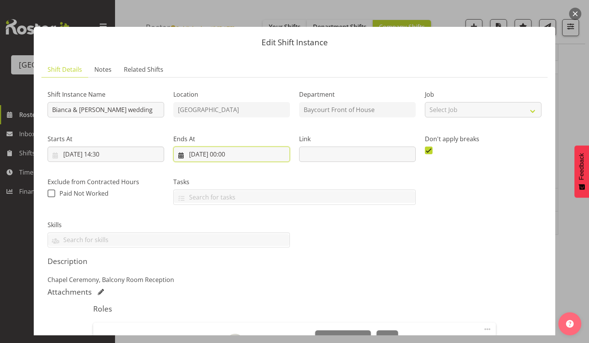
click at [243, 151] on input "02/11/2025, 00:00" at bounding box center [231, 153] width 117 height 15
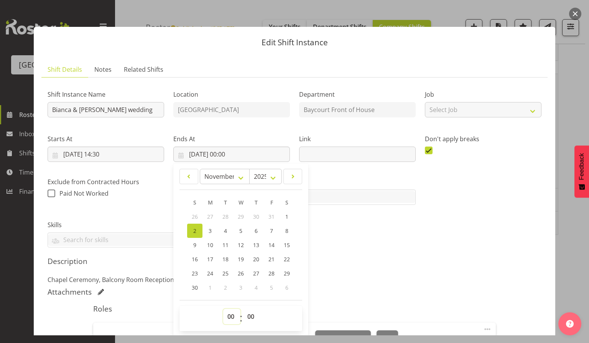
click at [229, 317] on select "00 01 02 03 04 05 06 07 08 09 10 11 12 13 14 15 16 17 18 19 20 21 22 23" at bounding box center [231, 316] width 17 height 15
select select "23"
click at [223, 309] on select "00 01 02 03 04 05 06 07 08 09 10 11 12 13 14 15 16 17 18 19 20 21 22 23" at bounding box center [231, 316] width 17 height 15
type input "02/11/2025, 23:00"
click at [249, 318] on select "00 01 02 03 04 05 06 07 08 09 10 11 12 13 14 15 16 17 18 19 20 21 22 23 24 25 2…" at bounding box center [251, 316] width 17 height 15
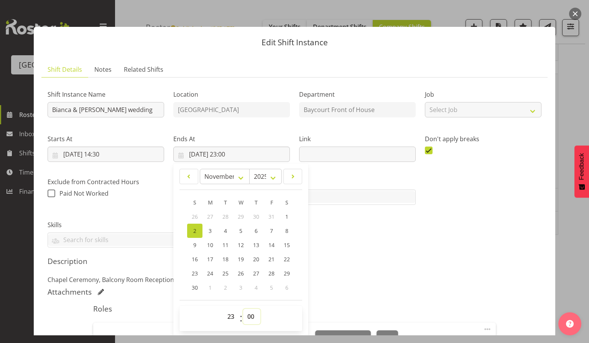
select select "59"
click at [243, 309] on select "00 01 02 03 04 05 06 07 08 09 10 11 12 13 14 15 16 17 18 19 20 21 22 23 24 25 2…" at bounding box center [251, 316] width 17 height 15
click at [204, 151] on input "02/11/2025, 23:59" at bounding box center [231, 153] width 117 height 15
click at [281, 217] on link "1" at bounding box center [286, 216] width 15 height 14
type input "01/11/2025, 23:59"
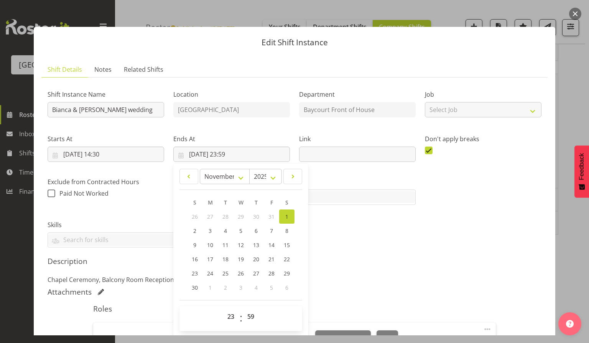
click at [357, 245] on div "Shift Instance Name Bianca & Tim wedding Location Historic Village Department B…" at bounding box center [294, 165] width 503 height 173
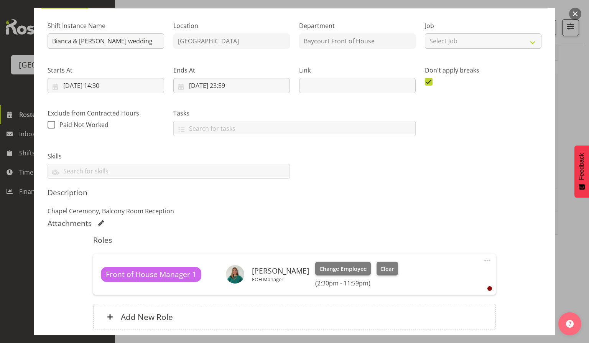
scroll to position [131, 0]
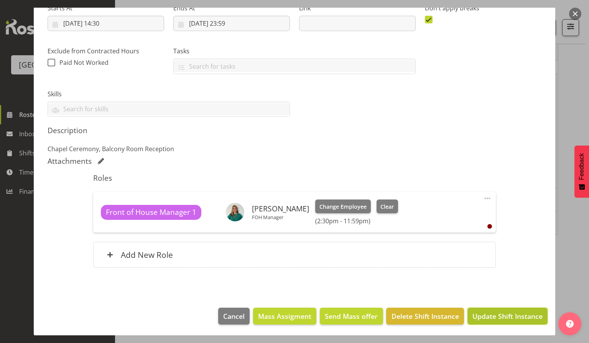
click at [498, 311] on span "Update Shift Instance" at bounding box center [507, 316] width 70 height 10
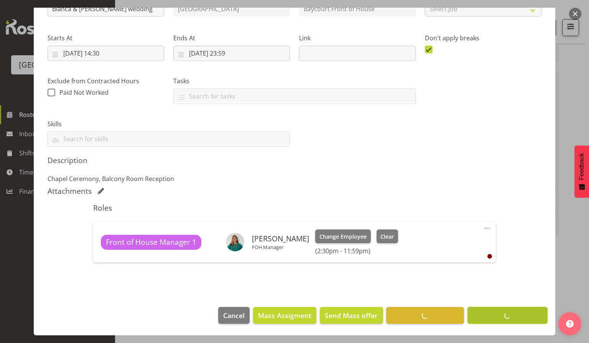
scroll to position [100, 0]
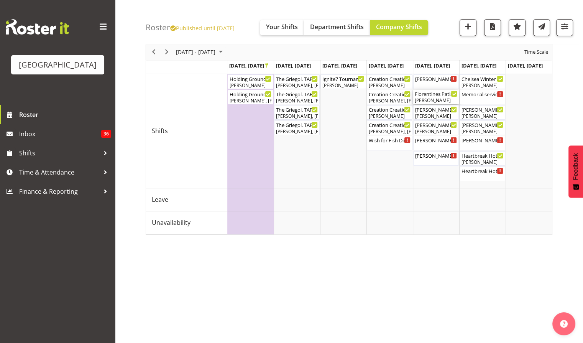
click at [433, 98] on div "[PERSON_NAME]" at bounding box center [436, 100] width 43 height 7
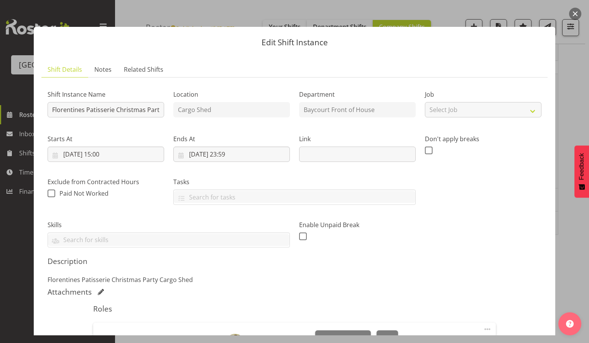
click at [575, 15] on button "button" at bounding box center [575, 14] width 12 height 12
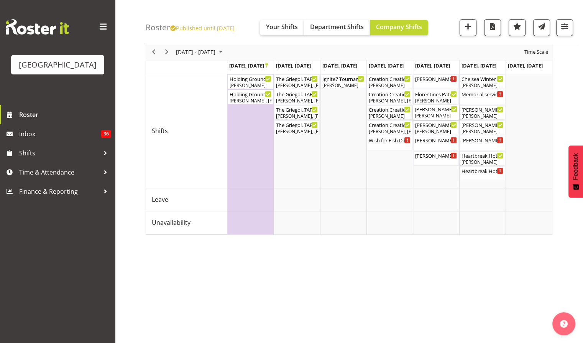
click at [434, 116] on div "[PERSON_NAME]" at bounding box center [436, 115] width 43 height 7
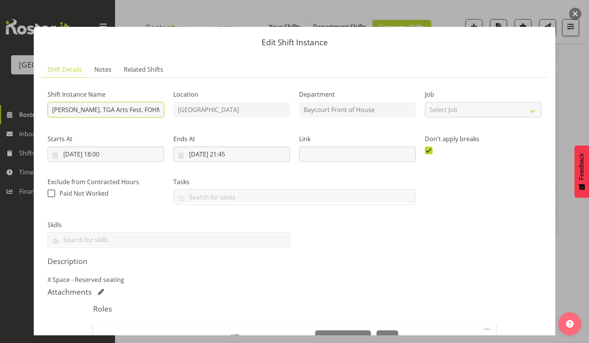
click at [113, 110] on input "Nicola Cheeseman. TGA Arts Fest. FOHM Shift" at bounding box center [106, 109] width 117 height 15
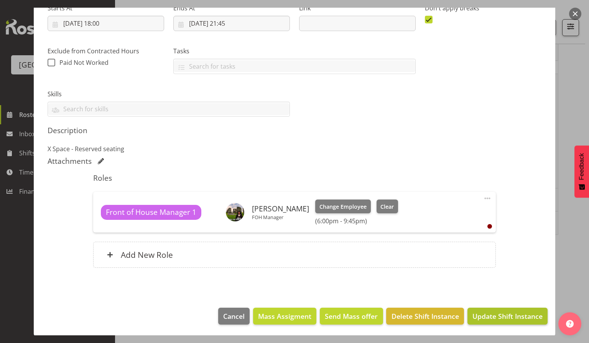
type input "Nicola Cheeseman. TAF. FOHM Shift"
click at [505, 315] on span "Update Shift Instance" at bounding box center [507, 316] width 70 height 10
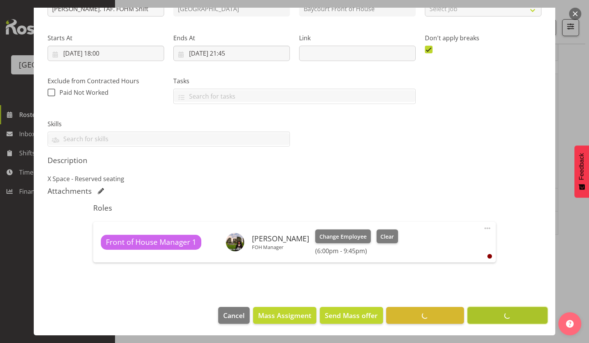
scroll to position [100, 0]
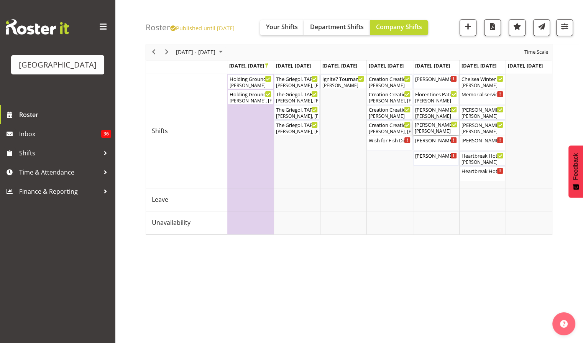
click at [429, 127] on div "Hayley Sproull - The Baroness. TGA Arts Fest. FOHM Shift ( 06:15 PM - 09:45 PM …" at bounding box center [436, 127] width 43 height 15
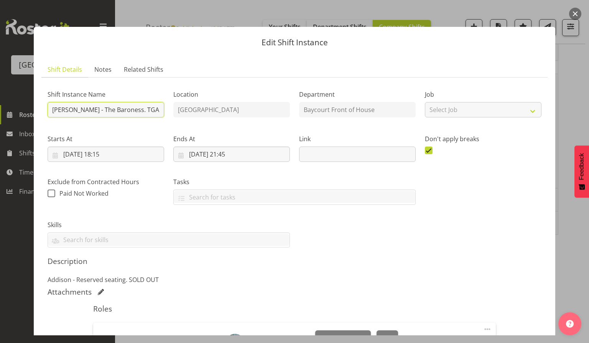
click at [143, 109] on input "Hayley Sproull - The Baroness. TGA Arts Fest. FOHM Shift" at bounding box center [106, 109] width 117 height 15
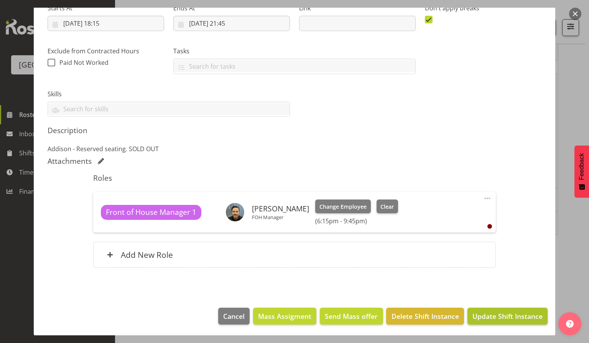
type input "Hayley Sproull - The Baroness. TAF. FOHM Shift"
click at [506, 314] on span "Update Shift Instance" at bounding box center [507, 316] width 70 height 10
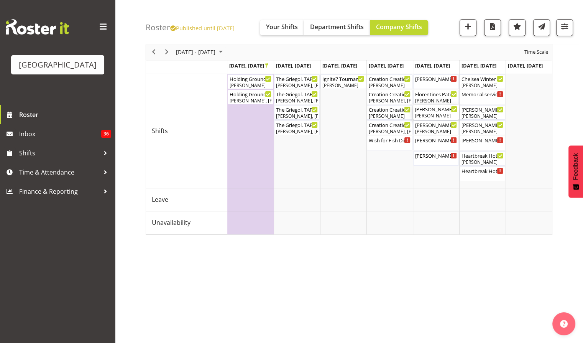
click at [434, 111] on div "Nicola Cheeseman. TAF. FOHM Shift ( 06:00 PM - 09:45 PM )" at bounding box center [436, 109] width 43 height 8
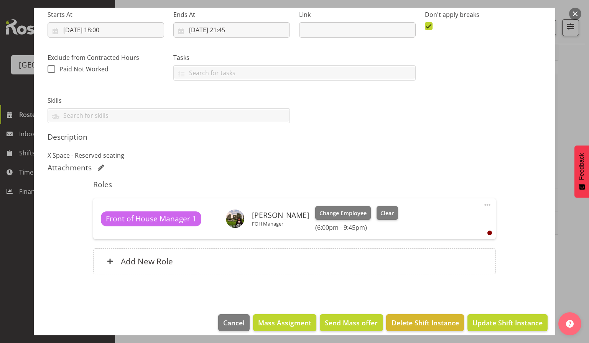
scroll to position [131, 0]
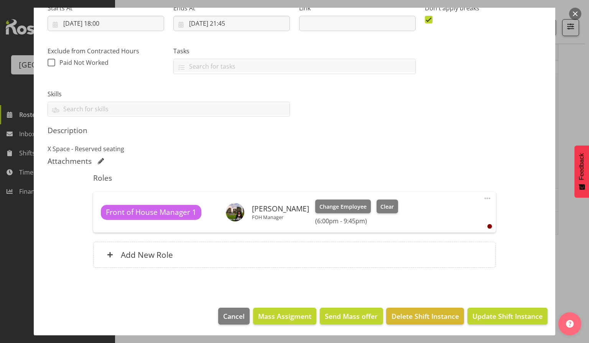
click at [573, 15] on button "button" at bounding box center [575, 14] width 12 height 12
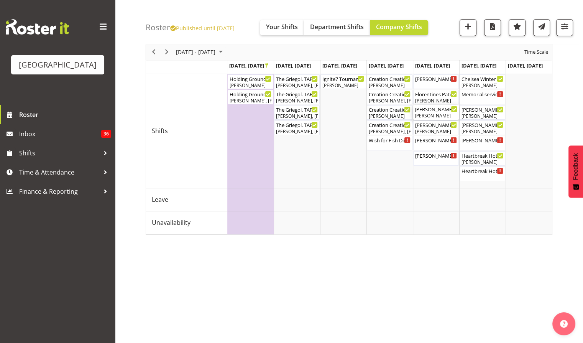
click at [434, 110] on div "Nicola Cheeseman. TAF. FOHM Shift ( 06:00 PM - 09:45 PM )" at bounding box center [436, 109] width 43 height 8
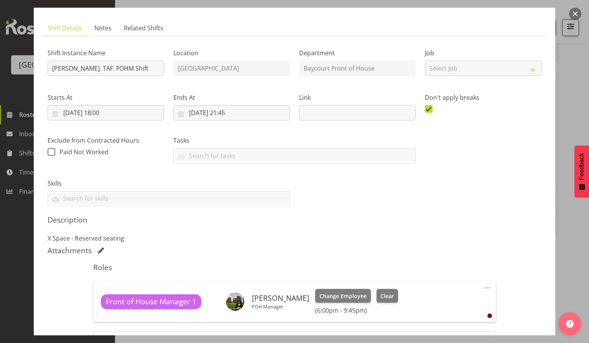
scroll to position [43, 0]
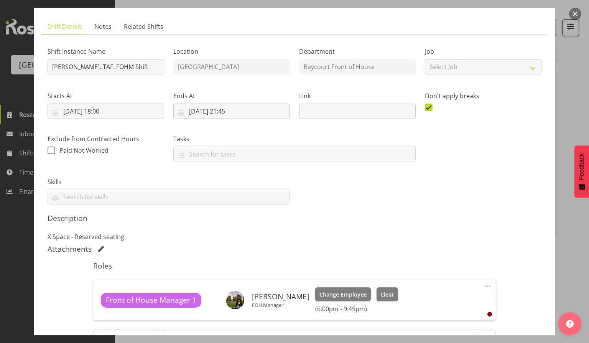
click at [574, 14] on button "button" at bounding box center [575, 14] width 12 height 12
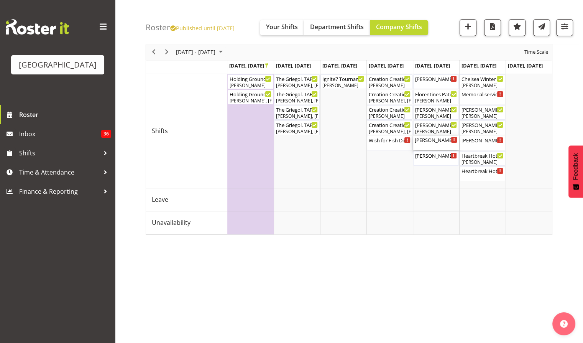
click at [436, 143] on div "Nicola Cheeseman. TGA Arts Fest ( 06:30 PM - 09:30 PM )" at bounding box center [436, 143] width 43 height 15
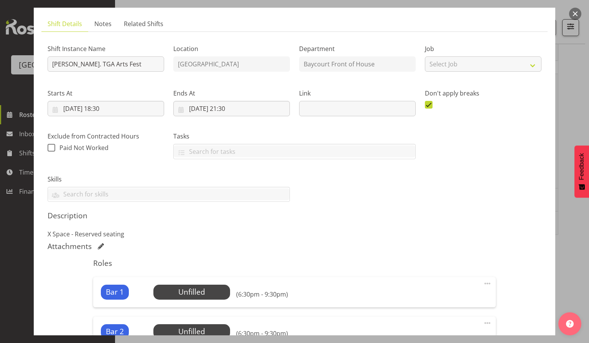
scroll to position [1, 0]
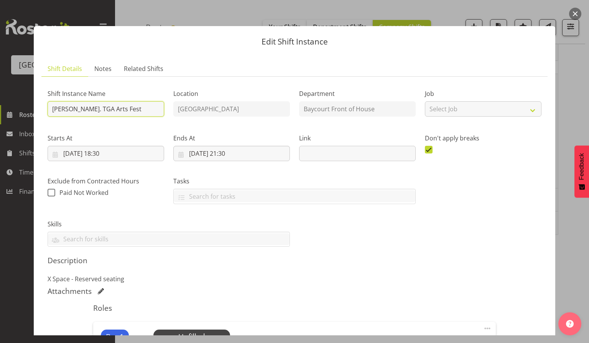
click at [113, 110] on input "Nicola Cheeseman. TGA Arts Fest" at bounding box center [106, 108] width 117 height 15
type input "Nicola Cheeseman. TAF"
click at [393, 270] on div "Description X Space - Reserved seating" at bounding box center [295, 270] width 494 height 28
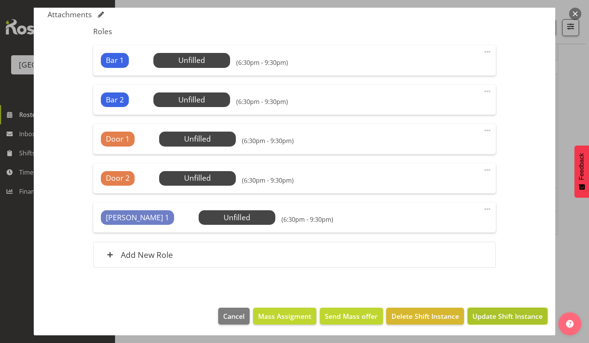
click at [511, 311] on span "Update Shift Instance" at bounding box center [507, 316] width 70 height 10
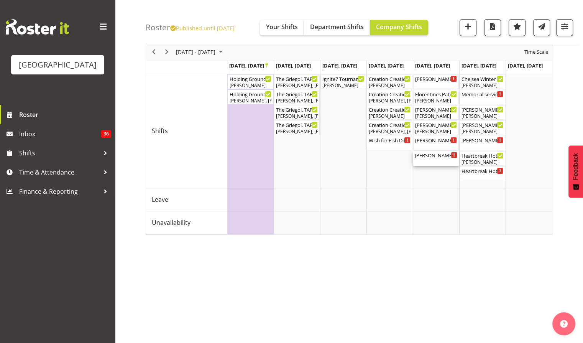
click at [435, 156] on div "Hayley Sproull - The Baroness. TGA Arts Fest ( 07:00 PM - 09:30 PM )" at bounding box center [436, 155] width 43 height 8
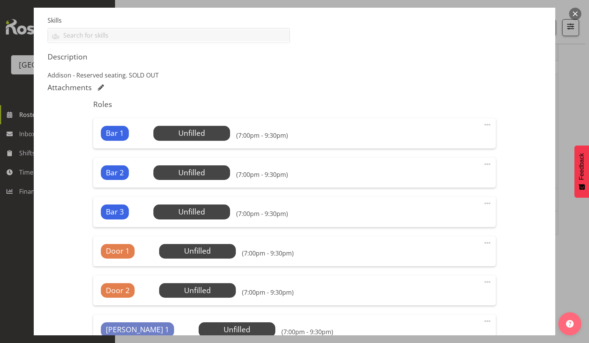
scroll to position [208, 0]
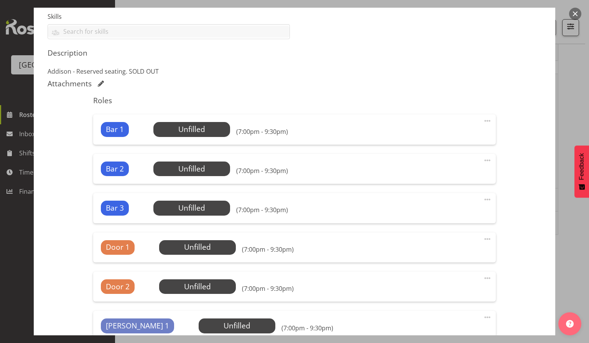
click at [576, 12] on button "button" at bounding box center [575, 14] width 12 height 12
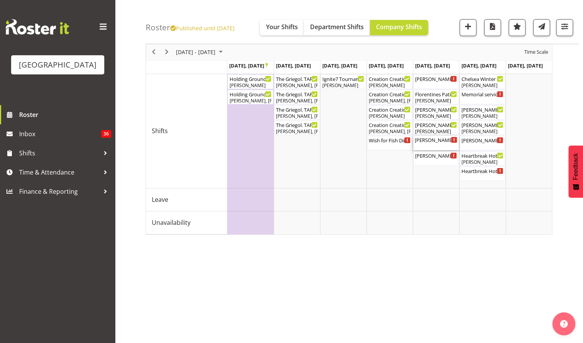
click at [429, 146] on div "[PERSON_NAME]. TAF ( 06:30 PM - 09:30 PM )" at bounding box center [436, 143] width 43 height 15
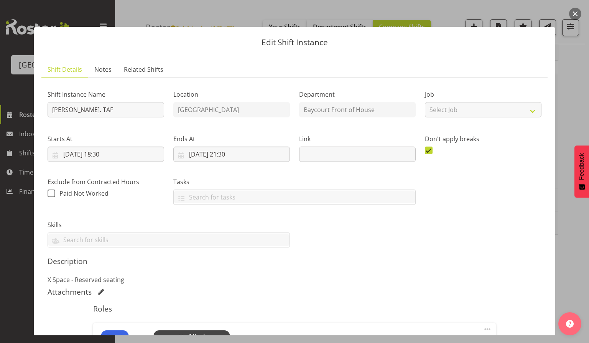
click at [578, 12] on button "button" at bounding box center [575, 14] width 12 height 12
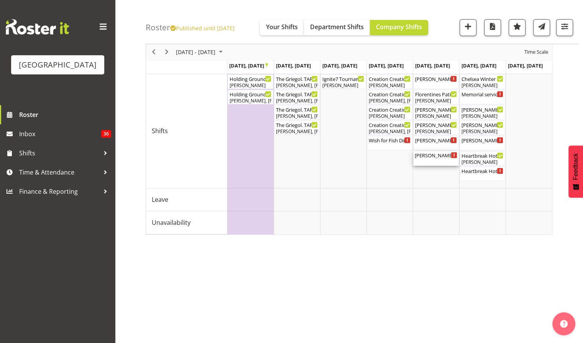
click at [433, 160] on div "Hayley Sproull - The Baroness. TGA Arts Fest ( 07:00 PM - 09:30 PM )" at bounding box center [436, 158] width 43 height 15
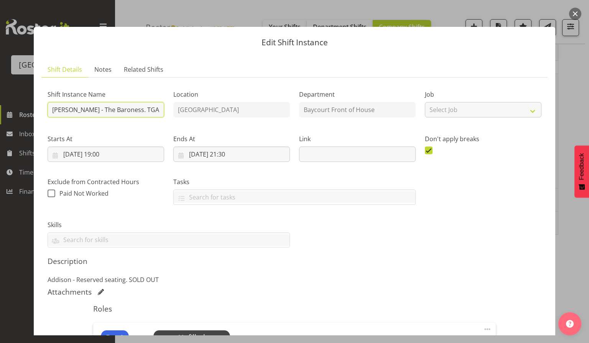
click at [141, 109] on input "Hayley Sproull - The Baroness. TGA Arts Fest" at bounding box center [106, 109] width 117 height 15
type input "[PERSON_NAME] - The Baroness. TAF"
click at [214, 87] on div "Location Baycourt Community and Arts Centre" at bounding box center [232, 101] width 126 height 44
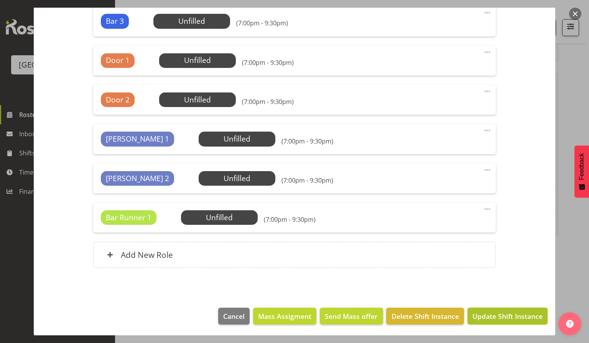
click at [495, 314] on span "Update Shift Instance" at bounding box center [507, 316] width 70 height 10
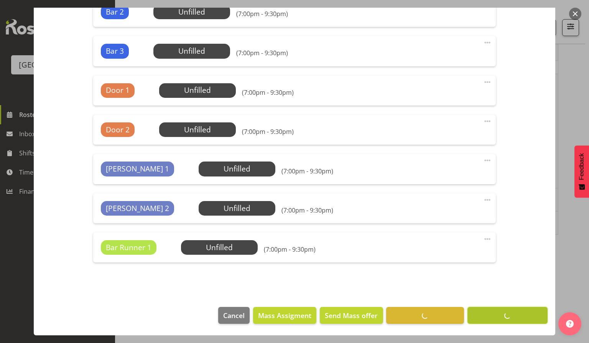
scroll to position [365, 0]
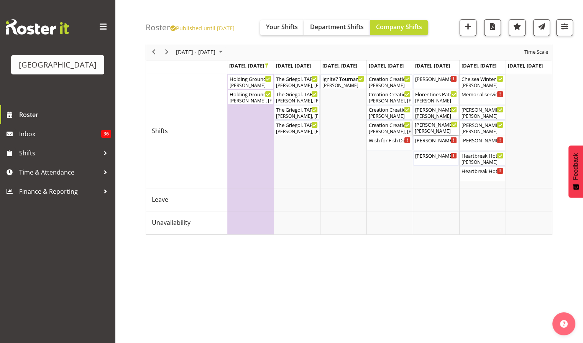
click at [432, 128] on div "[PERSON_NAME]" at bounding box center [436, 131] width 43 height 7
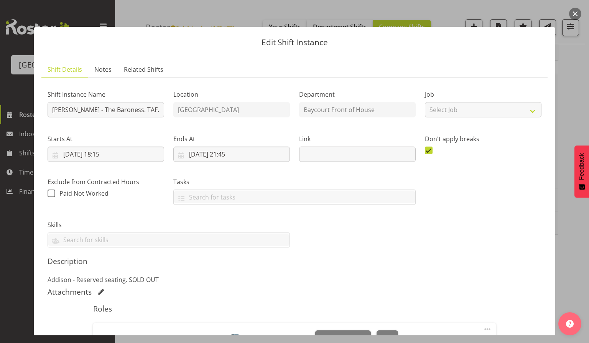
click at [576, 14] on button "button" at bounding box center [575, 14] width 12 height 12
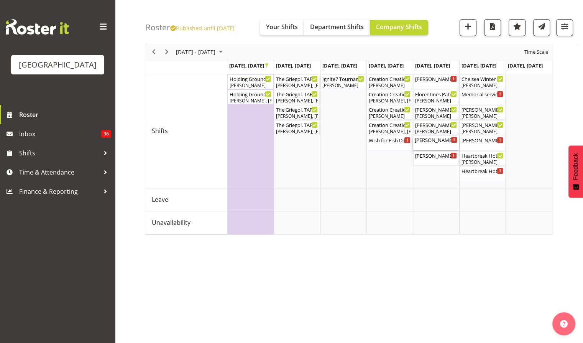
click at [436, 140] on div "[PERSON_NAME]. TAF ( 06:30 PM - 09:30 PM )" at bounding box center [436, 140] width 43 height 8
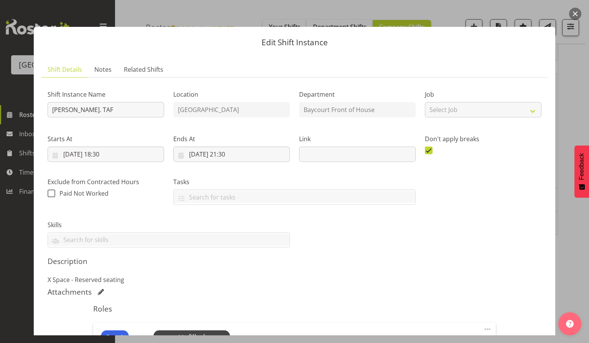
click at [576, 13] on button "button" at bounding box center [575, 14] width 12 height 12
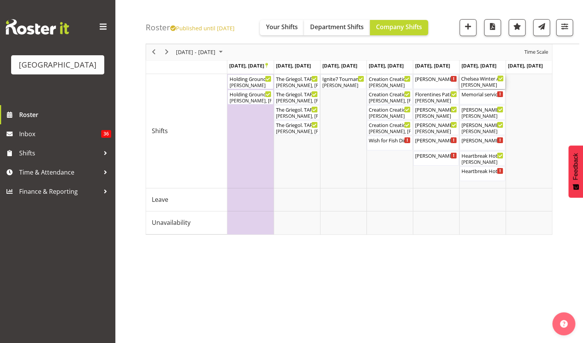
click at [479, 87] on div "[PERSON_NAME]" at bounding box center [482, 85] width 43 height 7
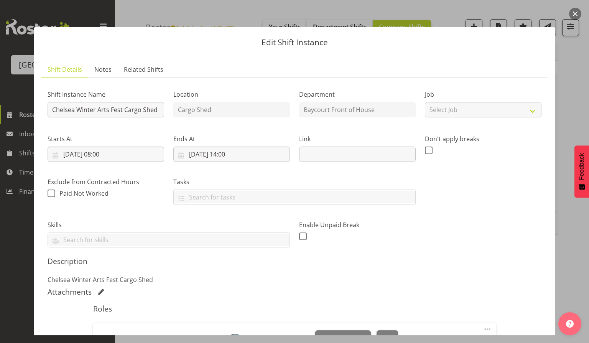
click at [572, 15] on button "button" at bounding box center [575, 14] width 12 height 12
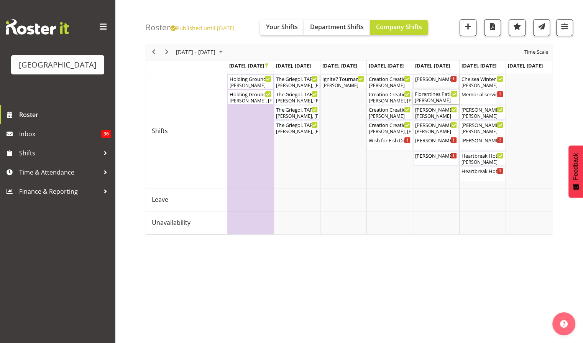
click at [435, 94] on div "Florentines Patisserie Christmas Party Cargo Shed ( 03:00 PM - 11:59 PM )" at bounding box center [436, 94] width 43 height 8
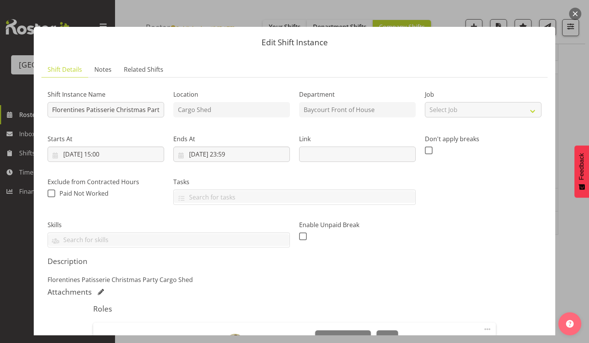
click at [575, 13] on button "button" at bounding box center [575, 14] width 12 height 12
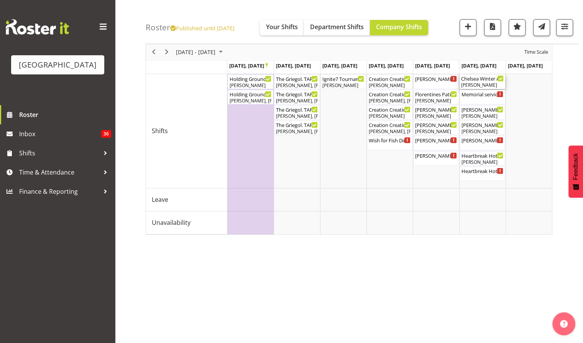
click at [482, 82] on div "[PERSON_NAME]" at bounding box center [482, 85] width 43 height 7
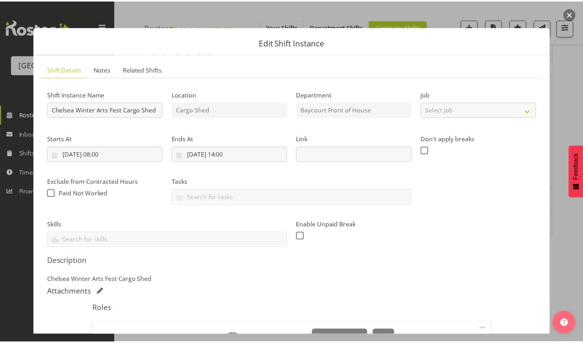
scroll to position [131, 0]
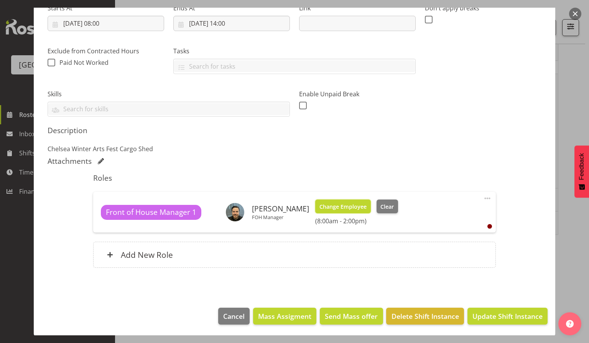
click at [367, 206] on span "Change Employee" at bounding box center [342, 206] width 47 height 8
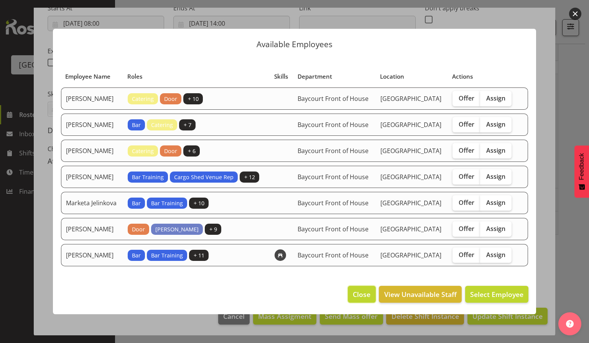
click at [356, 299] on span "Close" at bounding box center [362, 294] width 18 height 10
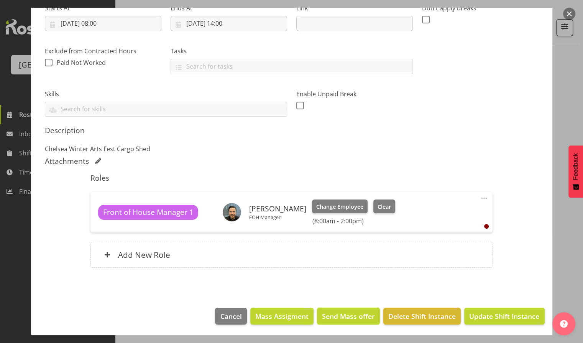
click at [356, 314] on span "Send Mass offer" at bounding box center [348, 316] width 53 height 10
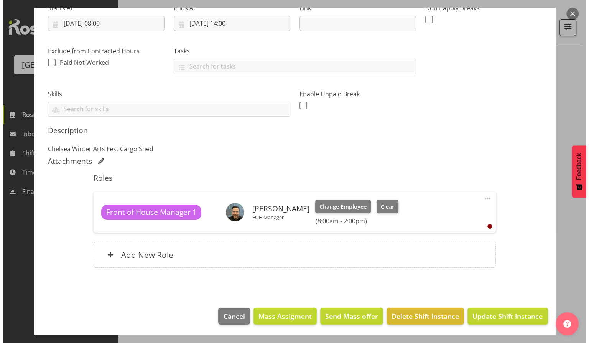
scroll to position [100, 0]
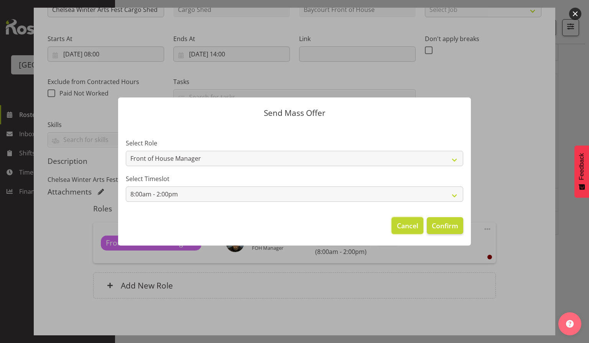
click at [406, 220] on span "Cancel" at bounding box center [407, 225] width 21 height 10
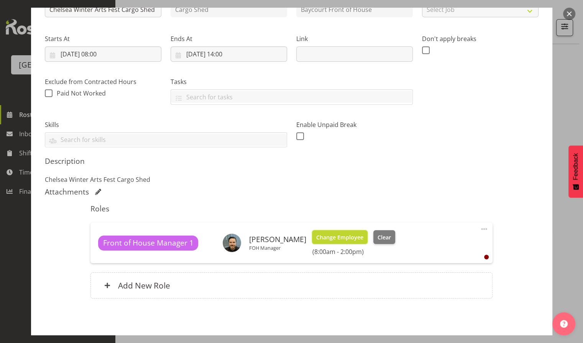
click at [364, 240] on span "Change Employee" at bounding box center [339, 237] width 47 height 8
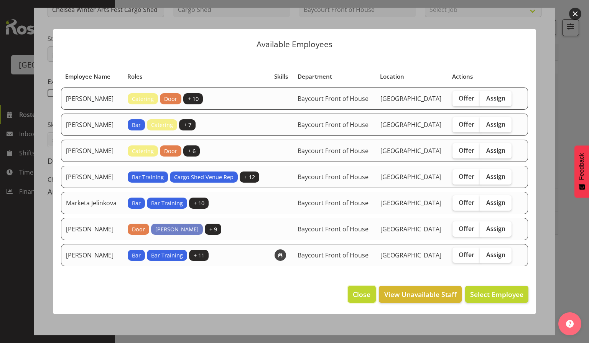
click at [360, 299] on span "Close" at bounding box center [362, 294] width 18 height 10
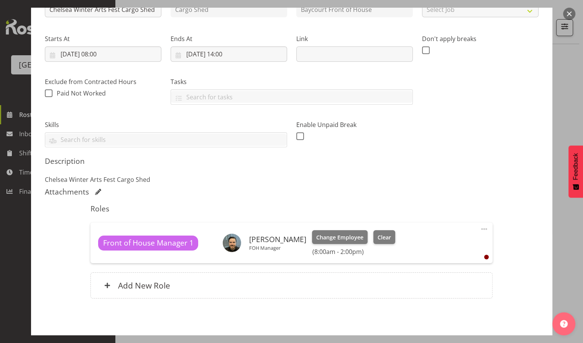
click at [570, 12] on button "button" at bounding box center [569, 14] width 12 height 12
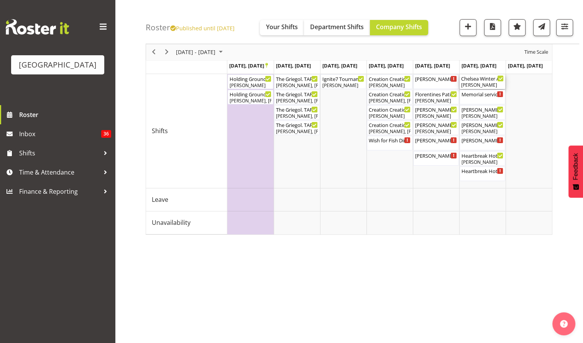
click at [483, 84] on div "[PERSON_NAME]" at bounding box center [482, 85] width 43 height 7
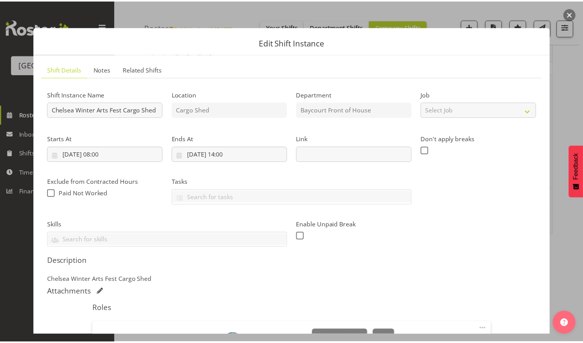
scroll to position [131, 0]
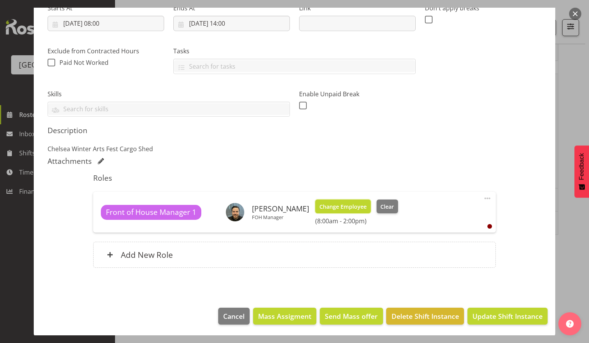
click at [367, 204] on span "Change Employee" at bounding box center [342, 206] width 47 height 8
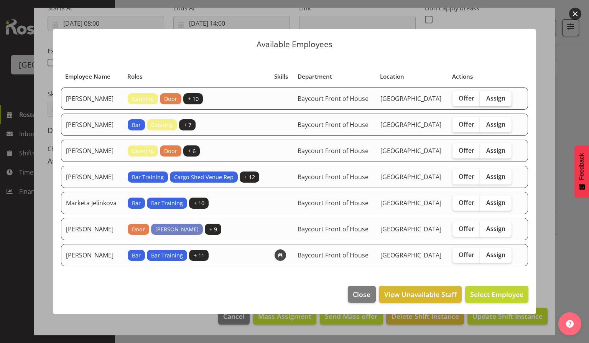
click at [498, 97] on span "Assign" at bounding box center [495, 98] width 19 height 8
click at [485, 97] on input "Assign" at bounding box center [482, 97] width 5 height 5
checkbox input "true"
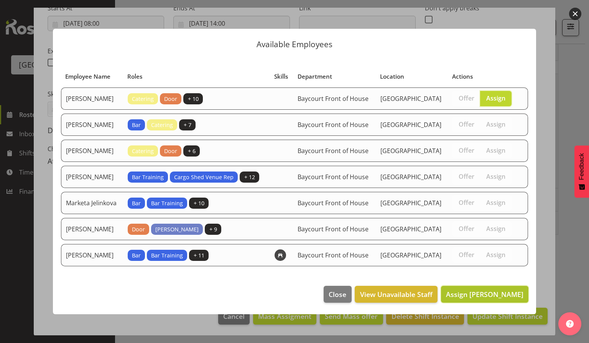
click at [489, 299] on span "Assign Aaron Smart" at bounding box center [484, 293] width 77 height 9
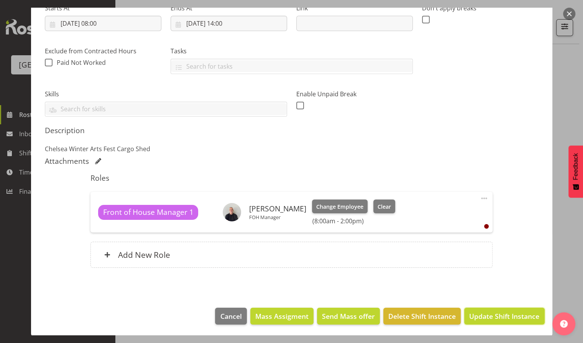
click at [489, 314] on span "Update Shift Instance" at bounding box center [504, 316] width 70 height 10
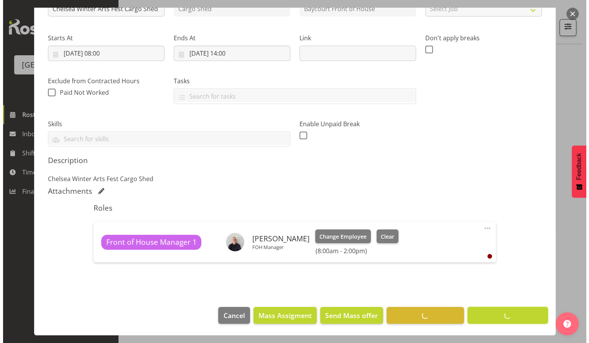
scroll to position [100, 0]
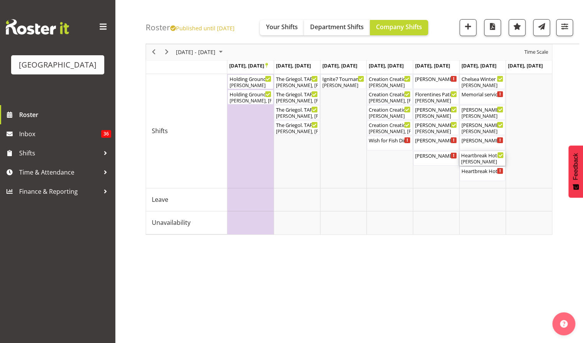
click at [477, 156] on div "Heartbreak Hotel. TGA Arts Fest. FOHM Shift ( 05:45 PM - 09:30 PM )" at bounding box center [482, 155] width 43 height 8
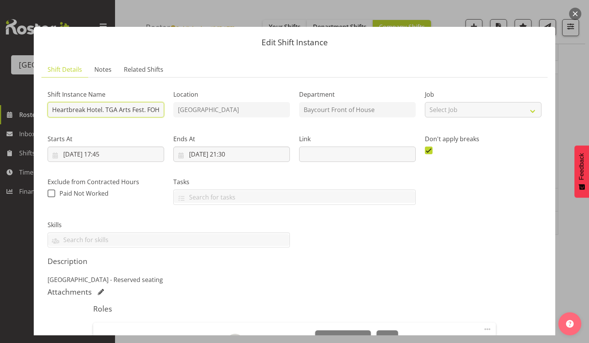
click at [109, 109] on input "Heartbreak Hotel. TGA Arts Fest. FOHM Shift" at bounding box center [106, 109] width 117 height 15
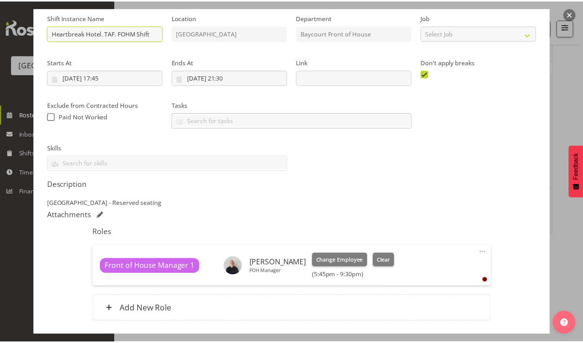
scroll to position [78, 0]
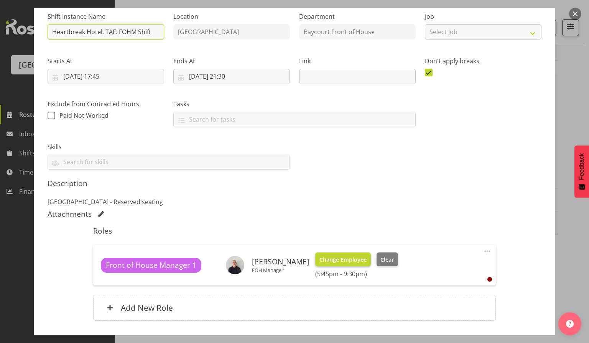
type input "Heartbreak Hotel. TAF. FOHM Shift"
click at [337, 257] on span "Change Employee" at bounding box center [342, 259] width 47 height 8
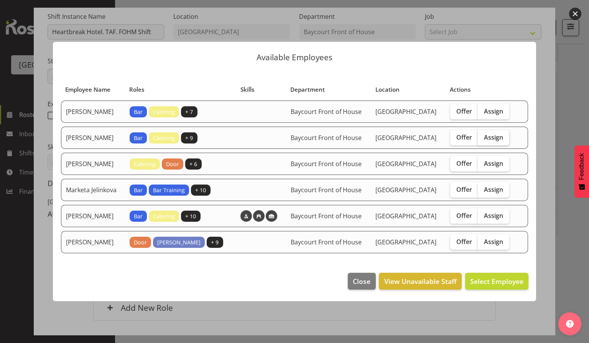
click at [498, 135] on span "Assign" at bounding box center [493, 137] width 19 height 8
click at [483, 135] on input "Assign" at bounding box center [480, 137] width 5 height 5
checkbox input "true"
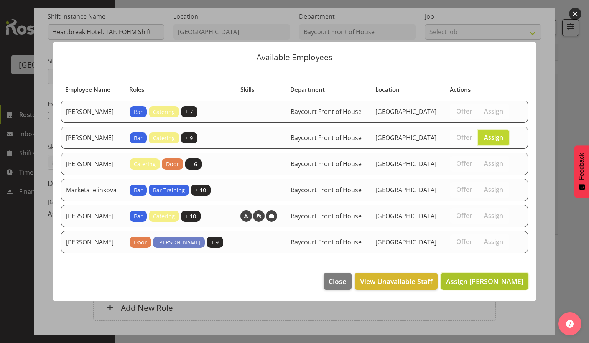
click at [474, 285] on span "Assign Davey Van Gooswilligen" at bounding box center [484, 280] width 77 height 9
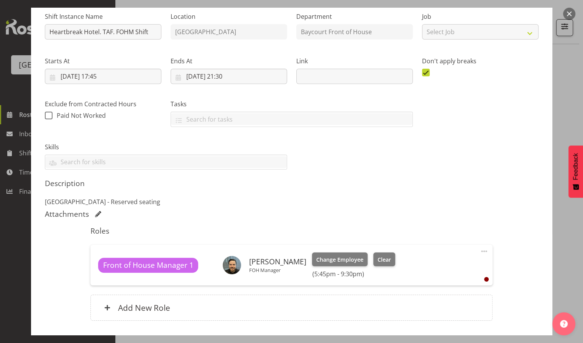
scroll to position [131, 0]
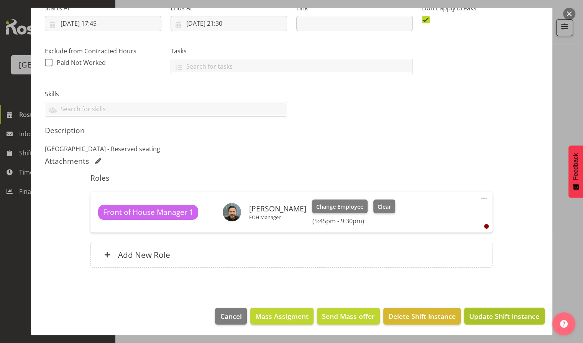
click at [490, 315] on span "Update Shift Instance" at bounding box center [504, 316] width 70 height 10
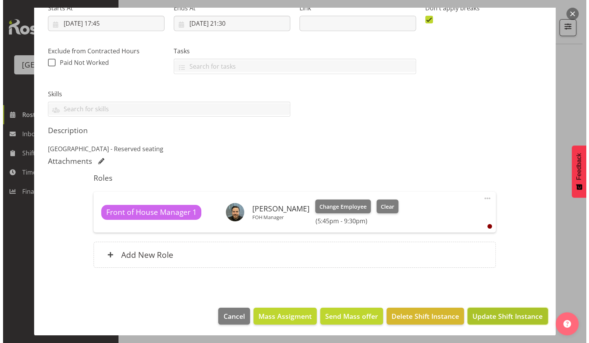
scroll to position [100, 0]
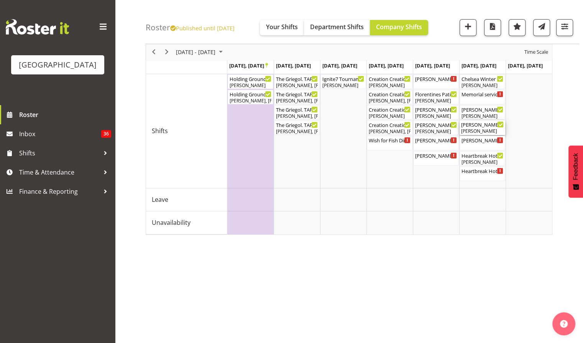
click at [480, 127] on div "Nicola Cheeseman. TGA Arts Fest. FOHM Shift ( 04:30 PM - 08:15 PM )" at bounding box center [482, 124] width 43 height 8
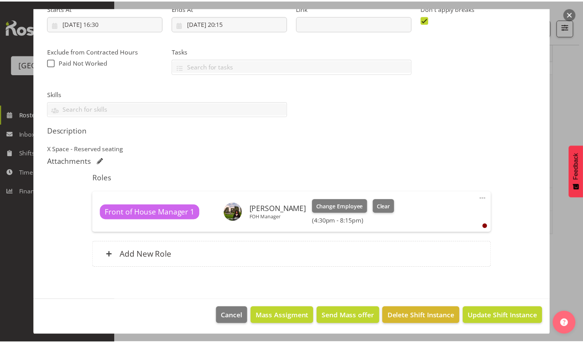
scroll to position [0, 0]
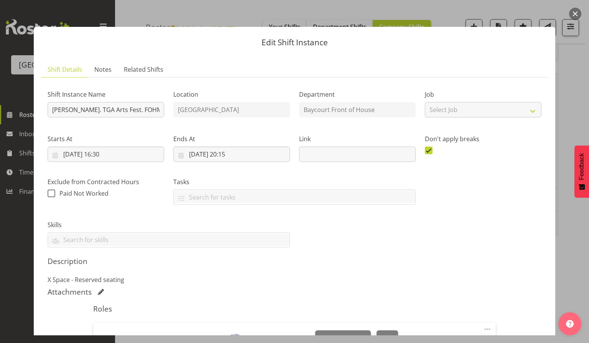
click at [577, 14] on button "button" at bounding box center [575, 14] width 12 height 12
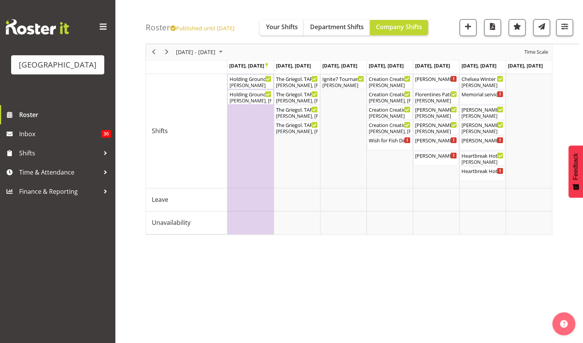
click at [529, 252] on div "Oct 27 - Nov 02, 2025 Today Day Week Fortnight Month calendar Month Agenda Time…" at bounding box center [365, 189] width 438 height 307
click at [471, 31] on button "button" at bounding box center [468, 27] width 17 height 17
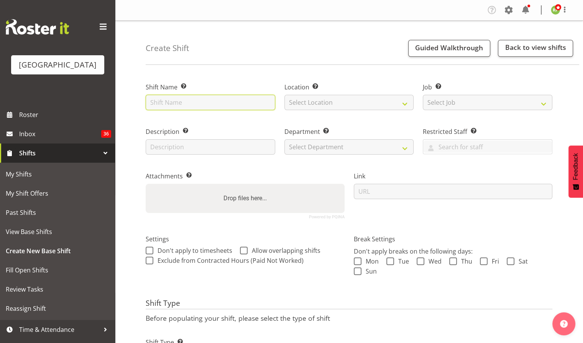
click at [234, 106] on input "text" at bounding box center [211, 102] width 130 height 15
drag, startPoint x: 235, startPoint y: 99, endPoint x: 231, endPoint y: 104, distance: 6.0
click at [231, 104] on input "Wet Weather Day Option. Waiata Mai." at bounding box center [211, 102] width 130 height 15
click at [236, 104] on input "Wet Weather Day Option. Waiata Mai." at bounding box center [211, 102] width 130 height 15
click at [263, 104] on input "Wet Weather Day Option. Waiata Mai." at bounding box center [211, 102] width 130 height 15
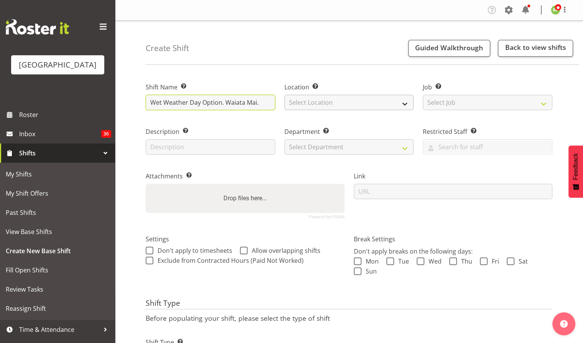
type input "Wet Weather Day Option. Waiata Mai."
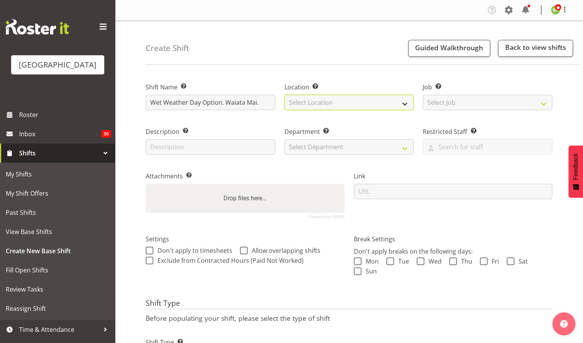
click at [394, 100] on select "Select Location Baycourt Community and Arts Centre Cargo Shed Historic Village" at bounding box center [350, 102] width 130 height 15
select select "1119"
click at [285, 95] on select "Select Location Baycourt Community and Arts Centre Cargo Shed Historic Village" at bounding box center [350, 102] width 130 height 15
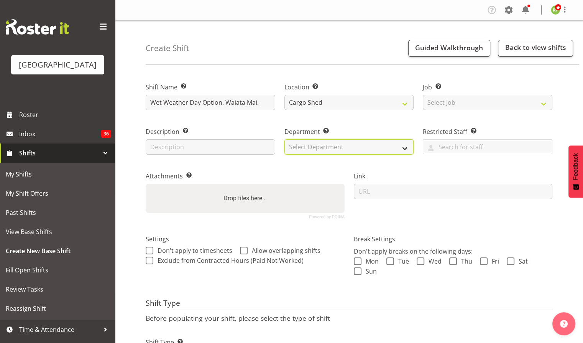
click at [320, 151] on select "Select Department Baycourt Box Office Baycourt Front of House Baycourt Technica…" at bounding box center [350, 146] width 130 height 15
select select "791"
click at [285, 139] on select "Select Department Baycourt Box Office Baycourt Front of House Baycourt Technica…" at bounding box center [350, 146] width 130 height 15
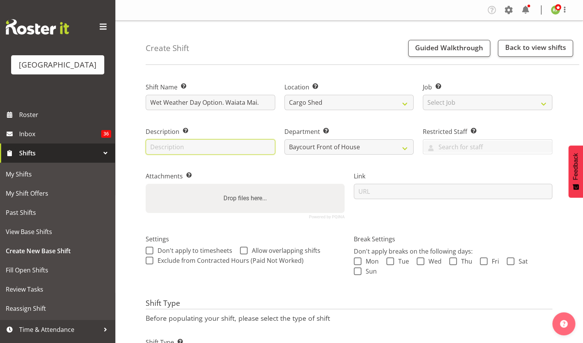
click at [185, 145] on input "text" at bounding box center [211, 146] width 130 height 15
type input "Wet Weather Option"
click at [359, 257] on span at bounding box center [358, 261] width 8 height 8
click at [359, 258] on input "Mon" at bounding box center [356, 260] width 5 height 5
checkbox input "true"
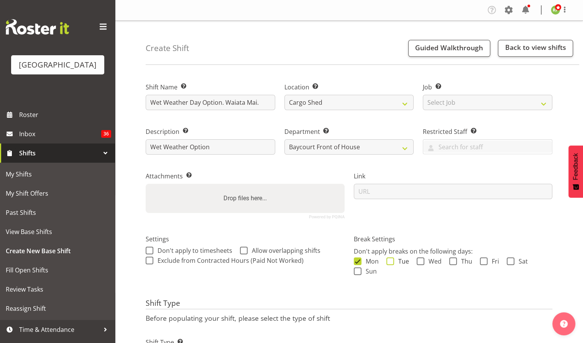
click at [391, 262] on span at bounding box center [391, 261] width 8 height 8
click at [391, 262] on input "Tue" at bounding box center [389, 260] width 5 height 5
checkbox input "true"
click at [417, 258] on span at bounding box center [421, 261] width 8 height 8
click at [417, 258] on input "Wed" at bounding box center [419, 260] width 5 height 5
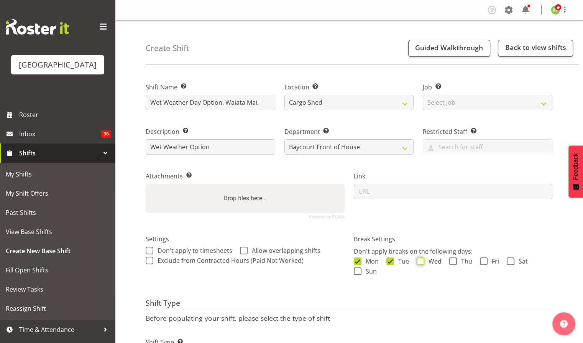
checkbox input "true"
click at [452, 259] on span at bounding box center [453, 261] width 8 height 8
click at [452, 259] on input "Thu" at bounding box center [451, 260] width 5 height 5
checkbox input "true"
click at [488, 263] on span "Fri" at bounding box center [494, 261] width 12 height 8
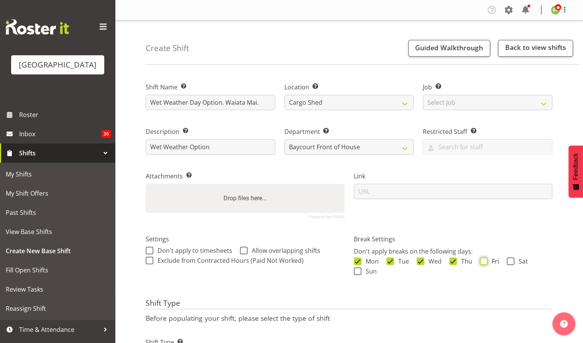
click at [485, 263] on input "Fri" at bounding box center [482, 260] width 5 height 5
checkbox input "true"
click at [510, 262] on span at bounding box center [511, 261] width 8 height 8
click at [510, 262] on input "Sat" at bounding box center [509, 260] width 5 height 5
checkbox input "true"
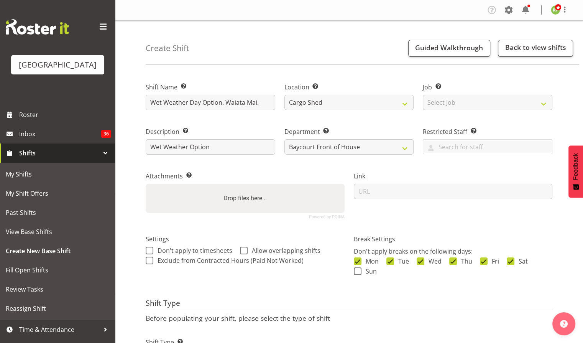
click at [359, 266] on div "Mon Tue Wed Thu Fri Sat Sun" at bounding box center [453, 267] width 199 height 20
click at [357, 271] on span at bounding box center [358, 271] width 8 height 8
click at [357, 271] on input "Sun" at bounding box center [356, 270] width 5 height 5
checkbox input "true"
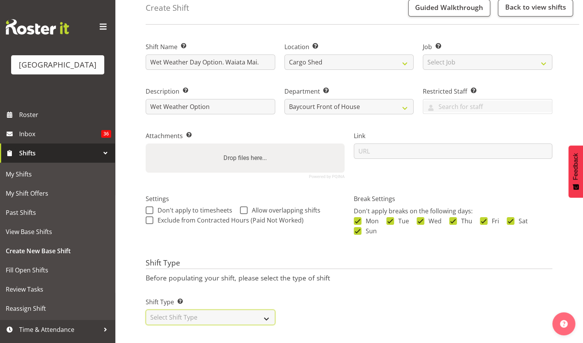
click at [179, 309] on select "Select Shift Type One Off Shift Recurring Shift Rotating Shift" at bounding box center [211, 316] width 130 height 15
select select "one_off"
click at [146, 309] on select "Select Shift Type One Off Shift Recurring Shift Rotating Shift" at bounding box center [211, 316] width 130 height 15
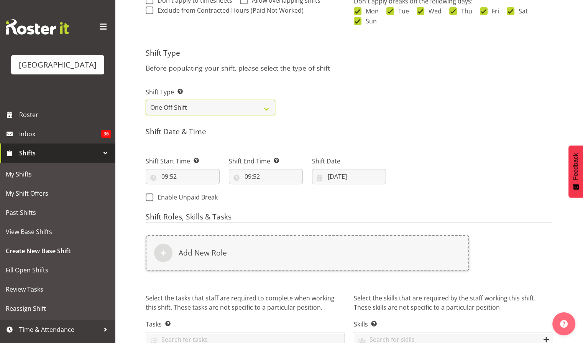
scroll to position [250, 0]
click at [348, 169] on input "09/10/2025" at bounding box center [349, 176] width 74 height 15
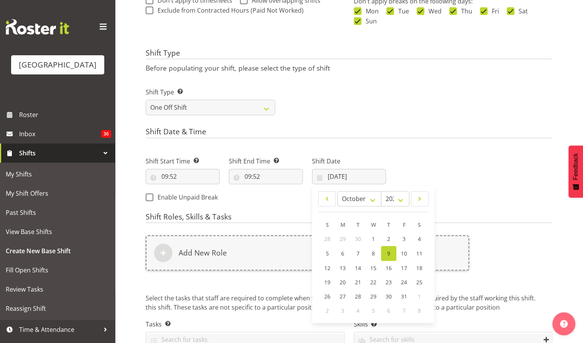
click at [420, 190] on div "January February March April May June July August September October November De…" at bounding box center [373, 254] width 123 height 131
click at [420, 194] on span at bounding box center [420, 198] width 8 height 9
select select "10"
click at [419, 241] on span "1" at bounding box center [419, 238] width 3 height 7
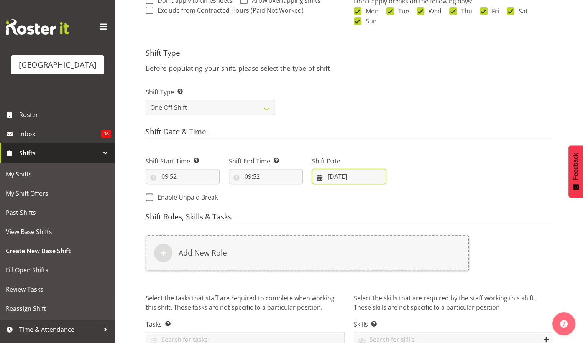
click at [333, 178] on input "01/11/2025" at bounding box center [349, 176] width 74 height 15
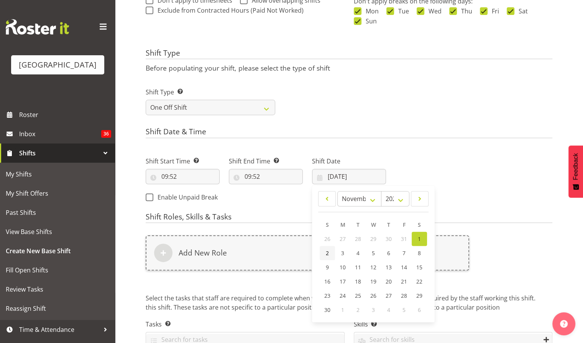
click at [327, 250] on span "2" at bounding box center [327, 252] width 3 height 7
type input "02/11/2025"
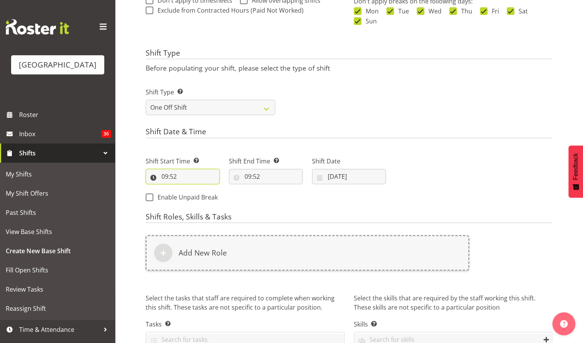
click at [175, 177] on input "09:52" at bounding box center [183, 176] width 74 height 15
click at [196, 197] on select "00 01 02 03 04 05 06 07 08 09 10 11 12 13 14 15 16 17 18 19 20 21 22 23" at bounding box center [197, 196] width 17 height 15
select select "15"
click at [189, 189] on select "00 01 02 03 04 05 06 07 08 09 10 11 12 13 14 15 16 17 18 19 20 21 22 23" at bounding box center [197, 196] width 17 height 15
type input "15:52"
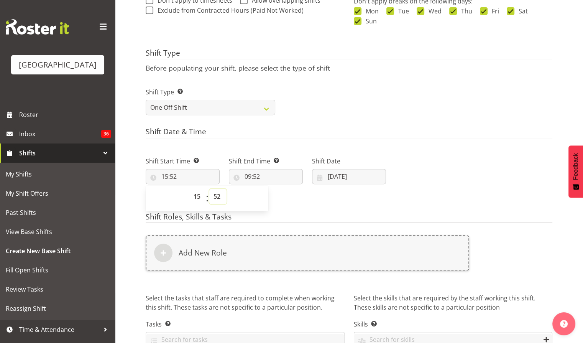
click at [218, 199] on select "00 01 02 03 04 05 06 07 08 09 10 11 12 13 14 15 16 17 18 19 20 21 22 23 24 25 2…" at bounding box center [217, 196] width 17 height 15
select select "0"
type input "15:00"
click at [199, 198] on select "00 01 02 03 04 05 06 07 08 09 10 11 12 13 14 15 16 17 18 19 20 21 22 23" at bounding box center [197, 196] width 17 height 15
select select "14"
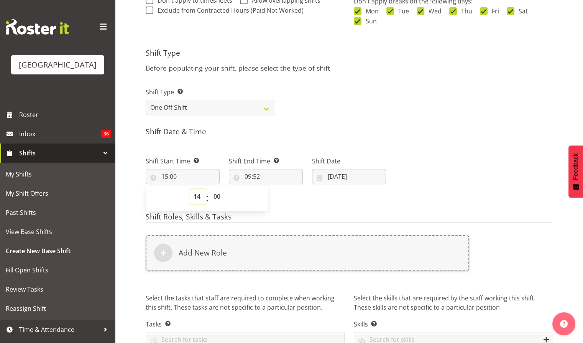
click at [189, 189] on select "00 01 02 03 04 05 06 07 08 09 10 11 12 13 14 15 16 17 18 19 20 21 22 23" at bounding box center [197, 196] width 17 height 15
type input "14:00"
click at [287, 204] on div "Shift Start Time Set the time of the day you wish this shift to start 14:00 00 …" at bounding box center [266, 177] width 250 height 62
click at [250, 177] on input "09:52" at bounding box center [266, 176] width 74 height 15
click at [277, 197] on select "00 01 02 03 04 05 06 07 08 09 10 11 12 13 14 15 16 17 18 19 20 21 22 23" at bounding box center [281, 196] width 17 height 15
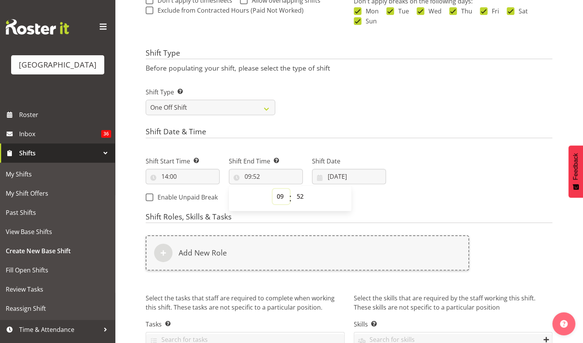
select select "18"
click at [273, 189] on select "00 01 02 03 04 05 06 07 08 09 10 11 12 13 14 15 16 17 18 19 20 21 22 23" at bounding box center [281, 196] width 17 height 15
type input "18:52"
click at [299, 192] on select "00 01 02 03 04 05 06 07 08 09 10 11 12 13 14 15 16 17 18 19 20 21 22 23 24 25 2…" at bounding box center [301, 196] width 17 height 15
select select "0"
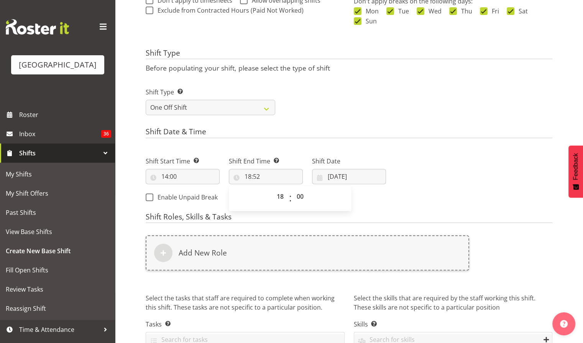
type input "18:00"
click at [428, 218] on h4 "Shift Roles, Skills & Tasks" at bounding box center [349, 217] width 407 height 11
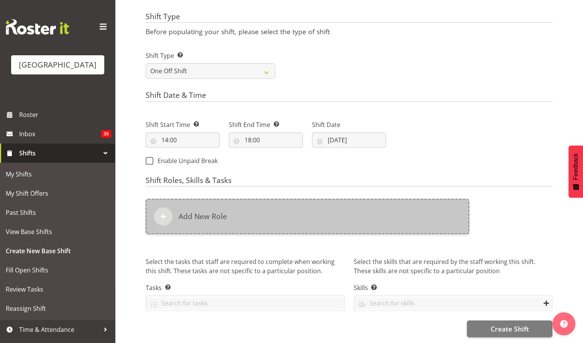
scroll to position [291, 0]
click at [251, 207] on div "Add New Role" at bounding box center [308, 216] width 324 height 35
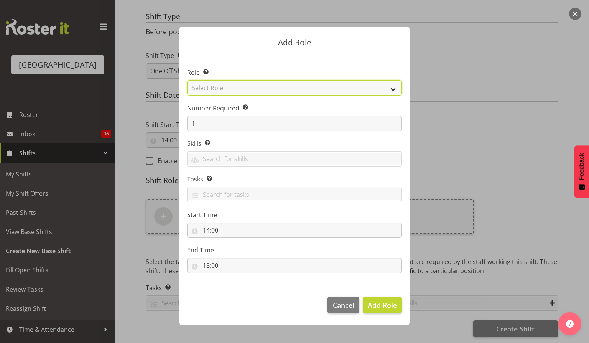
click at [391, 90] on select "Select Role Audio Bar Bar Runner Bar Training Box Office Cargo Shed Venue Rep C…" at bounding box center [294, 87] width 215 height 15
select select "1352"
click at [187, 80] on select "Select Role Audio Bar Bar Runner Bar Training Box Office Cargo Shed Venue Rep C…" at bounding box center [294, 87] width 215 height 15
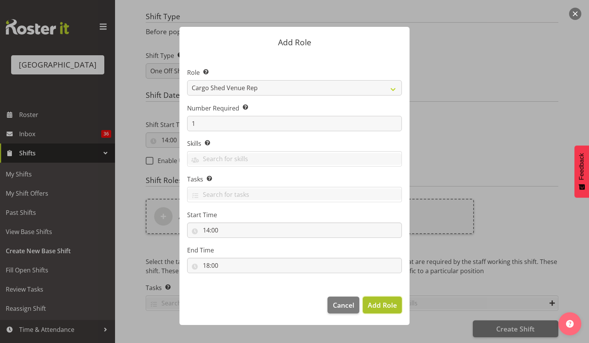
click at [390, 303] on span "Add Role" at bounding box center [382, 304] width 29 height 9
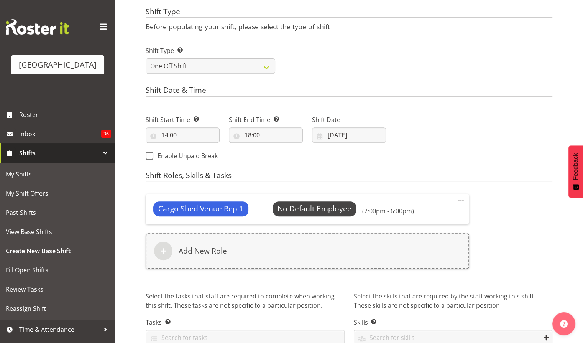
scroll to position [331, 0]
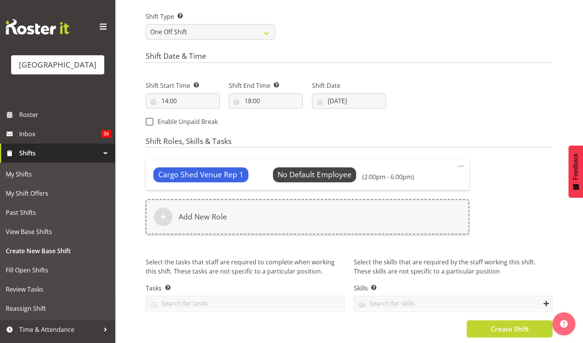
click at [490, 327] on span "Create Shift" at bounding box center [509, 329] width 38 height 10
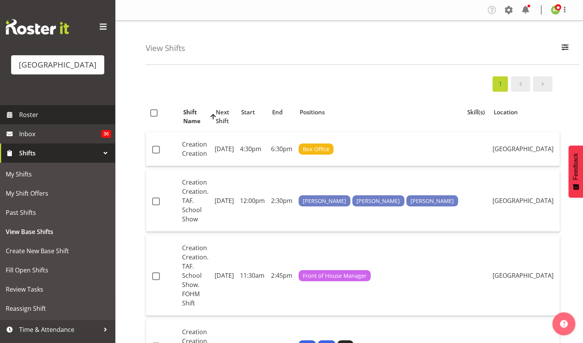
click at [32, 120] on span "Roster" at bounding box center [65, 115] width 92 height 12
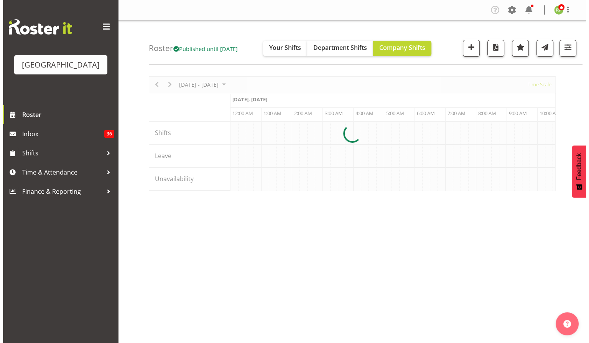
scroll to position [0, 2209]
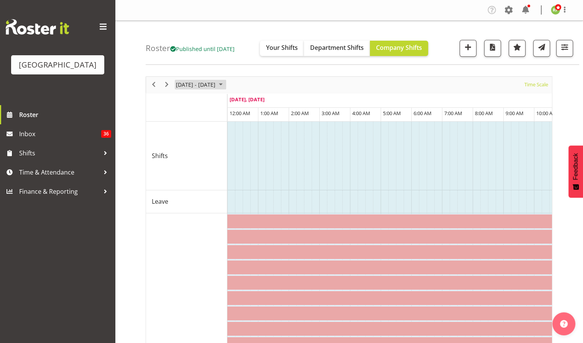
click at [215, 84] on span "[DATE] - [DATE]" at bounding box center [195, 85] width 41 height 10
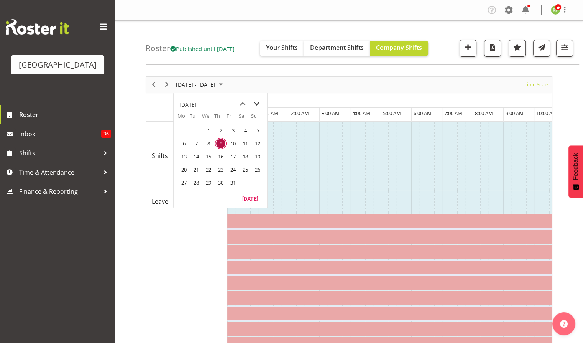
click at [255, 104] on span "next month" at bounding box center [256, 104] width 13 height 14
click at [246, 130] on span "1" at bounding box center [246, 131] width 12 height 12
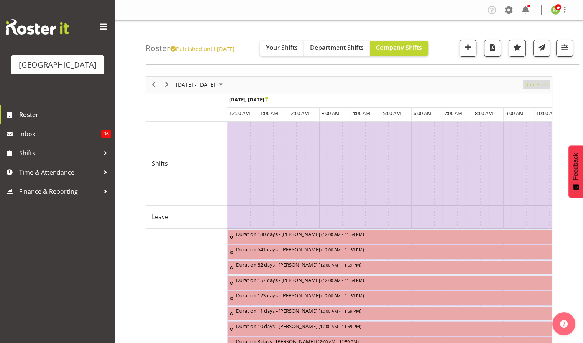
click at [543, 86] on span "Time Scale" at bounding box center [536, 85] width 25 height 10
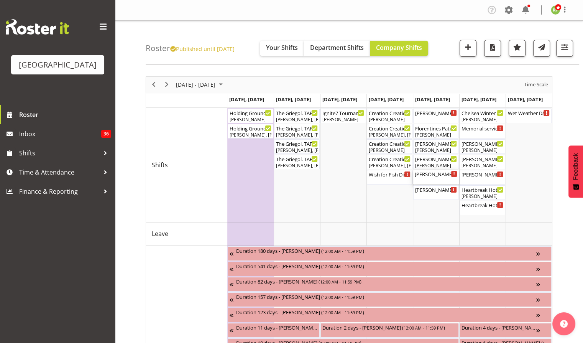
click at [439, 174] on div "[PERSON_NAME]. TAF ( 06:30 PM - 09:30 PM )" at bounding box center [436, 174] width 43 height 8
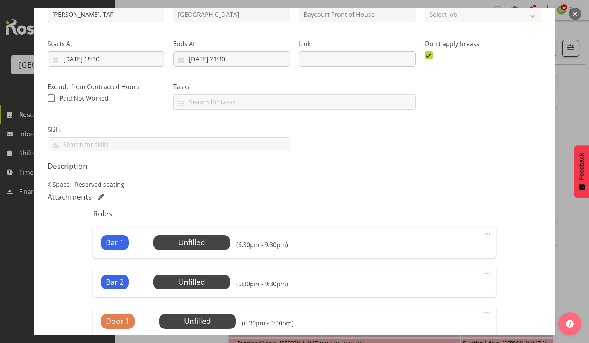
scroll to position [90, 0]
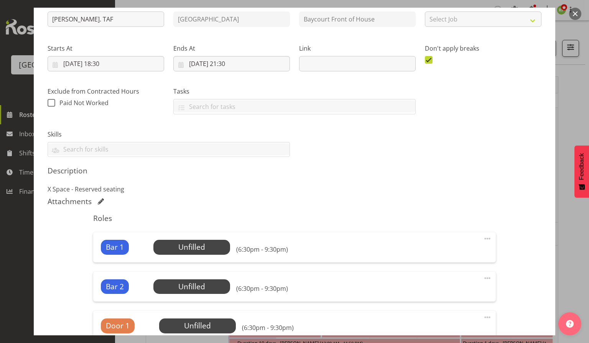
click at [578, 16] on button "button" at bounding box center [575, 14] width 12 height 12
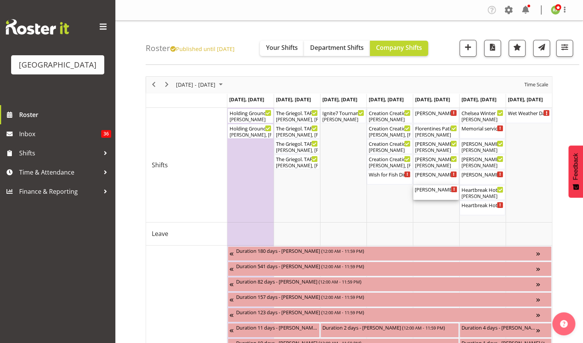
click at [431, 192] on div "[PERSON_NAME] - The Baroness. TAF ( 07:00 PM - 09:30 PM )" at bounding box center [436, 189] width 43 height 8
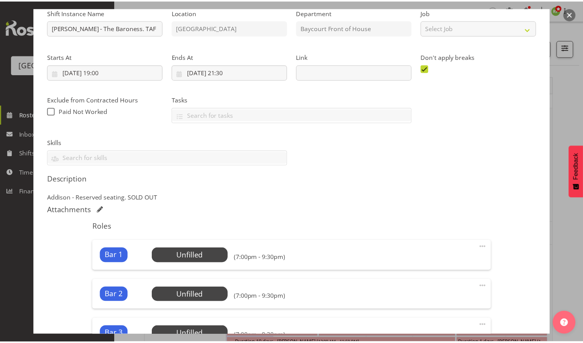
scroll to position [40, 0]
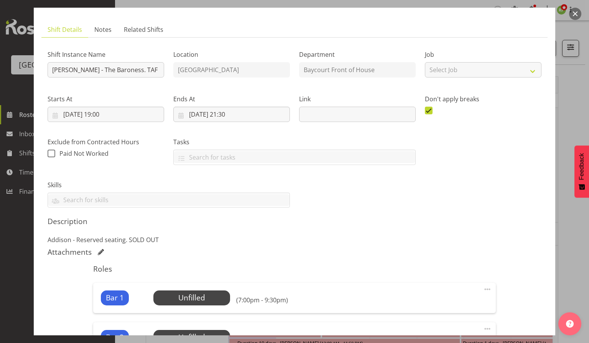
click at [573, 15] on button "button" at bounding box center [575, 14] width 12 height 12
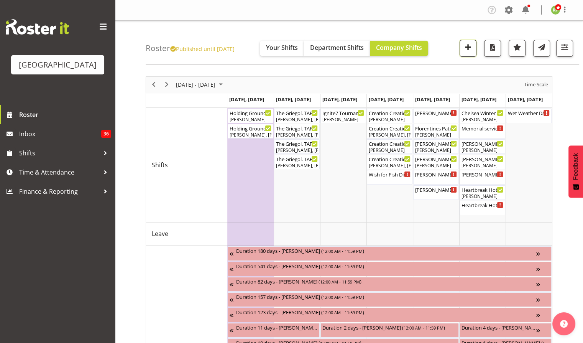
click at [468, 50] on span "button" at bounding box center [468, 47] width 10 height 10
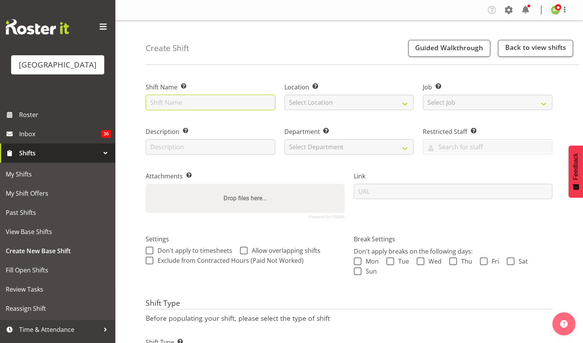
click at [192, 109] on input "text" at bounding box center [211, 102] width 130 height 15
click at [192, 104] on input "[PERSON_NAME] - The Baroness. TGA Arts Fest" at bounding box center [211, 102] width 130 height 15
type input "[PERSON_NAME] / [PERSON_NAME]. Bar Shift"
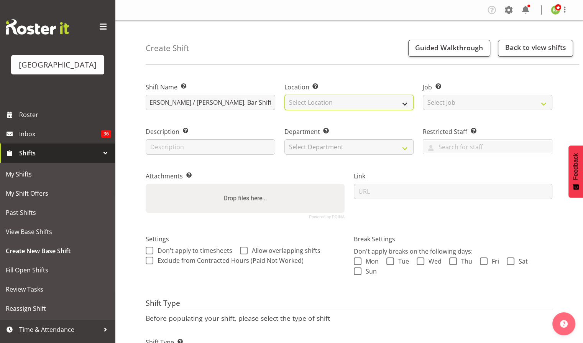
click at [323, 101] on select "Select Location [GEOGRAPHIC_DATA] [GEOGRAPHIC_DATA]" at bounding box center [350, 102] width 130 height 15
select select "1115"
click at [285, 95] on select "Select Location [GEOGRAPHIC_DATA] [GEOGRAPHIC_DATA]" at bounding box center [350, 102] width 130 height 15
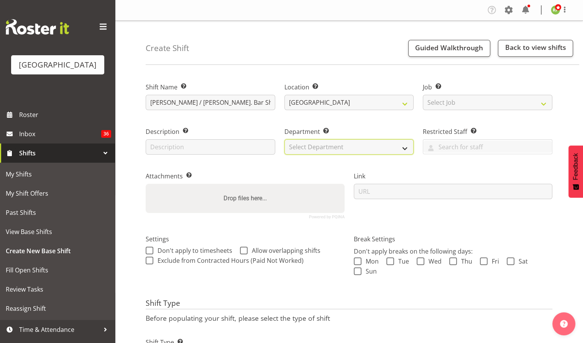
click at [321, 142] on select "Select Department [GEOGRAPHIC_DATA] [GEOGRAPHIC_DATA]" at bounding box center [350, 146] width 130 height 15
select select "791"
click at [285, 139] on select "Select Department [GEOGRAPHIC_DATA] [GEOGRAPHIC_DATA]" at bounding box center [350, 146] width 130 height 15
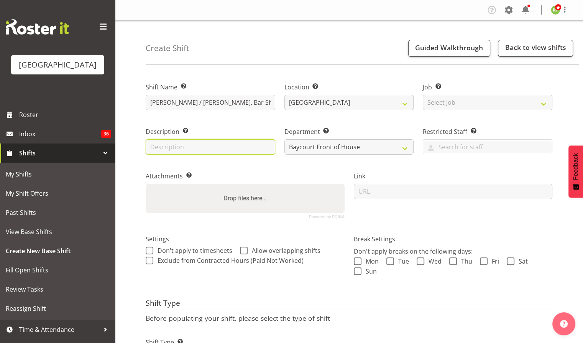
click at [200, 144] on input "text" at bounding box center [211, 146] width 130 height 15
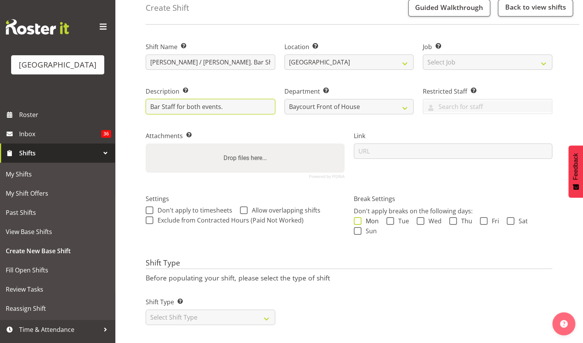
type input "Bar Staff for both events."
click at [360, 217] on span at bounding box center [358, 221] width 8 height 8
click at [359, 218] on input "Mon" at bounding box center [356, 220] width 5 height 5
checkbox input "true"
click at [391, 217] on span at bounding box center [391, 221] width 8 height 8
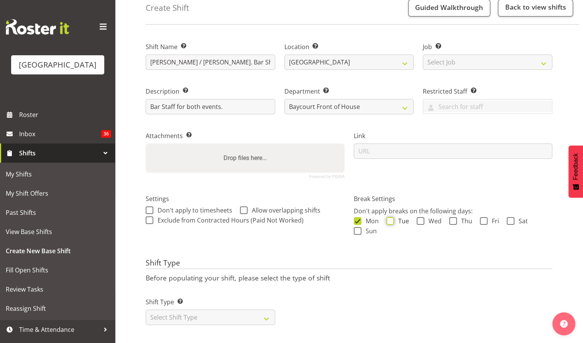
click at [391, 218] on input "Tue" at bounding box center [389, 220] width 5 height 5
checkbox input "true"
click at [426, 217] on span "Wed" at bounding box center [432, 221] width 17 height 8
click at [422, 218] on input "Wed" at bounding box center [419, 220] width 5 height 5
checkbox input "true"
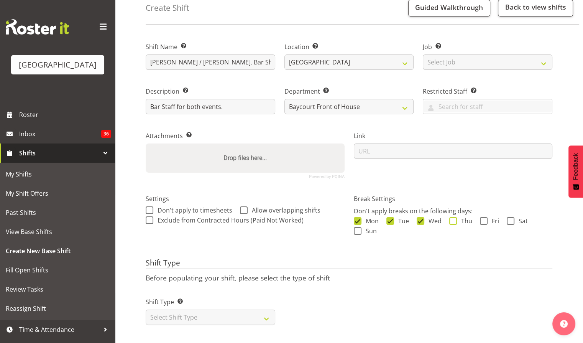
click at [460, 217] on span "Thu" at bounding box center [464, 221] width 15 height 8
click at [454, 218] on input "Thu" at bounding box center [451, 220] width 5 height 5
checkbox input "true"
click at [488, 217] on span "Fri" at bounding box center [494, 221] width 12 height 8
click at [485, 218] on input "Fri" at bounding box center [482, 220] width 5 height 5
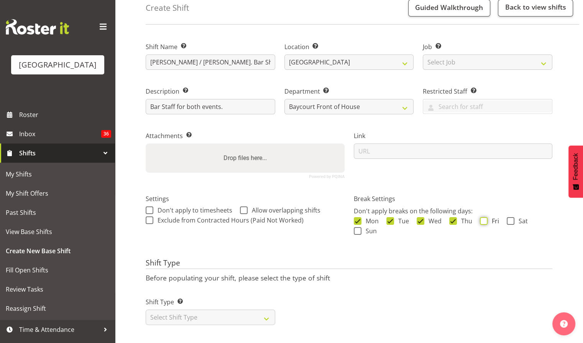
checkbox input "true"
click at [512, 217] on span at bounding box center [511, 221] width 8 height 8
click at [512, 218] on input "Sat" at bounding box center [509, 220] width 5 height 5
checkbox input "true"
click at [359, 227] on span at bounding box center [358, 231] width 8 height 8
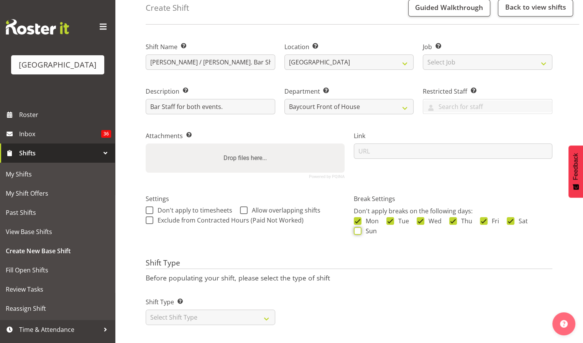
click at [359, 228] on input "Sun" at bounding box center [356, 230] width 5 height 5
checkbox input "true"
click at [148, 56] on input "[PERSON_NAME] / [PERSON_NAME]. Bar Shift" at bounding box center [211, 61] width 130 height 15
click at [252, 58] on input "[PERSON_NAME] / [PERSON_NAME] / [PERSON_NAME]. Bar Shift" at bounding box center [211, 61] width 130 height 15
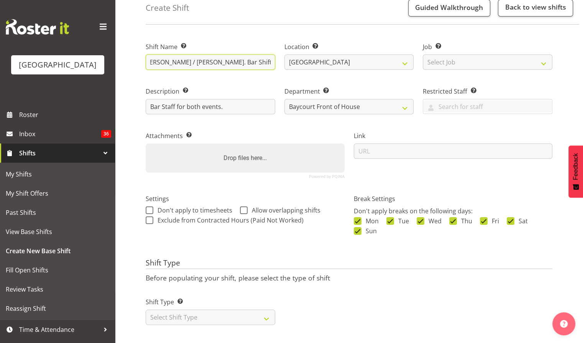
drag, startPoint x: 235, startPoint y: 54, endPoint x: 278, endPoint y: 58, distance: 42.7
click at [278, 58] on div "Shift Name Enter a name for the shift (e.g. Day Shift). [PERSON_NAME] / [PERSON…" at bounding box center [210, 53] width 139 height 44
click at [271, 59] on input "[PERSON_NAME] / [PERSON_NAME]. Bar Shift" at bounding box center [211, 61] width 130 height 15
type input "[PERSON_NAME] / [PERSON_NAME]. Bar Shift"
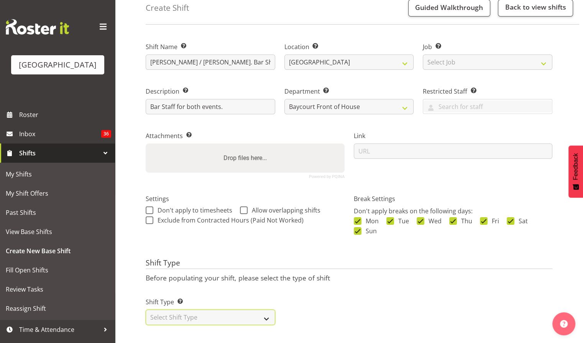
click at [266, 317] on select "Select Shift Type One Off Shift Recurring Shift Rotating Shift" at bounding box center [211, 316] width 130 height 15
select select "one_off"
click at [146, 309] on select "Select Shift Type One Off Shift Recurring Shift Rotating Shift" at bounding box center [211, 316] width 130 height 15
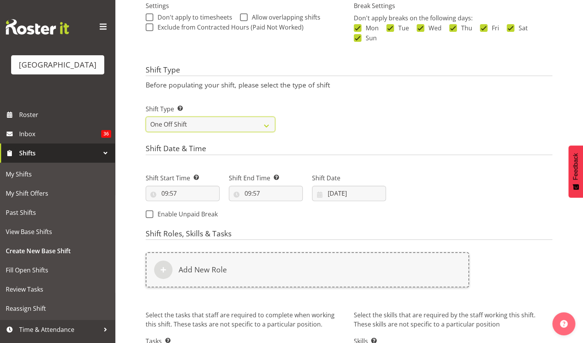
scroll to position [234, 0]
click at [183, 196] on input "09:57" at bounding box center [183, 192] width 74 height 15
click at [194, 212] on select "00 01 02 03 04 05 06 07 08 09 10 11 12 13 14 15 16 17 18 19 20 21 22 23" at bounding box center [197, 212] width 17 height 15
select select "18"
click at [189, 205] on select "00 01 02 03 04 05 06 07 08 09 10 11 12 13 14 15 16 17 18 19 20 21 22 23" at bounding box center [197, 212] width 17 height 15
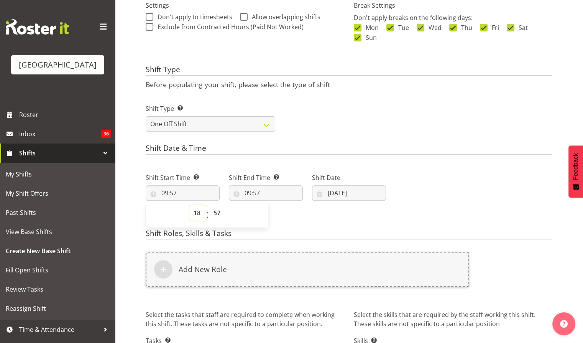
type input "18:57"
click at [225, 215] on select "00 01 02 03 04 05 06 07 08 09 10 11 12 13 14 15 16 17 18 19 20 21 22 23 24 25 2…" at bounding box center [217, 212] width 17 height 15
select select "30"
click at [209, 205] on select "00 01 02 03 04 05 06 07 08 09 10 11 12 13 14 15 16 17 18 19 20 21 22 23 24 25 2…" at bounding box center [217, 212] width 17 height 15
type input "18:30"
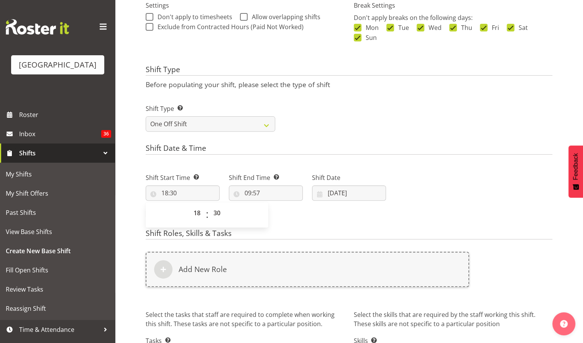
click at [302, 151] on h4 "Shift Date & Time" at bounding box center [349, 149] width 407 height 11
click at [255, 195] on input "09:57" at bounding box center [266, 192] width 74 height 15
click at [279, 214] on select "00 01 02 03 04 05 06 07 08 09 10 11 12 13 14 15 16 17 18 19 20 21 22 23" at bounding box center [281, 212] width 17 height 15
select select "21"
click at [273, 205] on select "00 01 02 03 04 05 06 07 08 09 10 11 12 13 14 15 16 17 18 19 20 21 22 23" at bounding box center [281, 212] width 17 height 15
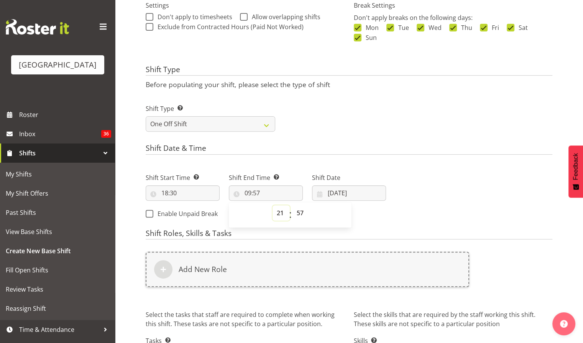
type input "21:57"
click at [302, 217] on select "00 01 02 03 04 05 06 07 08 09 10 11 12 13 14 15 16 17 18 19 20 21 22 23 24 25 2…" at bounding box center [301, 212] width 17 height 15
select select "30"
type input "21:30"
click at [365, 170] on div "Shift Date [DATE] January February March April May June July August September O…" at bounding box center [349, 183] width 83 height 43
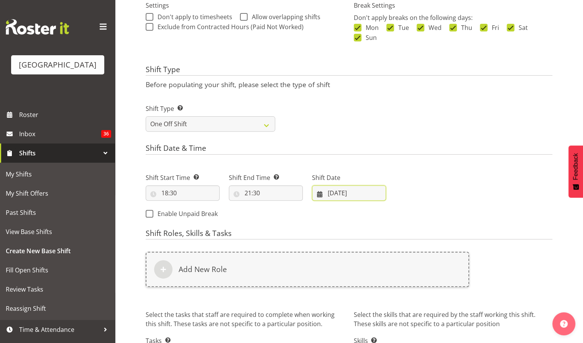
click at [359, 188] on input "[DATE]" at bounding box center [349, 192] width 74 height 15
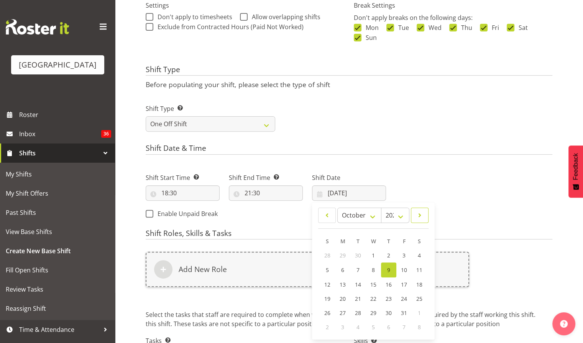
click at [419, 215] on span at bounding box center [420, 215] width 8 height 9
click at [330, 212] on span at bounding box center [327, 215] width 8 height 9
select select "9"
click at [404, 311] on span "31" at bounding box center [404, 312] width 6 height 7
type input "[DATE]"
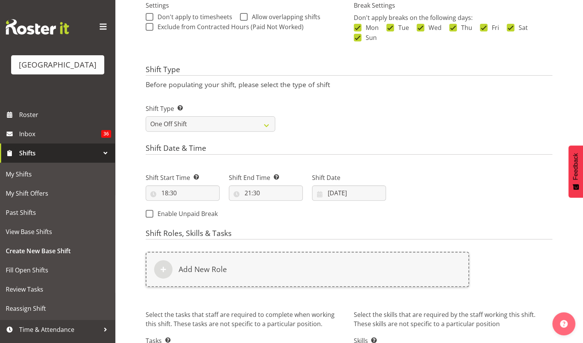
click at [439, 192] on div "Next Shifts" at bounding box center [474, 193] width 166 height 62
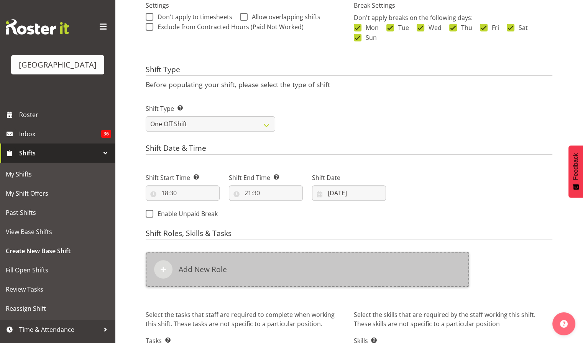
click at [400, 281] on div "Add New Role" at bounding box center [308, 269] width 324 height 35
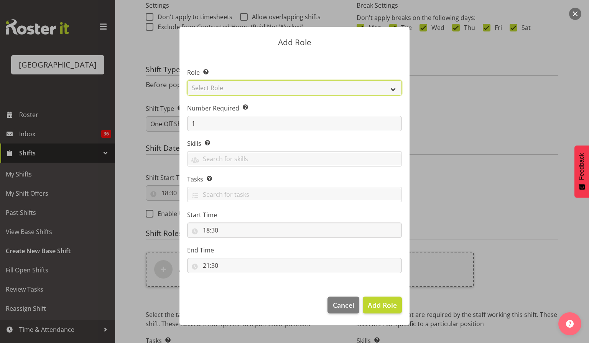
click at [393, 90] on select "Select Role Audio Bar Bar Runner Bar Training Box Office Cargo Shed Venue Rep C…" at bounding box center [294, 87] width 215 height 15
select select "1293"
click at [187, 80] on select "Select Role Audio Bar Bar Runner Bar Training Box Office Cargo Shed Venue Rep C…" at bounding box center [294, 87] width 215 height 15
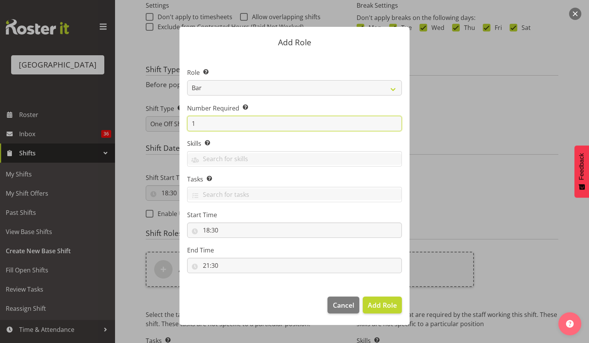
drag, startPoint x: 194, startPoint y: 123, endPoint x: 189, endPoint y: 124, distance: 5.1
click at [189, 124] on input "1" at bounding box center [294, 123] width 215 height 15
type input "3"
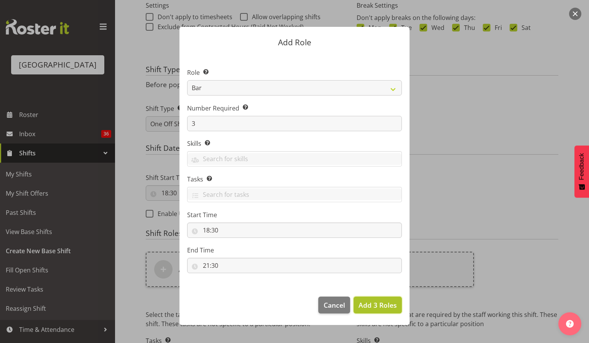
click at [385, 305] on span "Add 3 Roles" at bounding box center [378, 304] width 38 height 9
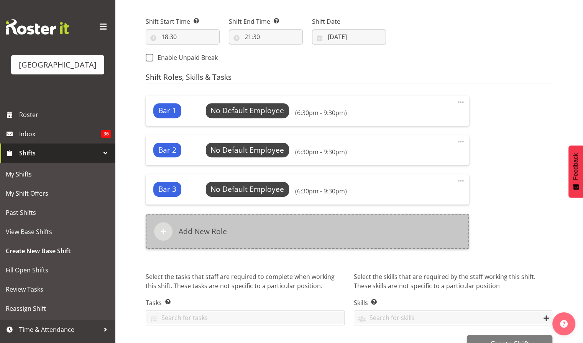
scroll to position [390, 0]
click at [214, 235] on h6 "Add New Role" at bounding box center [203, 230] width 48 height 9
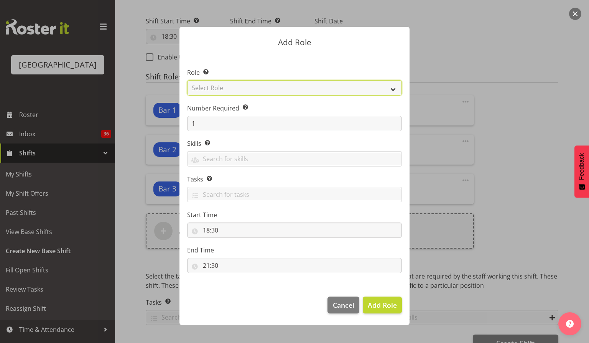
click at [392, 94] on select "Select Role Audio Bar Bar Runner Bar Training Box Office Cargo Shed Venue Rep C…" at bounding box center [294, 87] width 215 height 15
select select "1411"
click at [187, 80] on select "Select Role Audio Bar Bar Runner Bar Training Box Office Cargo Shed Venue Rep C…" at bounding box center [294, 87] width 215 height 15
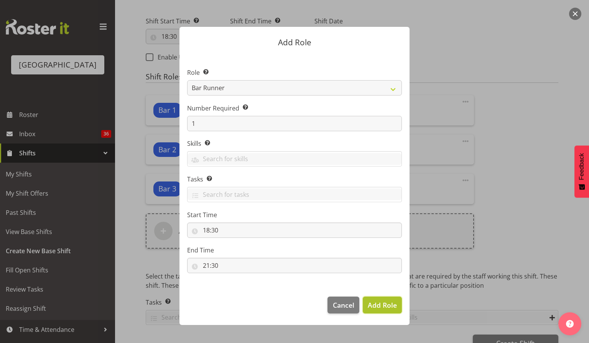
click at [383, 304] on span "Add Role" at bounding box center [382, 304] width 29 height 9
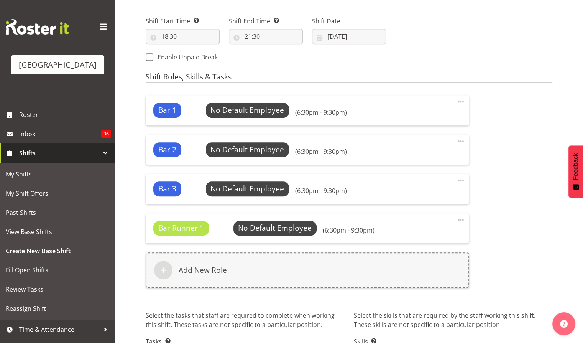
scroll to position [449, 0]
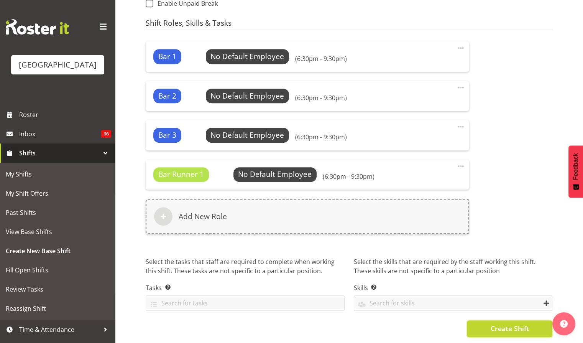
click at [507, 325] on span "Create Shift" at bounding box center [509, 328] width 38 height 10
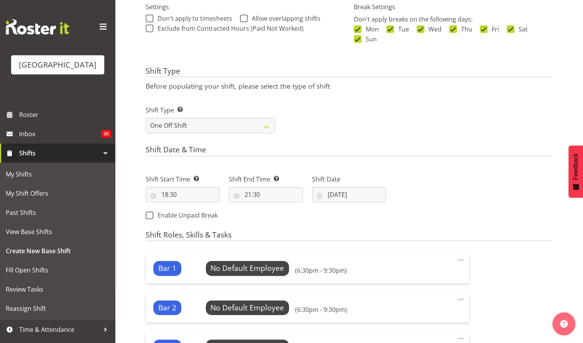
scroll to position [80, 0]
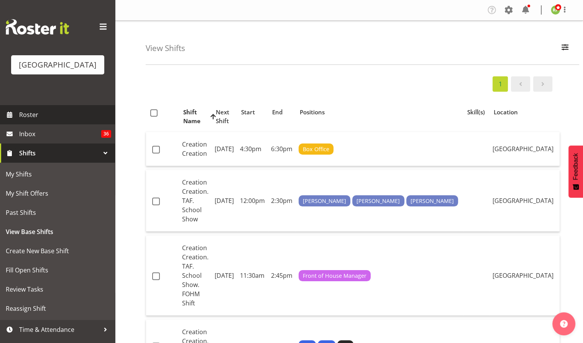
click at [27, 120] on span "Roster" at bounding box center [65, 115] width 92 height 12
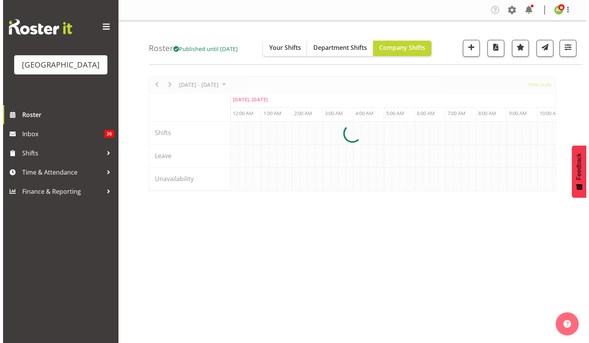
scroll to position [0, 2209]
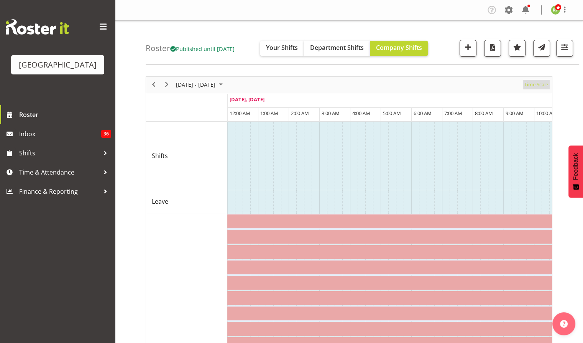
click at [531, 85] on span "Time Scale" at bounding box center [536, 85] width 25 height 10
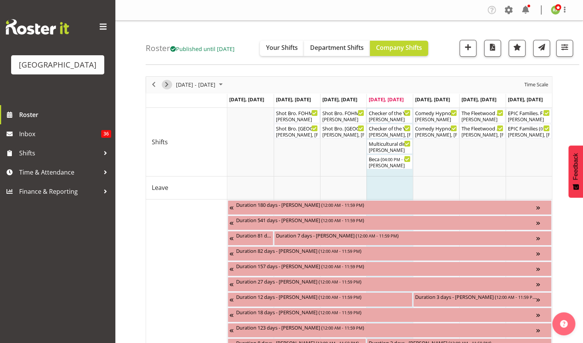
click at [164, 83] on span "Next" at bounding box center [166, 85] width 9 height 10
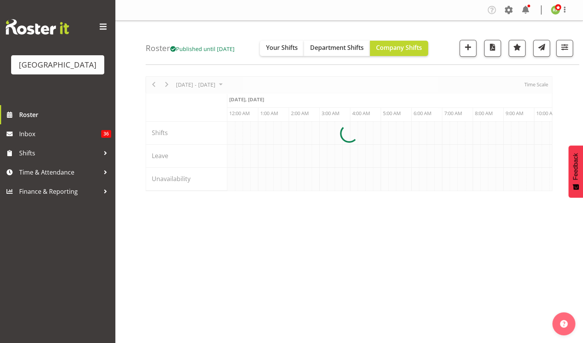
click at [532, 89] on div at bounding box center [349, 133] width 407 height 115
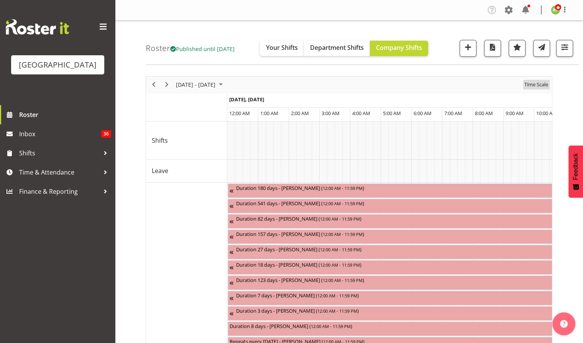
click at [540, 84] on span "Time Scale" at bounding box center [536, 85] width 25 height 10
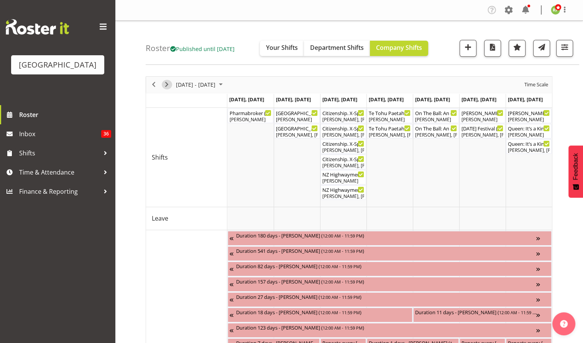
click at [168, 86] on span "Next" at bounding box center [166, 85] width 9 height 10
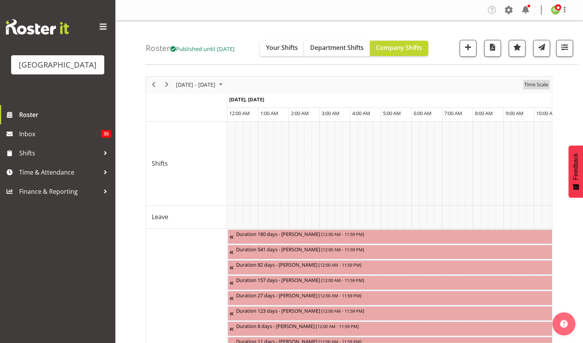
click at [537, 84] on span "Time Scale" at bounding box center [536, 85] width 25 height 10
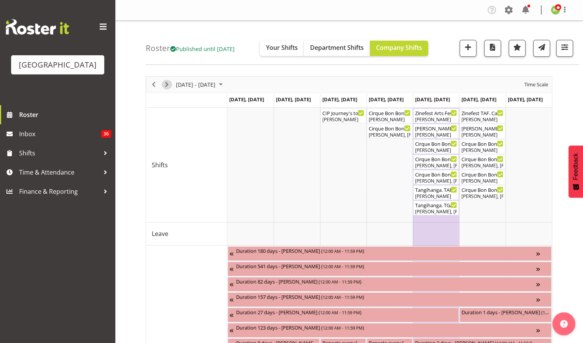
click at [167, 87] on span "Next" at bounding box center [166, 85] width 9 height 10
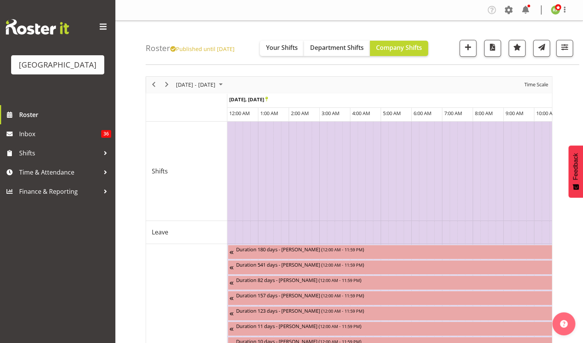
click at [544, 85] on span "Time Scale" at bounding box center [536, 85] width 25 height 10
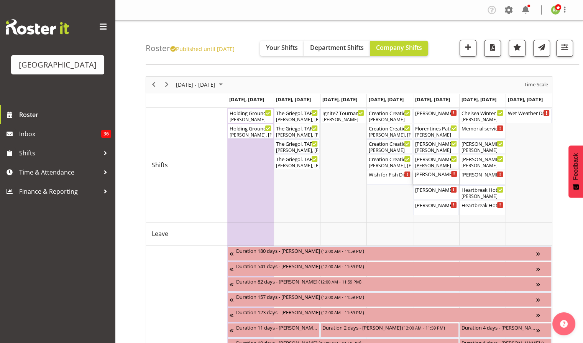
click at [434, 182] on div "[PERSON_NAME]. TAF ( 06:30 PM - 09:30 PM )" at bounding box center [436, 177] width 43 height 15
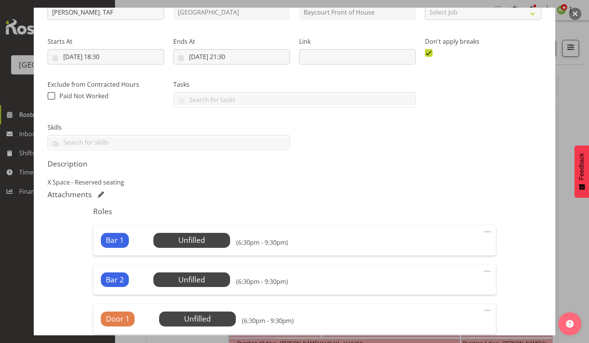
scroll to position [98, 0]
click at [483, 231] on span at bounding box center [487, 231] width 9 height 9
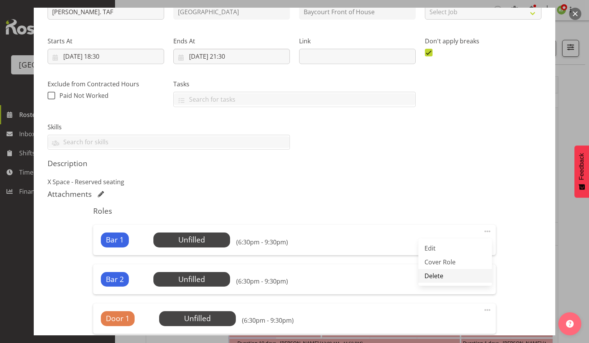
click at [436, 274] on link "Delete" at bounding box center [455, 276] width 74 height 14
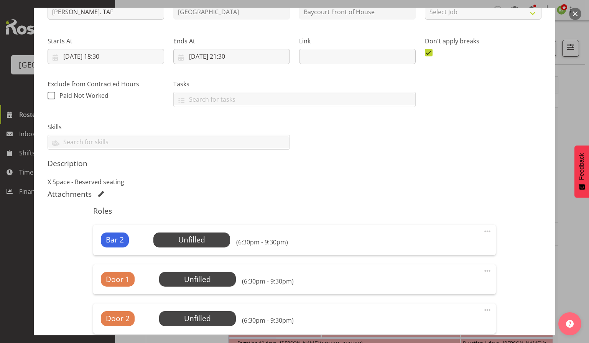
click at [483, 230] on span at bounding box center [487, 231] width 9 height 9
click at [433, 274] on link "Delete" at bounding box center [455, 276] width 74 height 14
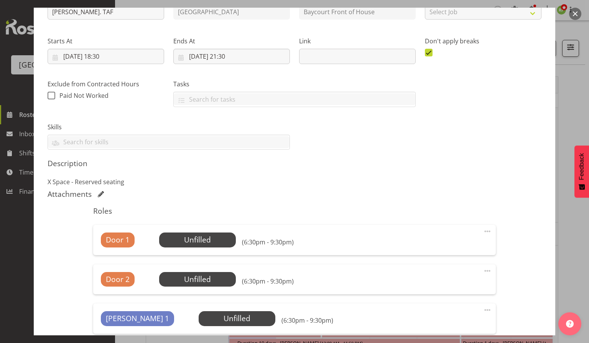
scroll to position [199, 0]
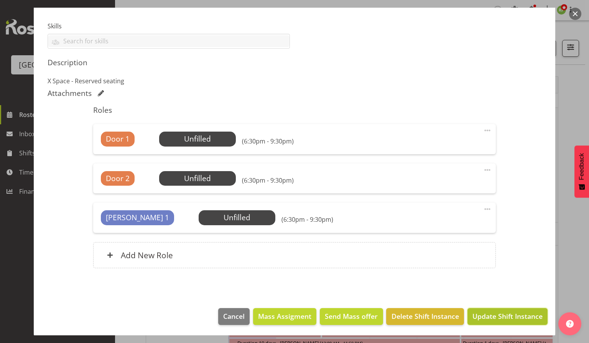
click at [499, 317] on span "Update Shift Instance" at bounding box center [507, 316] width 70 height 10
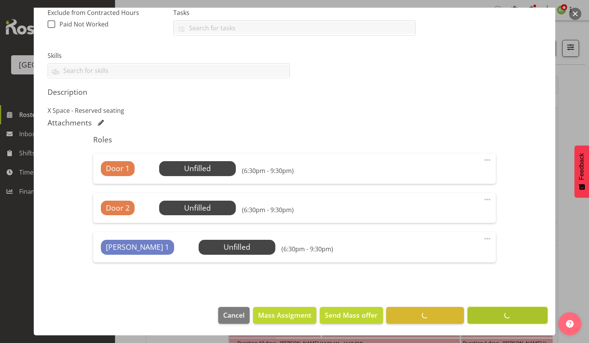
scroll to position [168, 0]
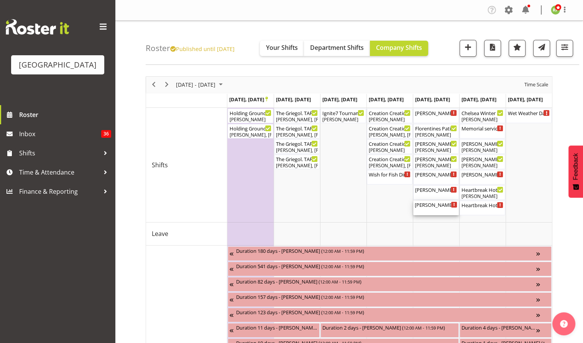
click at [435, 207] on div "[PERSON_NAME] - The Baroness. TAF ( 07:00 PM - 09:30 PM )" at bounding box center [436, 205] width 43 height 8
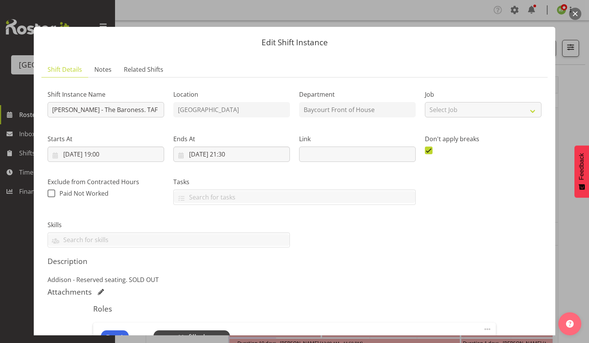
scroll to position [201, 0]
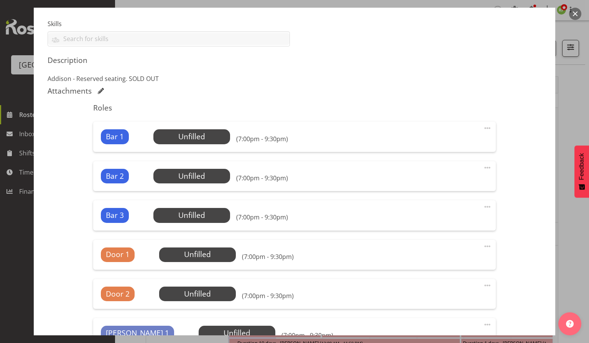
click at [484, 129] on span at bounding box center [487, 127] width 9 height 9
drag, startPoint x: 429, startPoint y: 178, endPoint x: 399, endPoint y: 100, distance: 83.9
click at [399, 100] on div "Roles Bar 1 Unfilled Select Employee (7:00pm - 9:30pm) Edit Cover Role Delete B…" at bounding box center [294, 285] width 411 height 372
click at [483, 127] on span at bounding box center [487, 127] width 9 height 9
click at [439, 170] on link "Delete" at bounding box center [455, 173] width 74 height 14
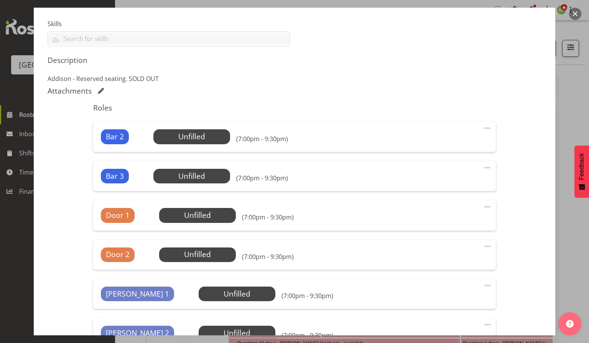
click at [483, 125] on span at bounding box center [487, 127] width 9 height 9
click at [432, 176] on link "Delete" at bounding box center [455, 173] width 74 height 14
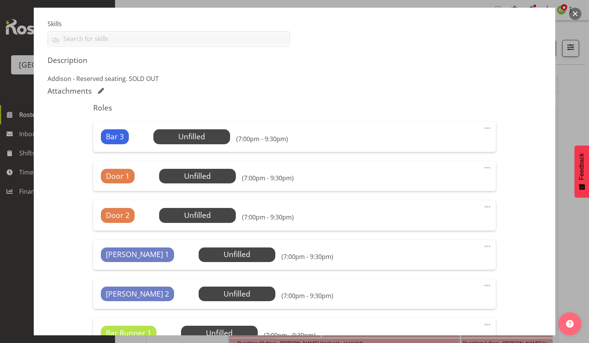
click at [476, 124] on div "Bar 3 Unfilled Select Employee (7:00pm - 9:30pm) Edit Cover Role Delete" at bounding box center [294, 137] width 402 height 30
click at [483, 127] on span at bounding box center [487, 127] width 9 height 9
click at [436, 173] on link "Delete" at bounding box center [455, 173] width 74 height 14
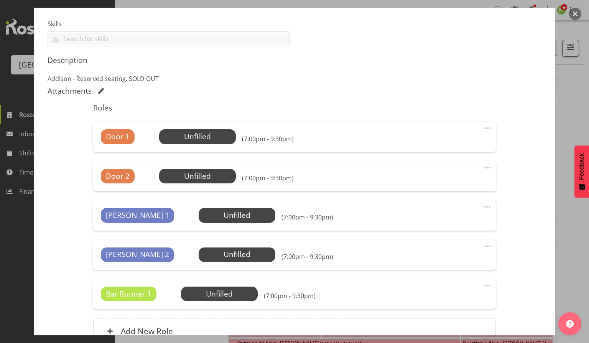
scroll to position [277, 0]
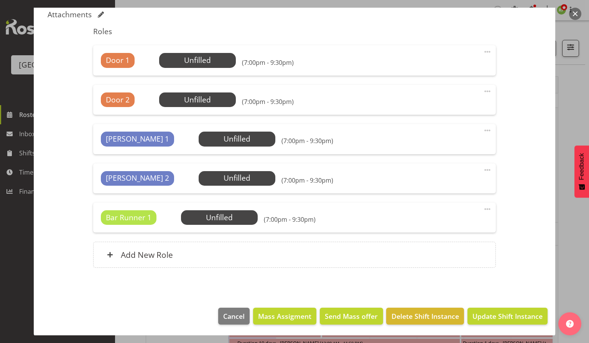
click at [483, 209] on span at bounding box center [487, 208] width 9 height 9
click at [436, 251] on link "Delete" at bounding box center [455, 254] width 74 height 14
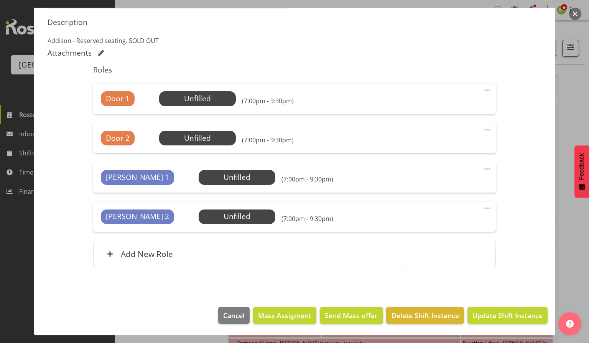
scroll to position [238, 0]
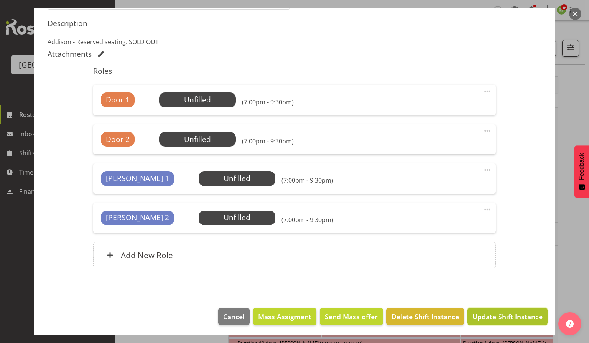
click at [494, 315] on span "Update Shift Instance" at bounding box center [507, 316] width 70 height 10
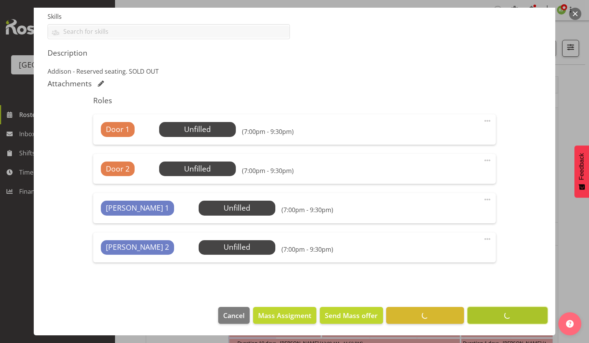
scroll to position [207, 0]
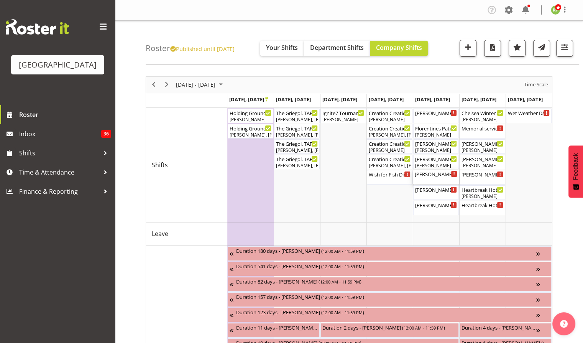
click at [438, 181] on div "[PERSON_NAME]. TAF ( 06:30 PM - 09:30 PM )" at bounding box center [436, 177] width 43 height 15
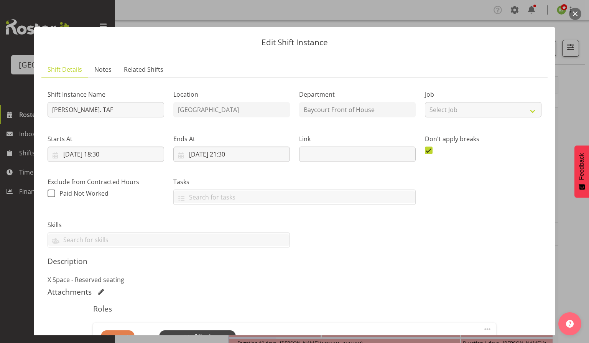
click at [577, 15] on button "button" at bounding box center [575, 14] width 12 height 12
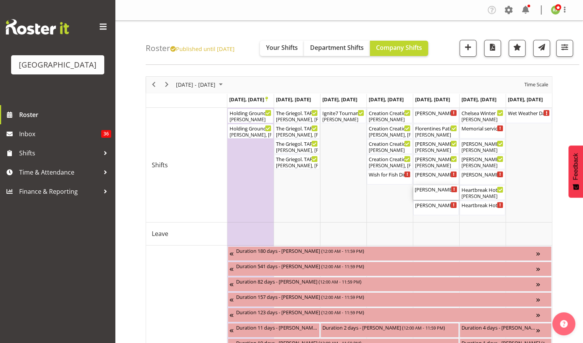
click at [439, 191] on div "[PERSON_NAME] / [PERSON_NAME]. Bar Shift ( 06:30 PM - 09:30 PM )" at bounding box center [436, 189] width 43 height 8
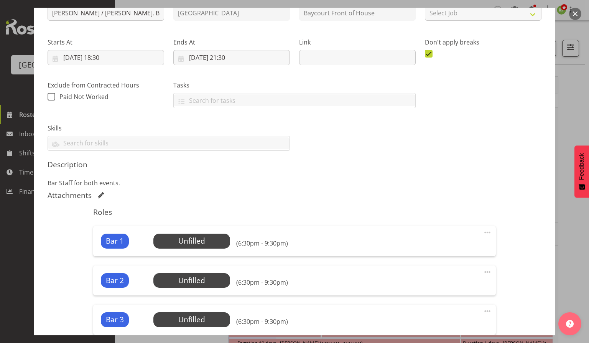
scroll to position [0, 0]
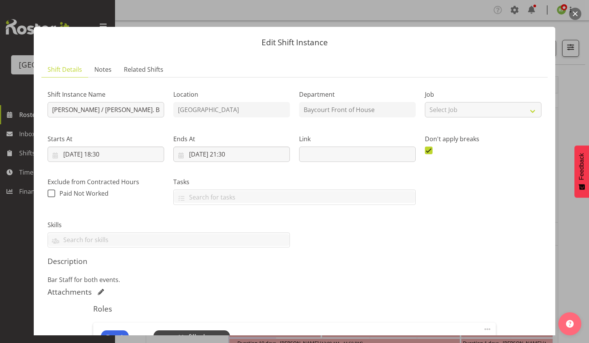
click at [575, 16] on button "button" at bounding box center [575, 14] width 12 height 12
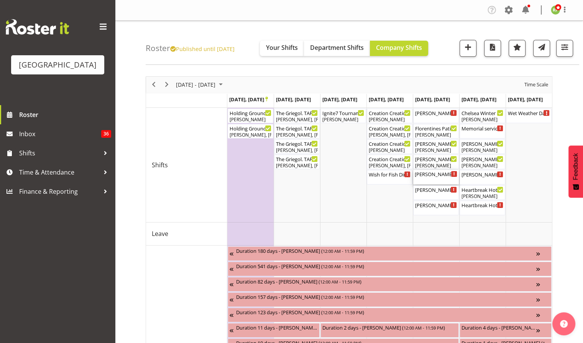
click at [433, 184] on div "[PERSON_NAME]. TAF ( 06:30 PM - 09:30 PM )" at bounding box center [436, 177] width 46 height 15
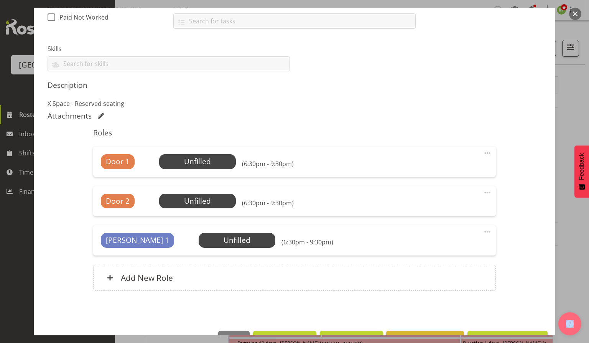
scroll to position [177, 0]
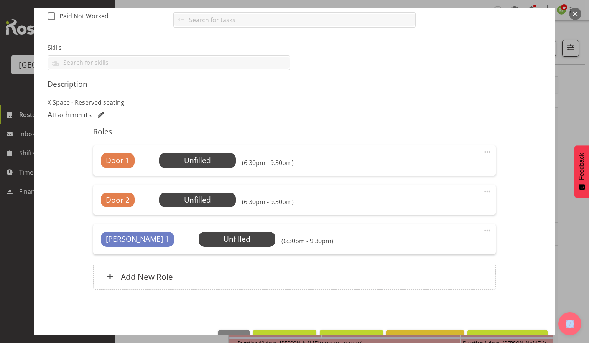
click at [574, 10] on button "button" at bounding box center [575, 14] width 12 height 12
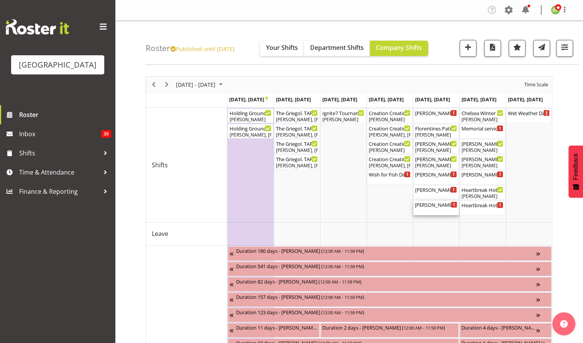
click at [433, 206] on div "[PERSON_NAME] - The Baroness. TAF ( 07:00 PM - 09:30 PM )" at bounding box center [436, 205] width 43 height 8
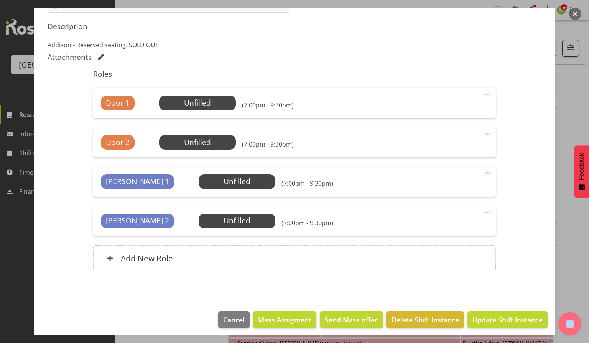
scroll to position [238, 0]
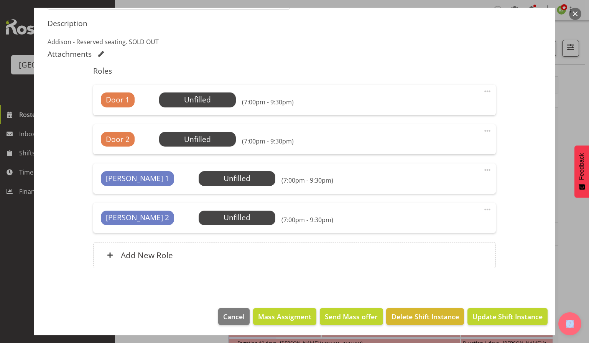
click at [577, 13] on button "button" at bounding box center [575, 14] width 12 height 12
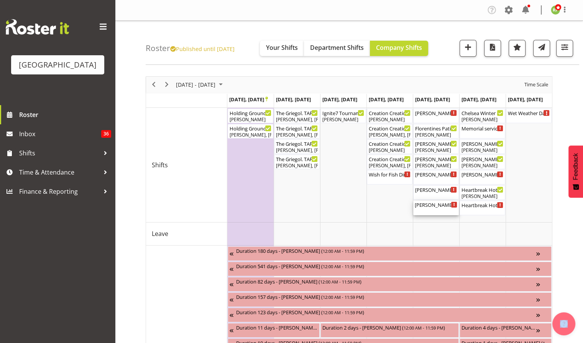
click at [437, 209] on div "[PERSON_NAME] - The Baroness. TAF ( 07:00 PM - 09:30 PM )" at bounding box center [436, 208] width 43 height 15
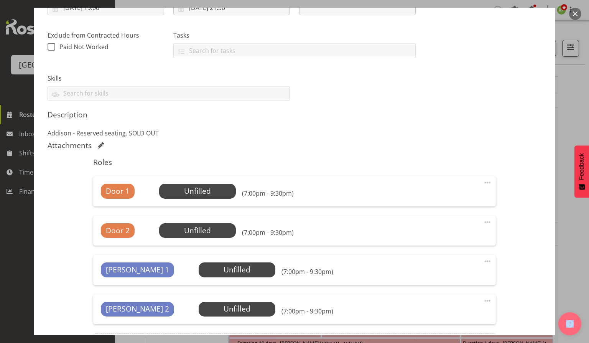
scroll to position [163, 0]
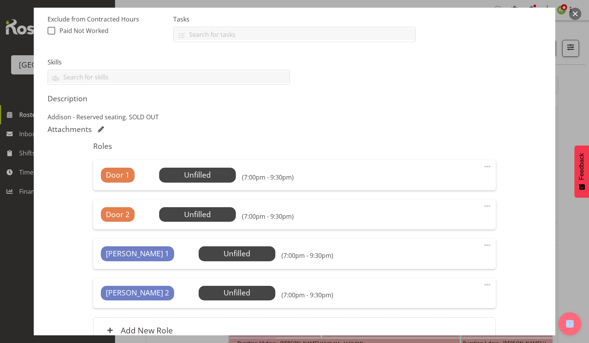
click at [575, 14] on button "button" at bounding box center [575, 14] width 12 height 12
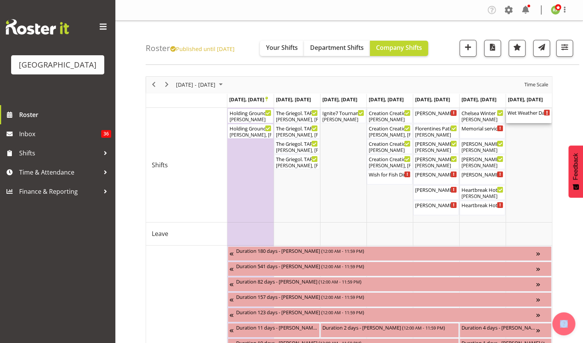
click at [534, 111] on div "Wet Weather Day Option. Waiata Mai. ( 02:00 PM - 06:00 PM )" at bounding box center [529, 113] width 43 height 8
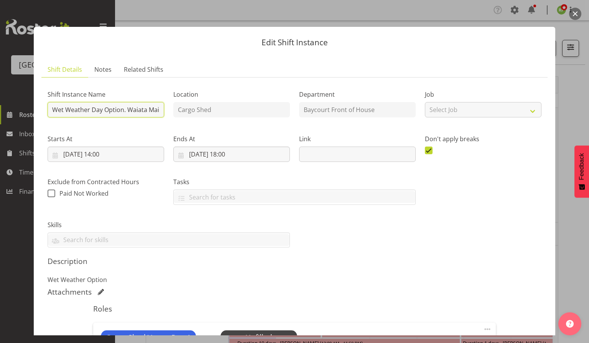
click at [127, 111] on input "Wet Weather Day Option. Waiata Mai." at bounding box center [106, 109] width 117 height 15
drag, startPoint x: 127, startPoint y: 111, endPoint x: 194, endPoint y: 133, distance: 70.1
click at [194, 133] on div "Shift Instance Name Wet Weather Day Option. Waiata Mai. Location Cargo Shed Dep…" at bounding box center [294, 165] width 503 height 173
click at [157, 112] on input "Wet Weather Day Option. Waiata Mai." at bounding box center [106, 109] width 117 height 15
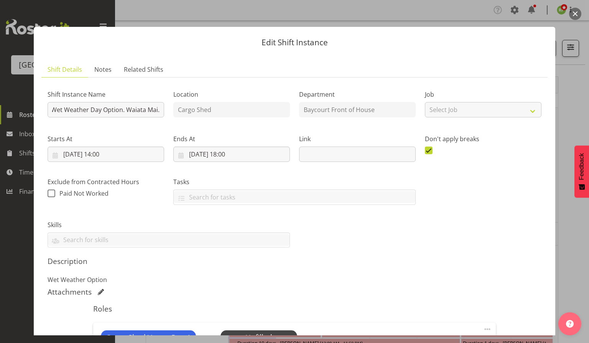
click at [347, 258] on h5 "Description" at bounding box center [295, 261] width 494 height 9
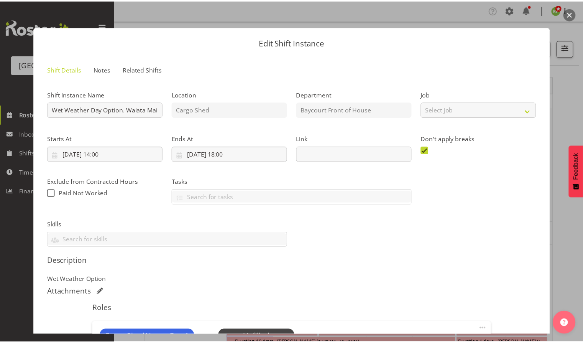
scroll to position [60, 0]
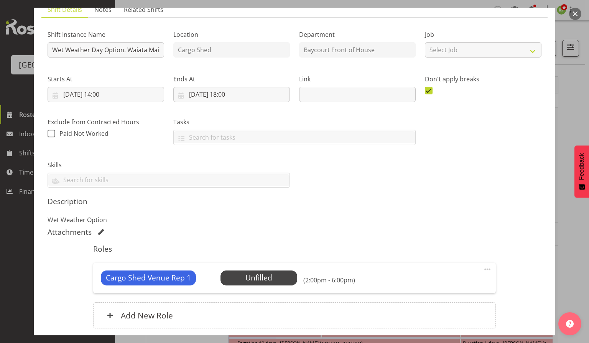
click at [577, 13] on button "button" at bounding box center [575, 14] width 12 height 12
